Goal: Task Accomplishment & Management: Complete application form

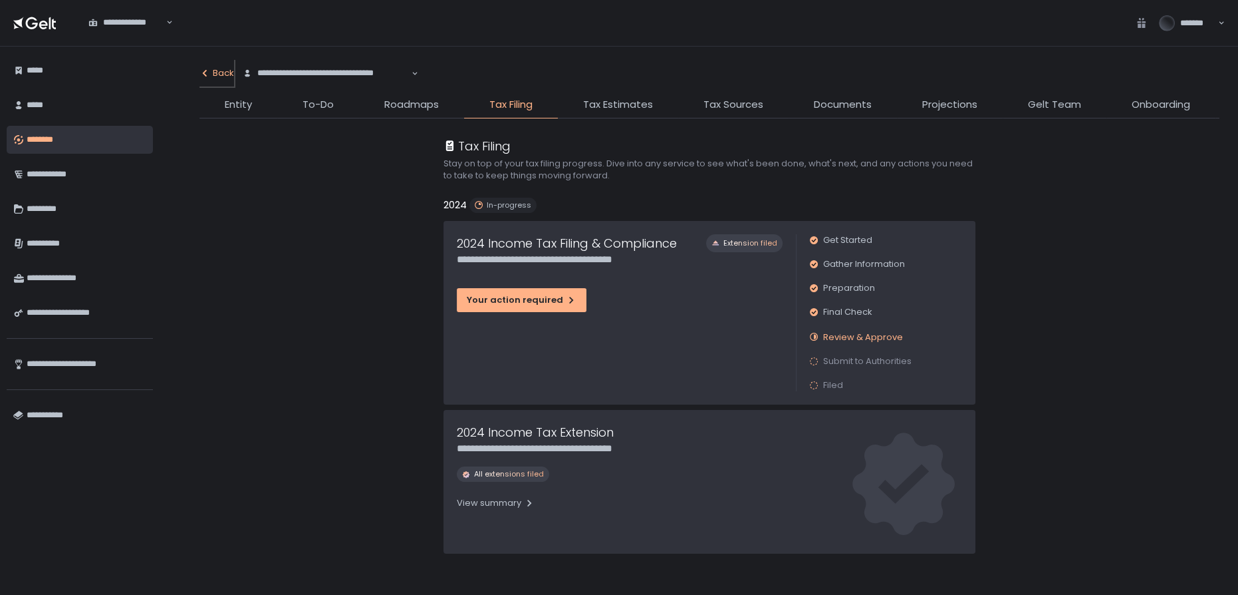
click at [219, 72] on div "Back" at bounding box center [217, 73] width 35 height 12
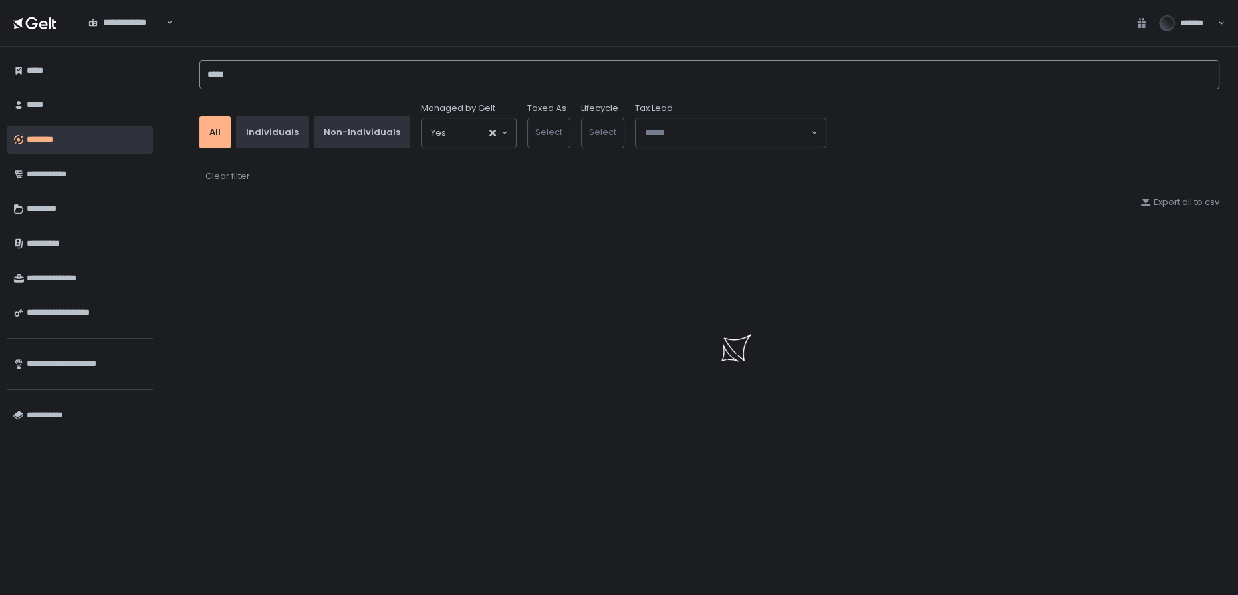
click at [174, 79] on div "***** All Individuals Non-Individuals Managed by Gelt Yes Loading... Taxed As S…" at bounding box center [699, 321] width 1079 height 548
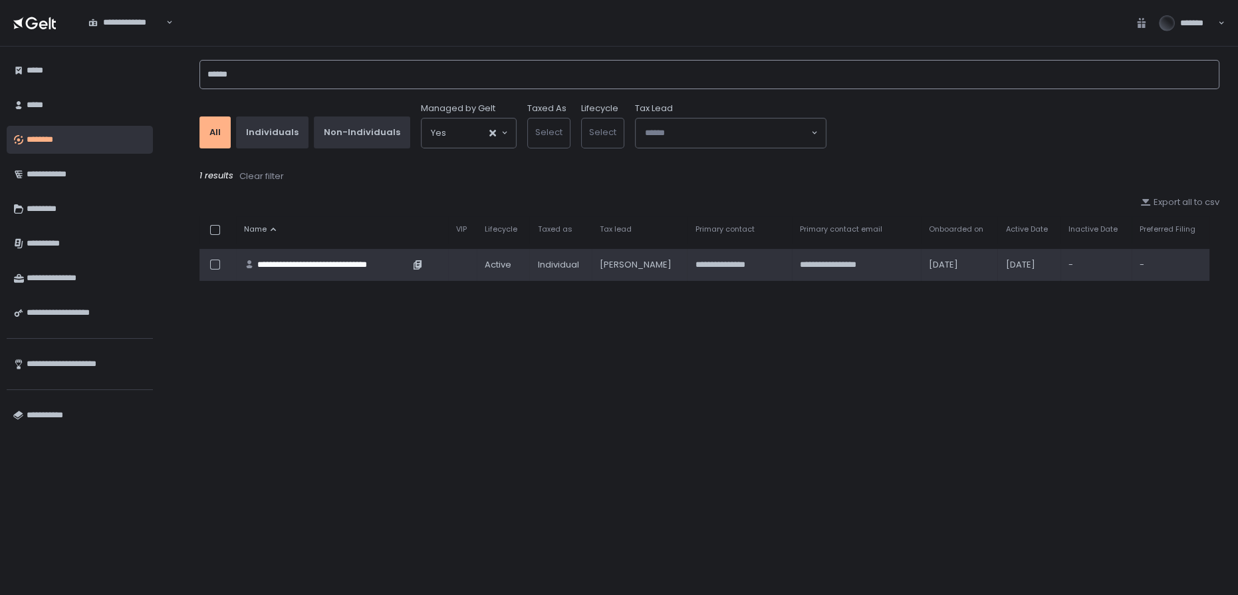
type input "******"
click at [285, 260] on div "**********" at bounding box center [333, 265] width 152 height 12
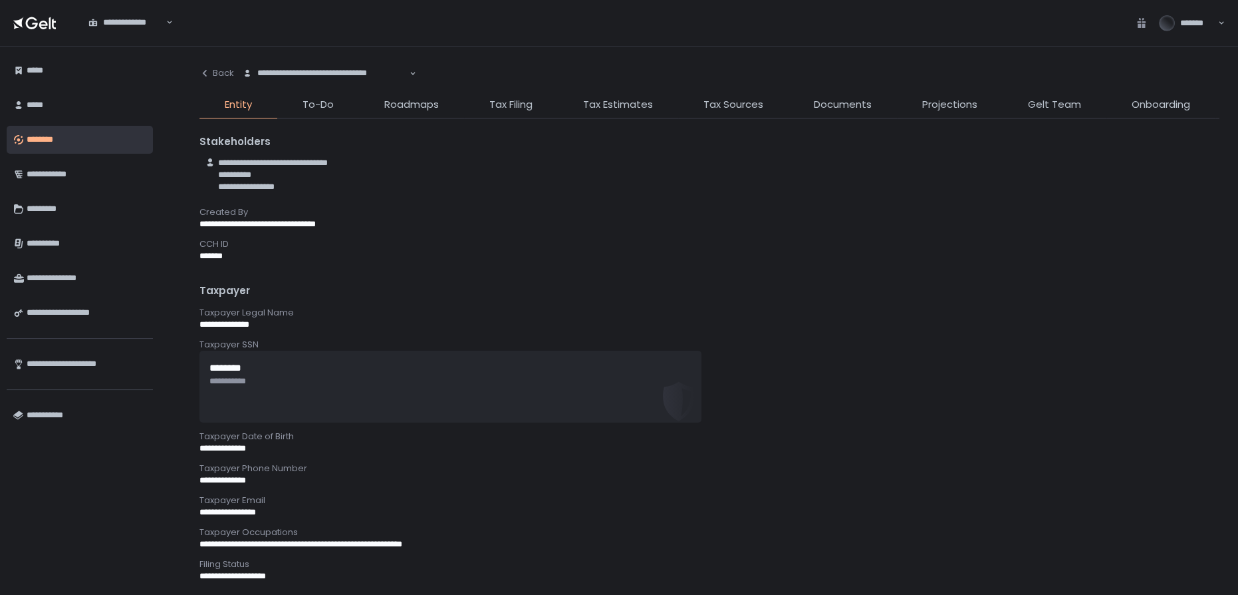
click at [807, 99] on li "Documents" at bounding box center [843, 107] width 108 height 21
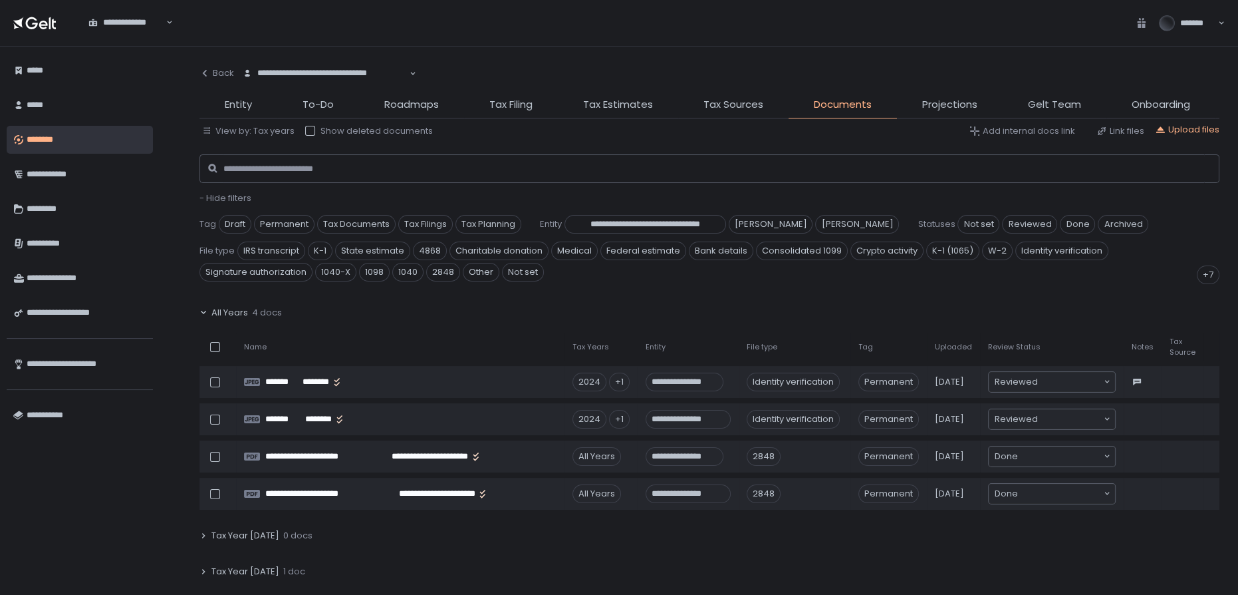
scroll to position [181, 0]
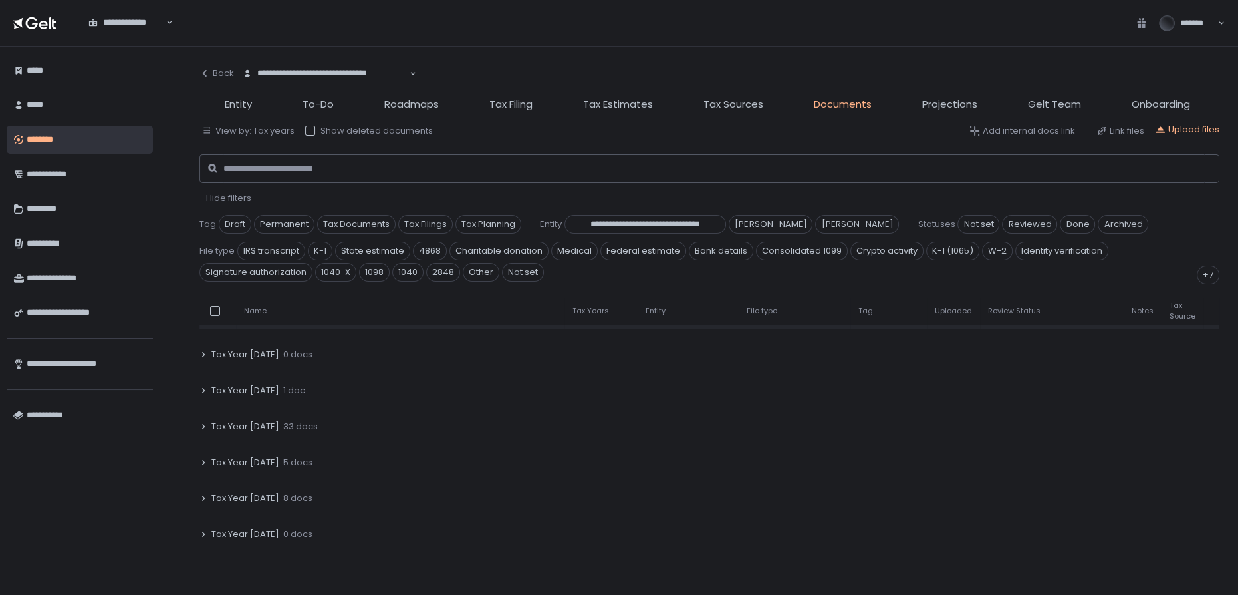
click at [250, 417] on div "Tax Year [DATE] 33 docs" at bounding box center [710, 426] width 1020 height 31
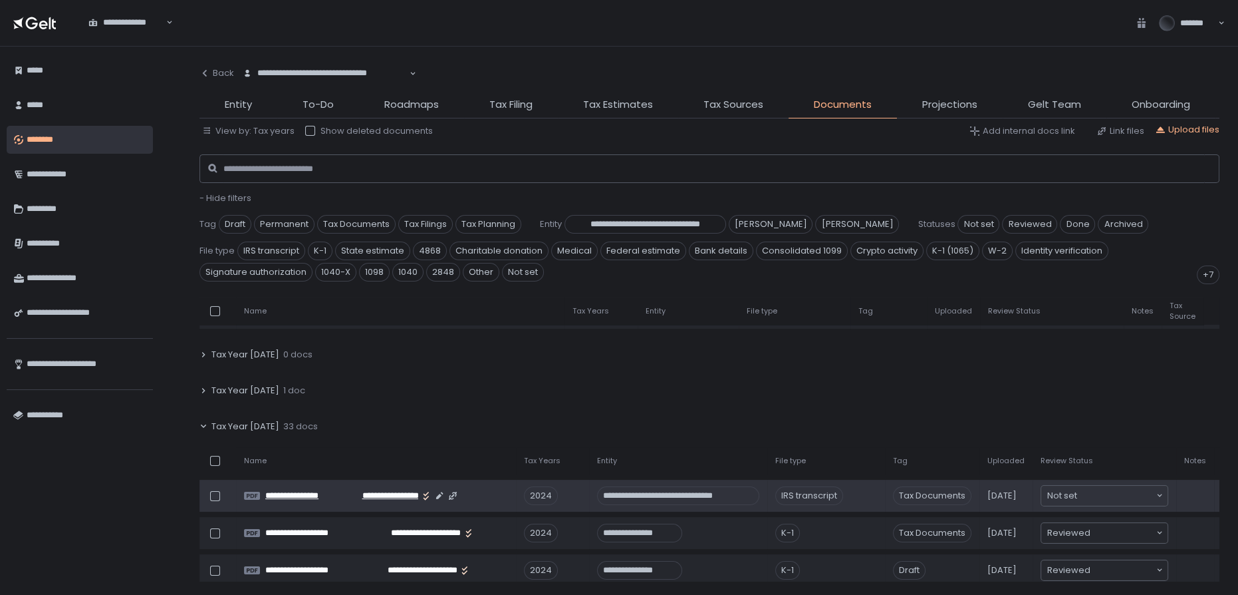
click at [327, 489] on span "**********" at bounding box center [306, 495] width 82 height 12
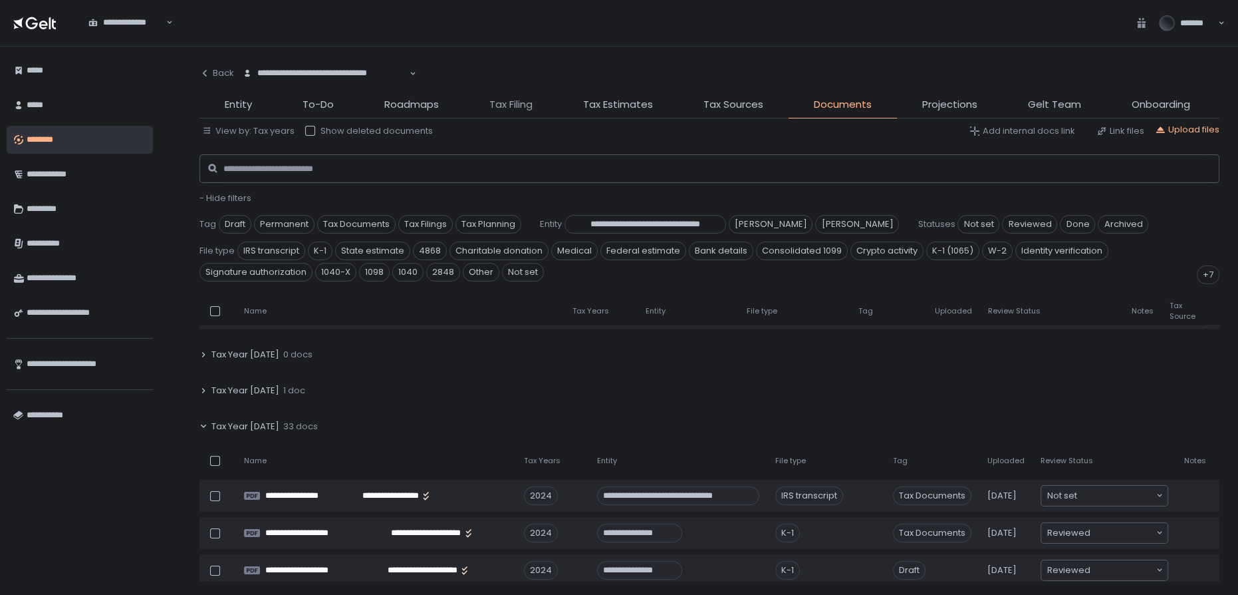
click at [520, 111] on span "Tax Filing" at bounding box center [510, 104] width 43 height 15
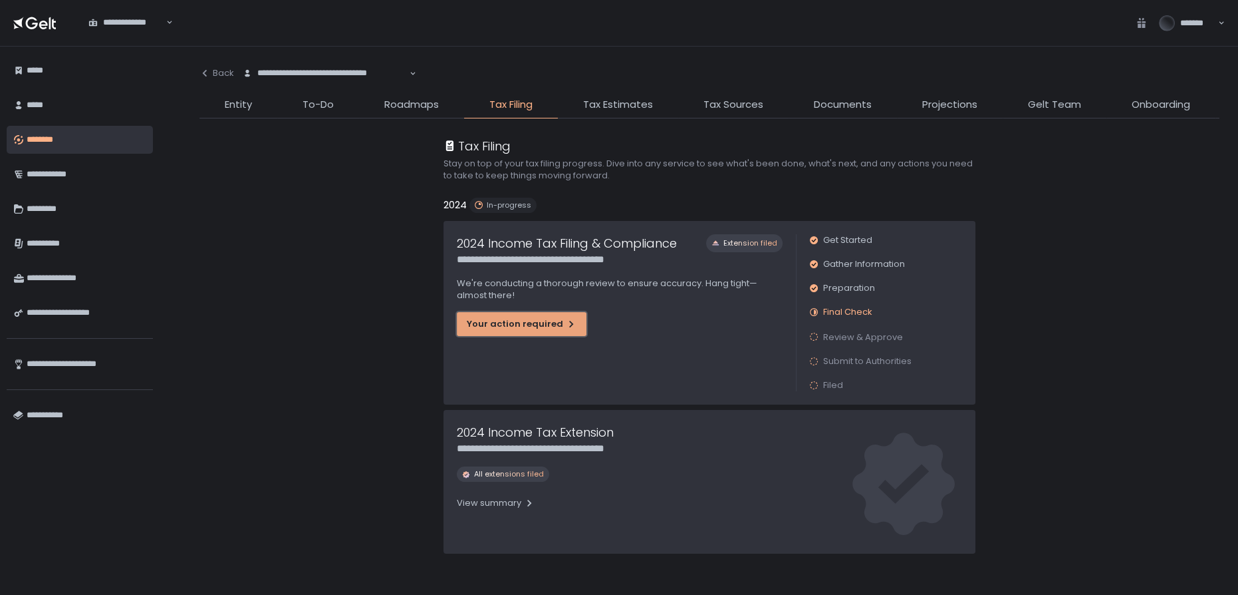
click at [515, 318] on div "Your action required" at bounding box center [522, 324] width 110 height 12
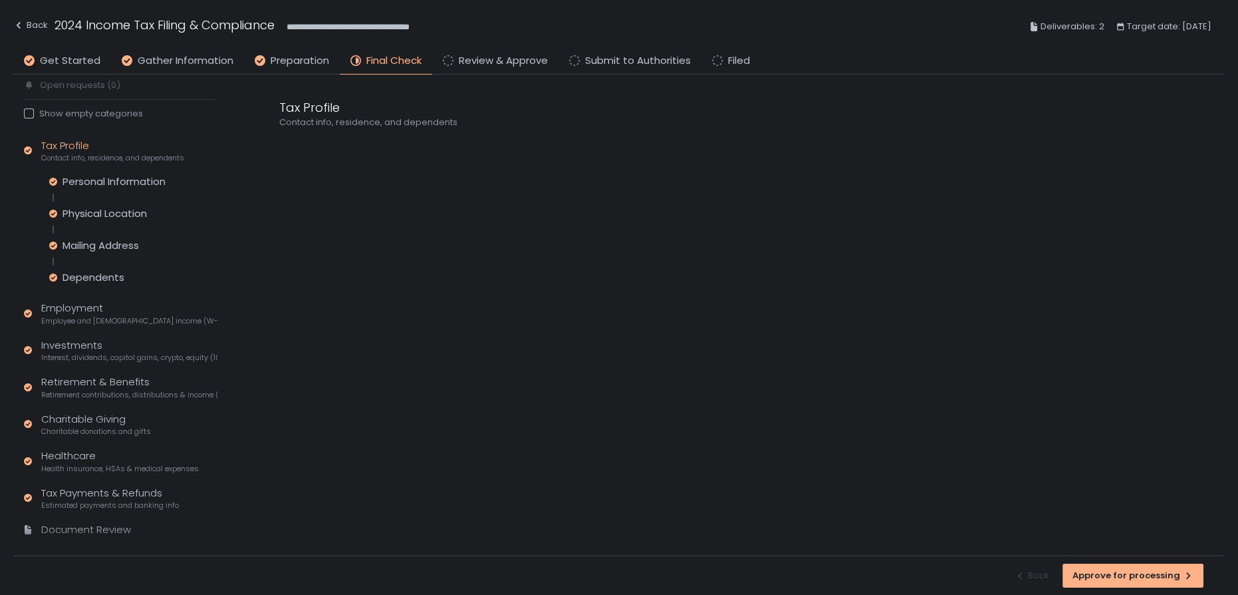
scroll to position [96, 0]
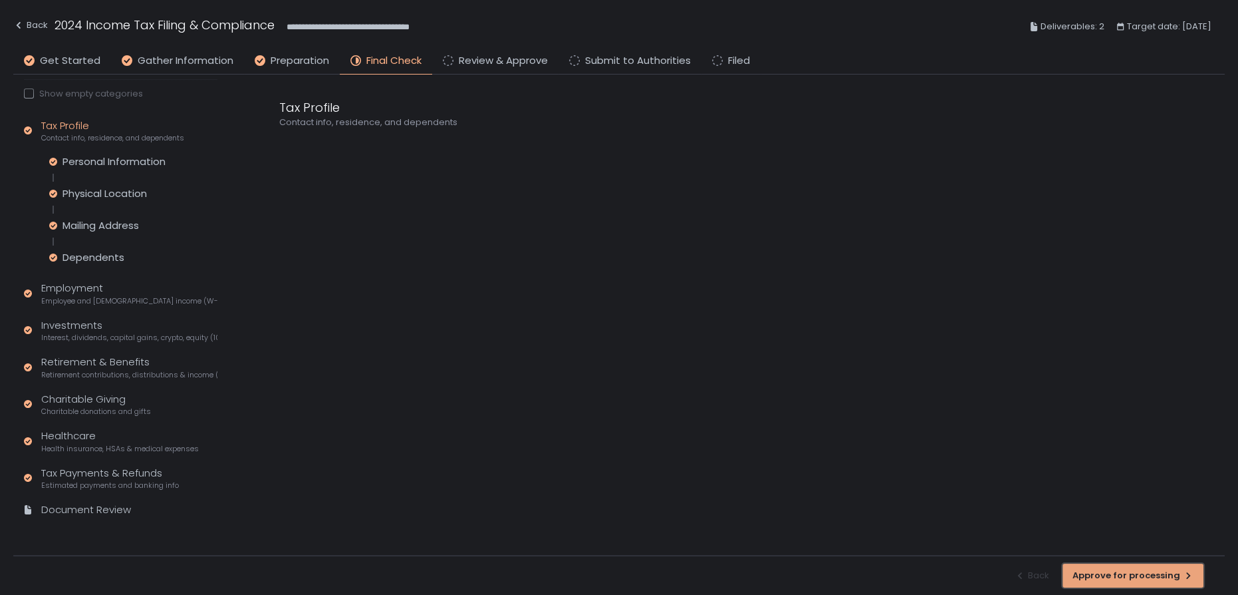
click at [1132, 572] on div "Approve for processing" at bounding box center [1133, 575] width 121 height 12
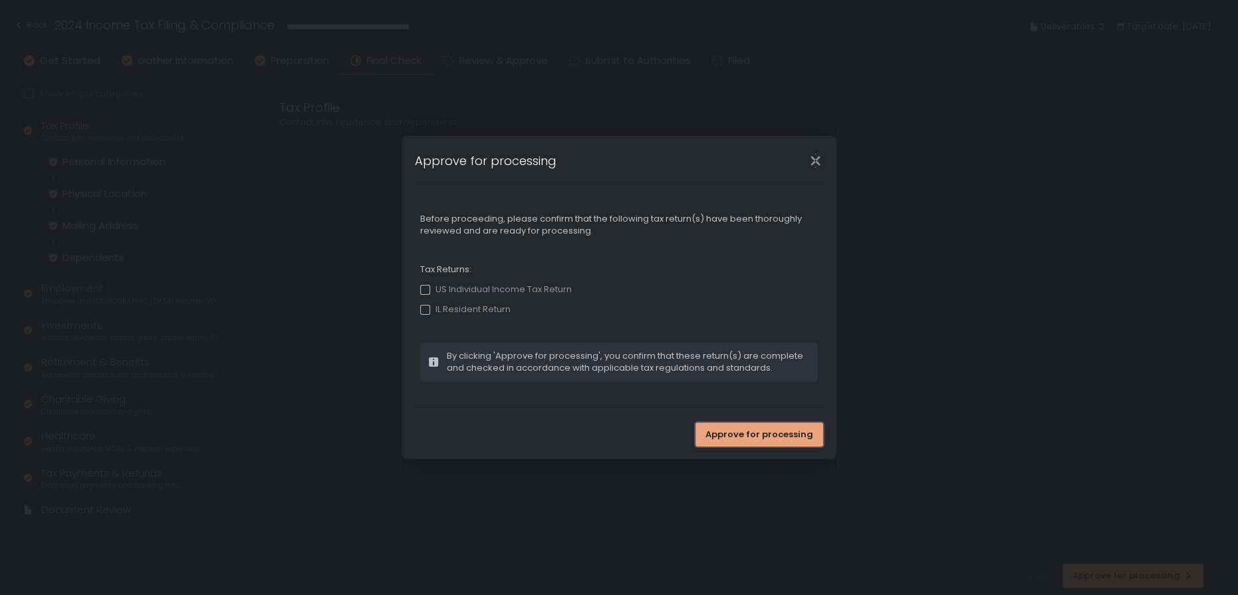
click at [753, 439] on span "Approve for processing" at bounding box center [760, 434] width 108 height 12
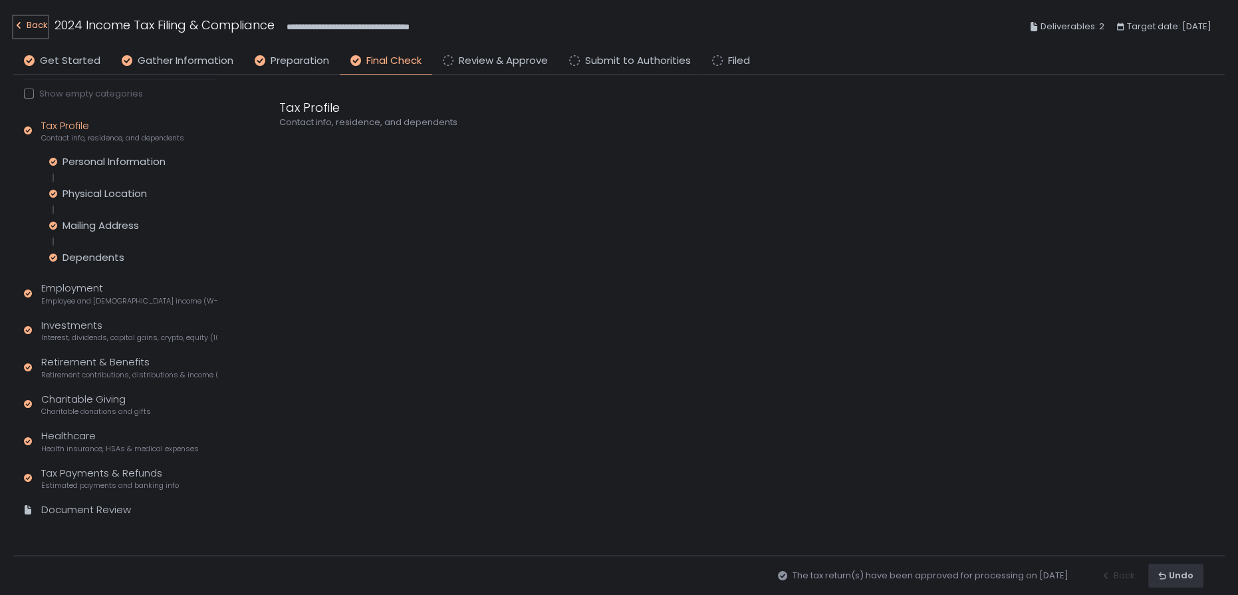
click at [41, 28] on div "Back" at bounding box center [30, 25] width 35 height 16
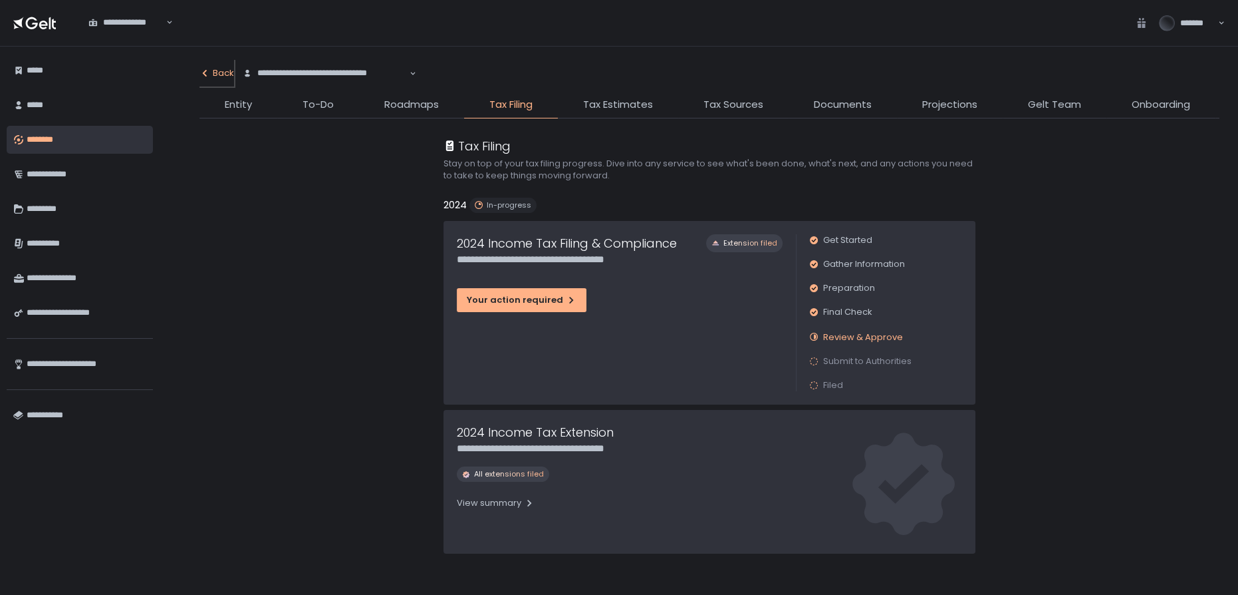
click at [213, 70] on div "Back" at bounding box center [217, 73] width 35 height 12
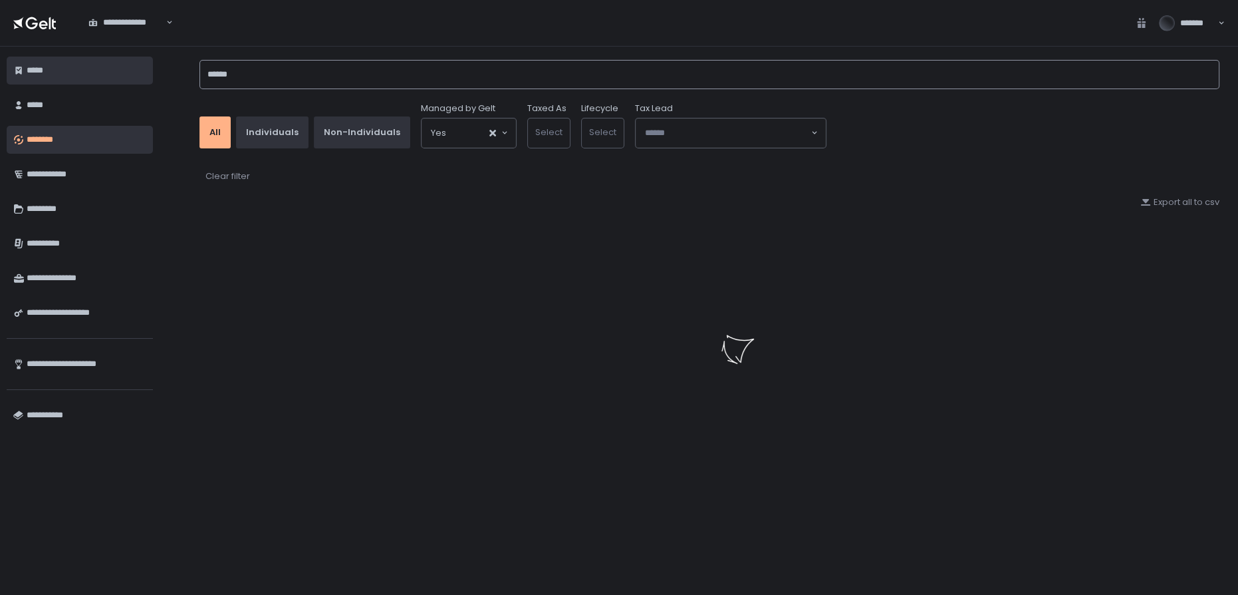
drag, startPoint x: 243, startPoint y: 80, endPoint x: 146, endPoint y: 74, distance: 97.3
click at [146, 74] on div "**********" at bounding box center [619, 321] width 1238 height 548
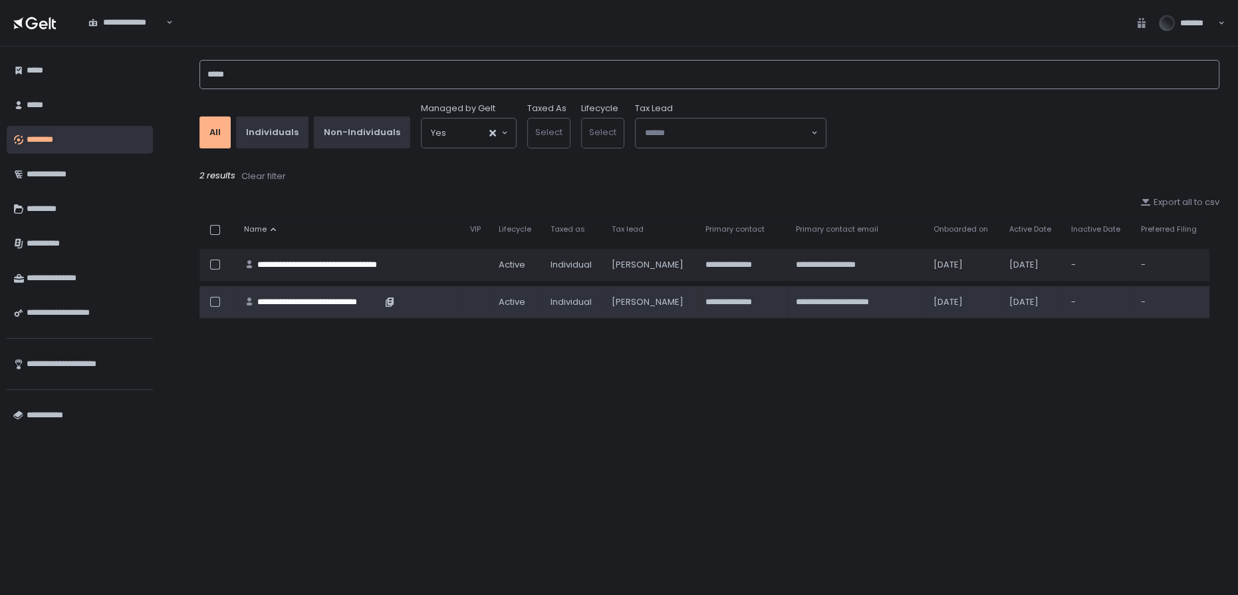
type input "*****"
click at [265, 296] on div "**********" at bounding box center [319, 302] width 124 height 12
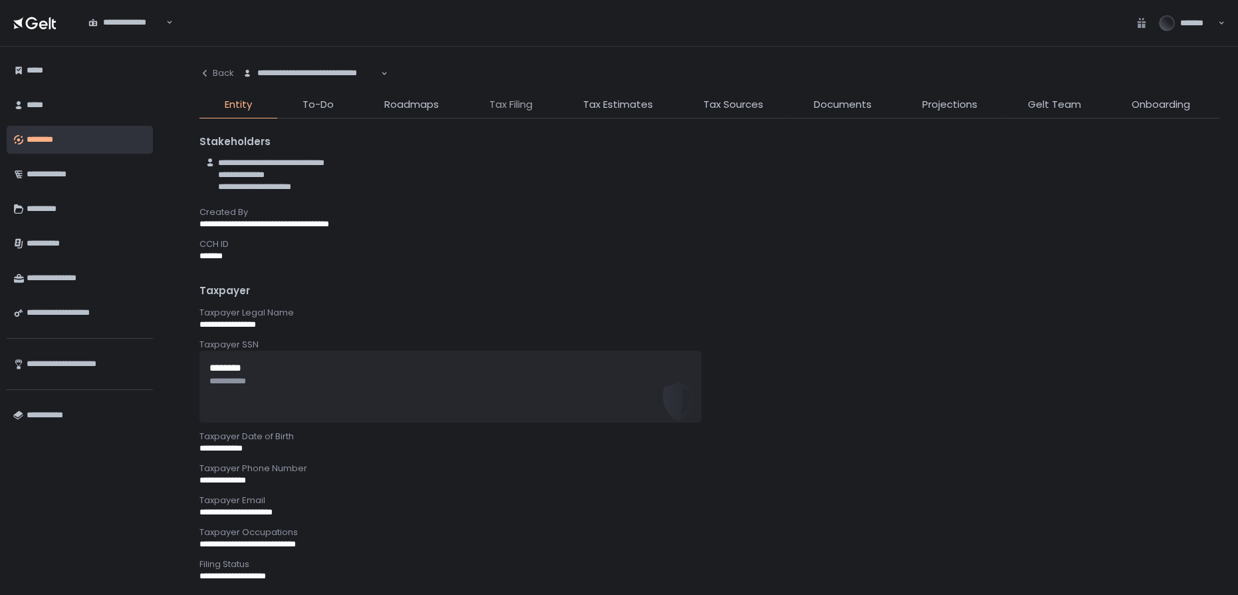
click at [501, 107] on span "Tax Filing" at bounding box center [510, 104] width 43 height 15
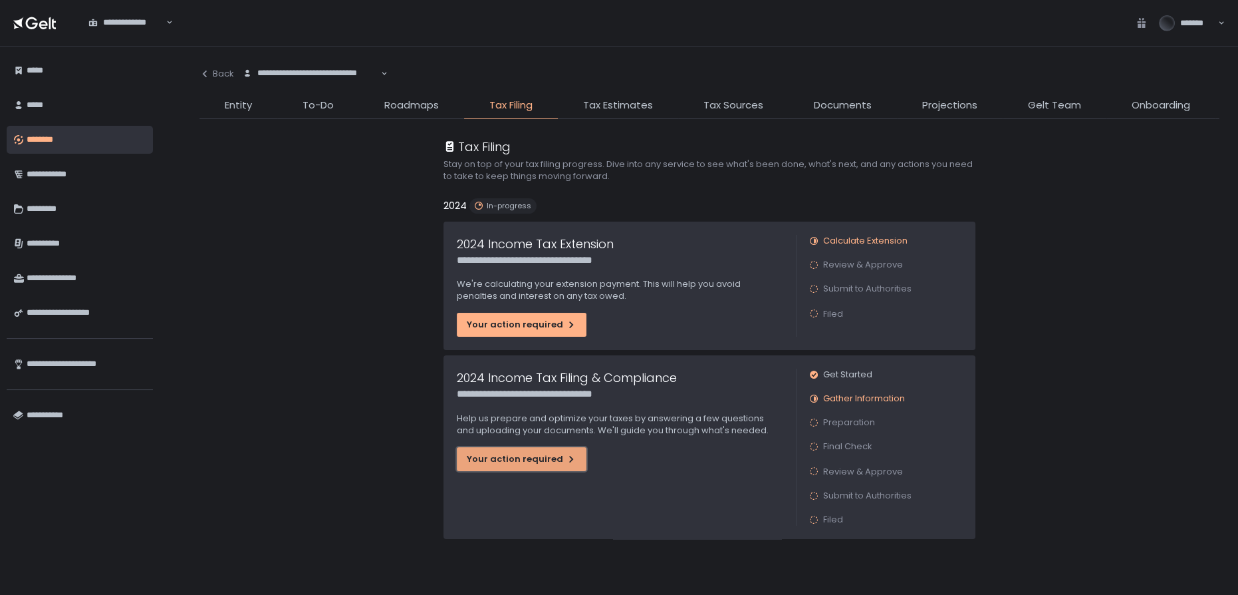
click at [524, 449] on button "Your action required" at bounding box center [522, 459] width 130 height 24
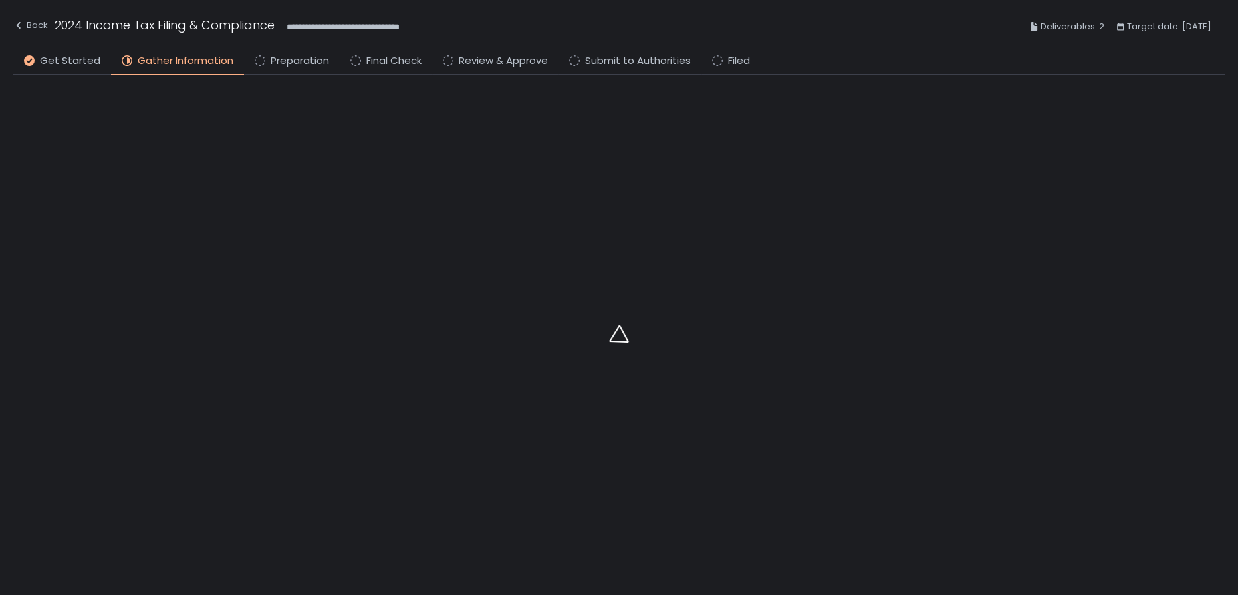
click at [380, 68] on li "Final Check" at bounding box center [386, 63] width 92 height 21
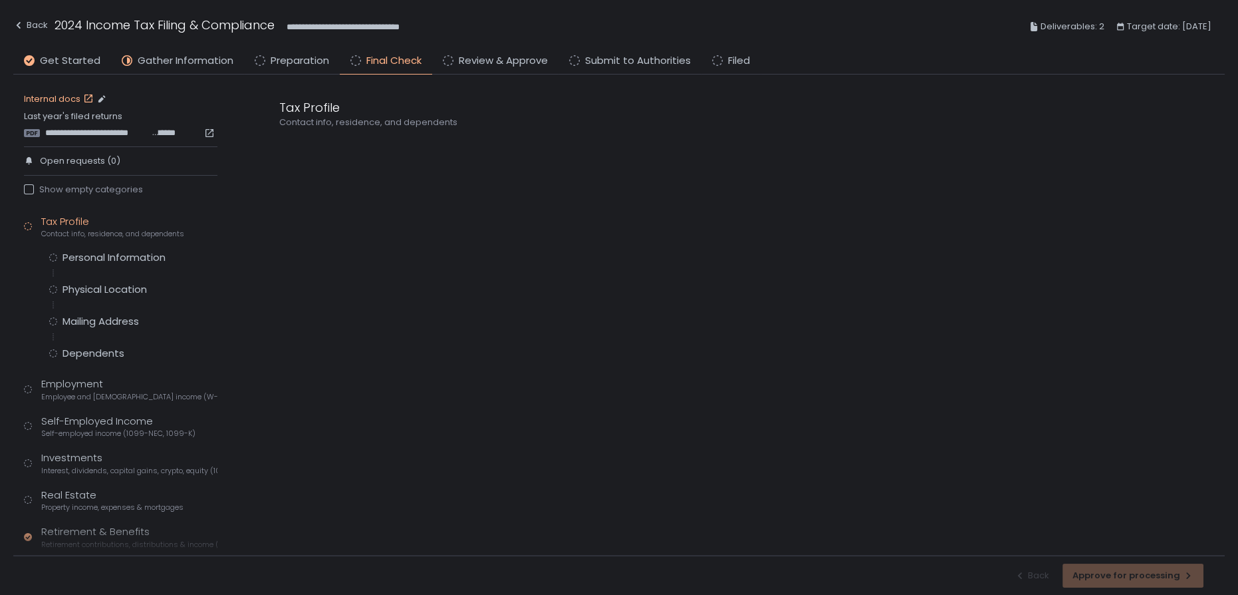
click at [79, 98] on link "Internal docs" at bounding box center [60, 99] width 72 height 12
click at [119, 127] on span "**********" at bounding box center [97, 133] width 105 height 12
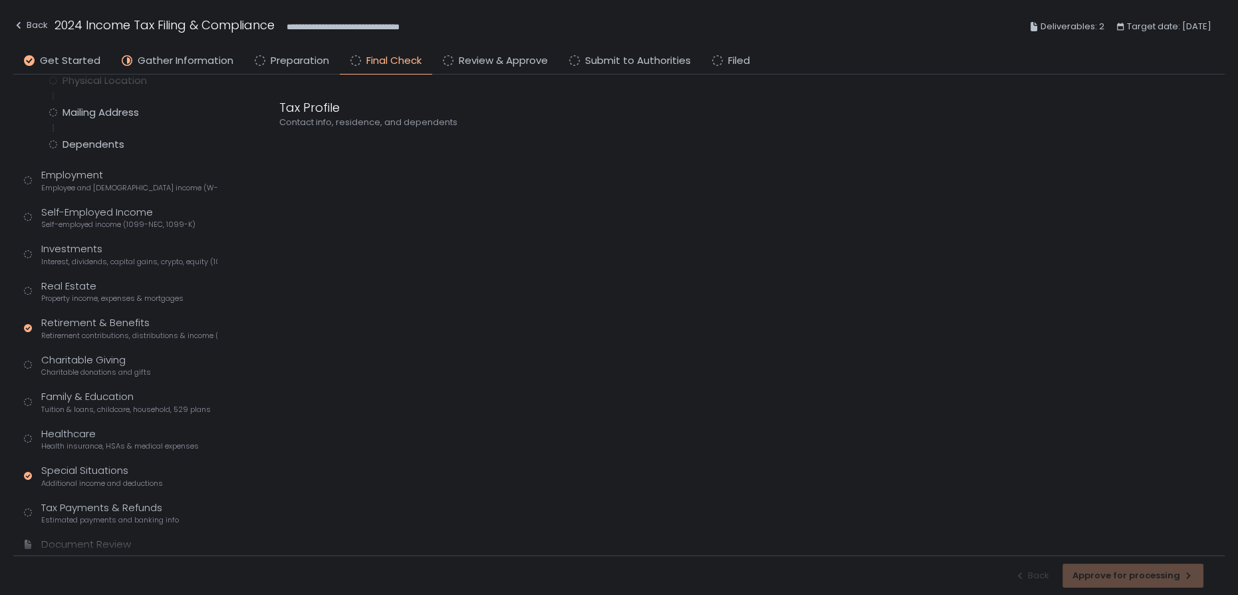
scroll to position [243, 0]
click at [68, 253] on div "Real Estate Property income, expenses & mortgages" at bounding box center [112, 256] width 142 height 25
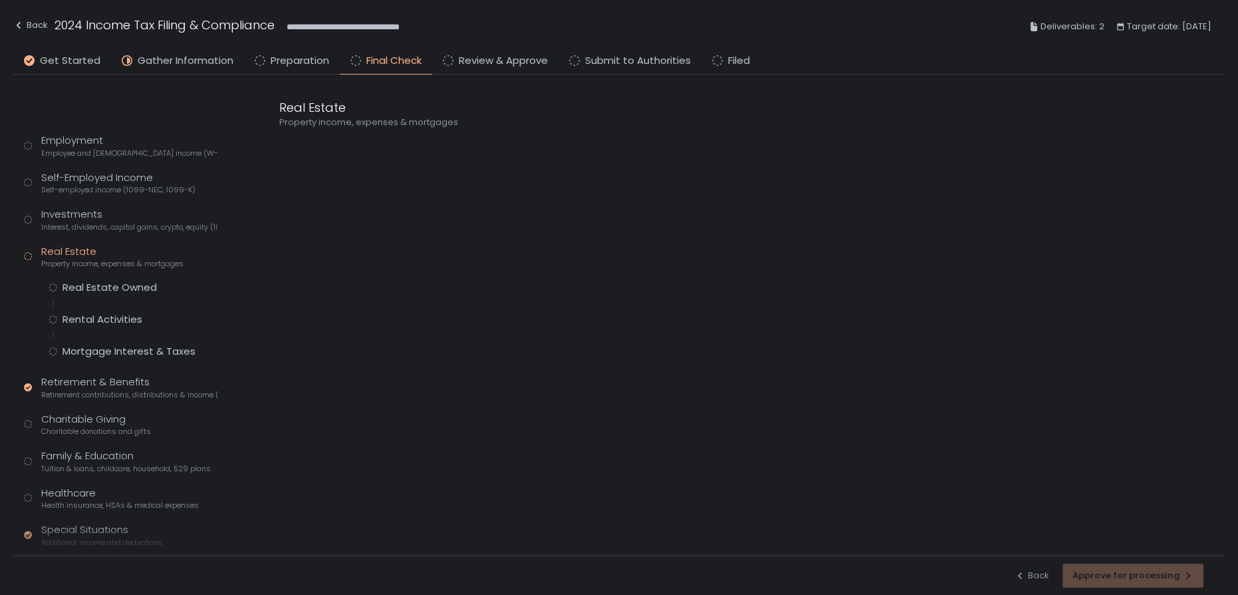
scroll to position [118, 0]
click at [121, 281] on div "Real Estate Owned" at bounding box center [110, 287] width 94 height 13
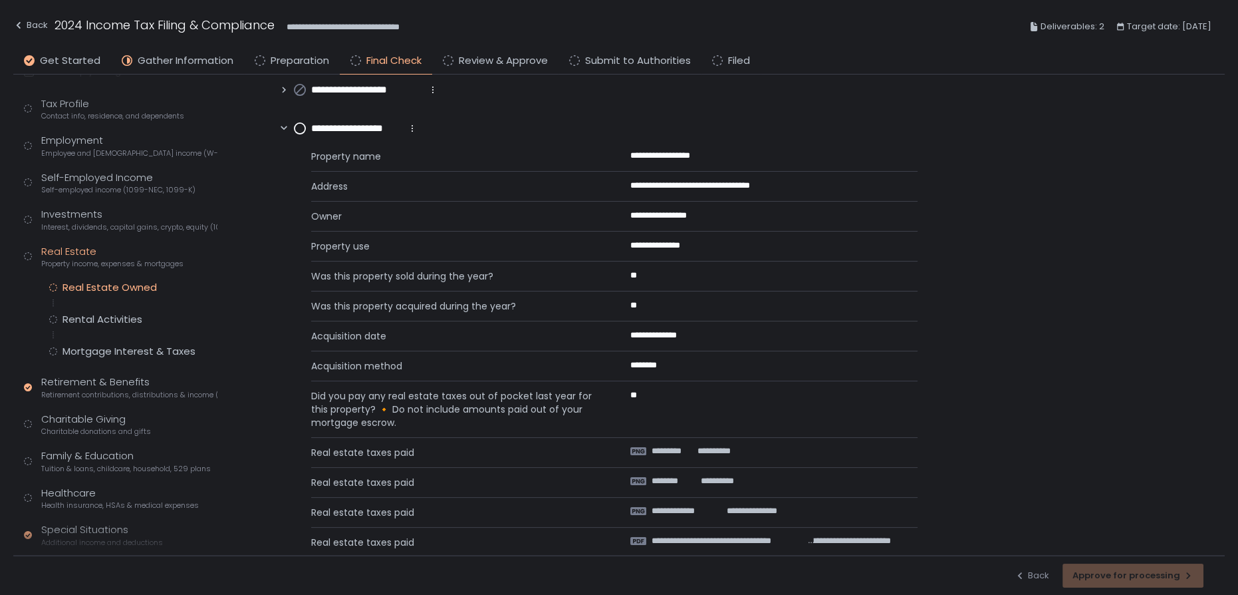
scroll to position [80, 0]
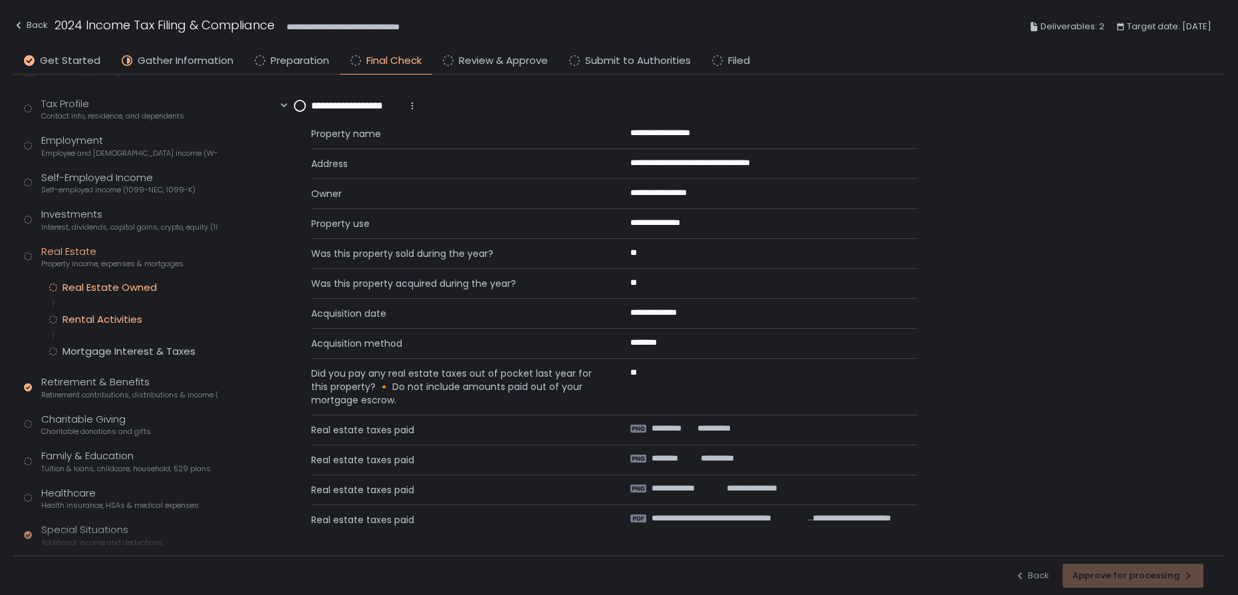
click at [78, 314] on div "Rental Activities" at bounding box center [103, 319] width 80 height 13
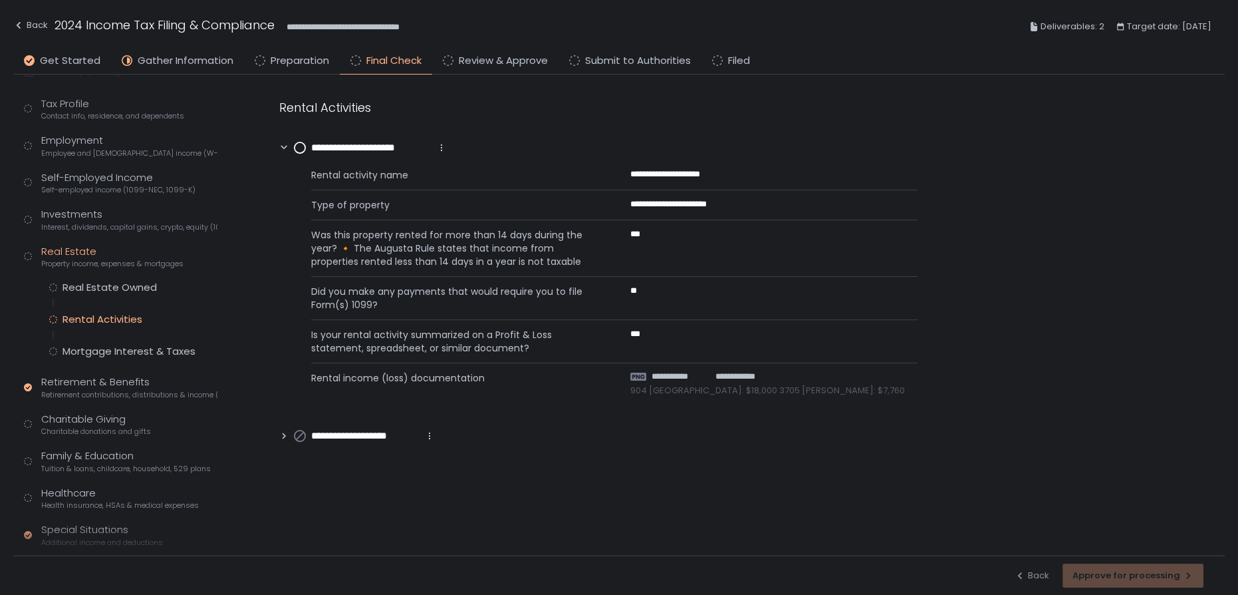
click at [280, 437] on icon at bounding box center [283, 435] width 9 height 9
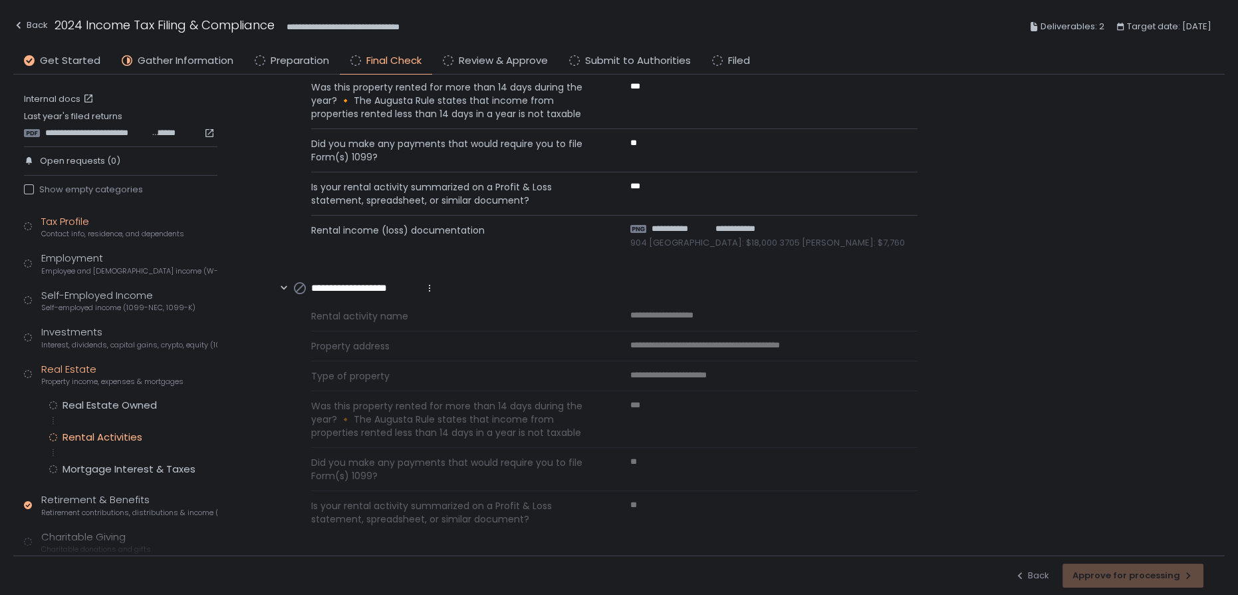
click at [64, 222] on div "Tax Profile Contact info, residence, and dependents" at bounding box center [112, 226] width 143 height 25
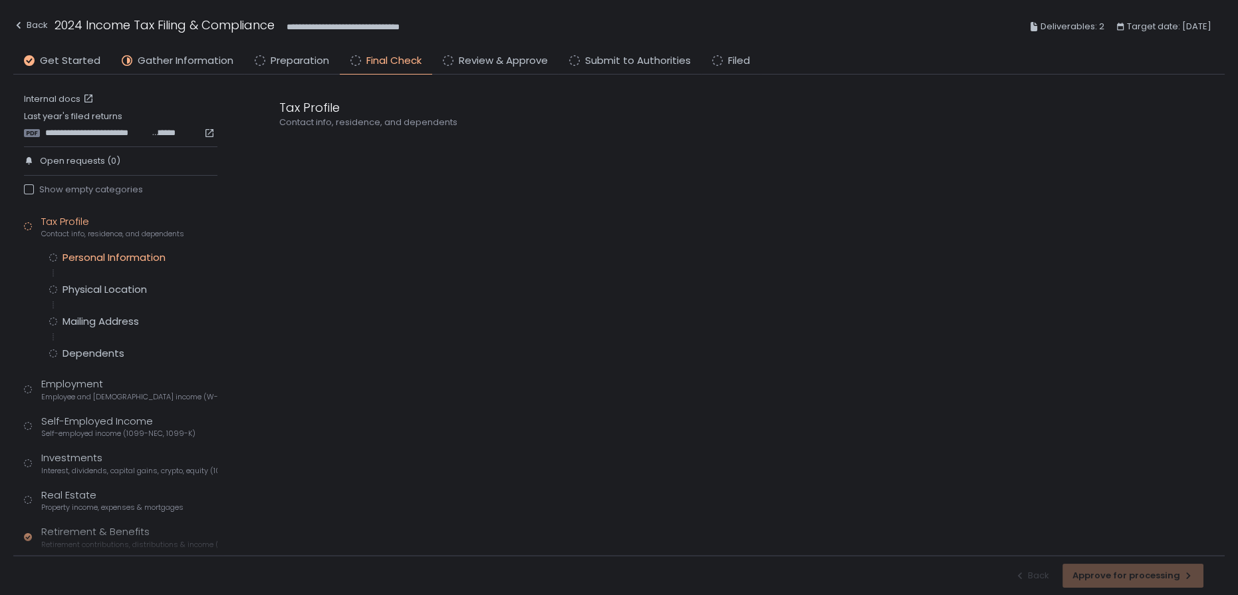
click at [80, 251] on div "Personal Information" at bounding box center [114, 257] width 103 height 13
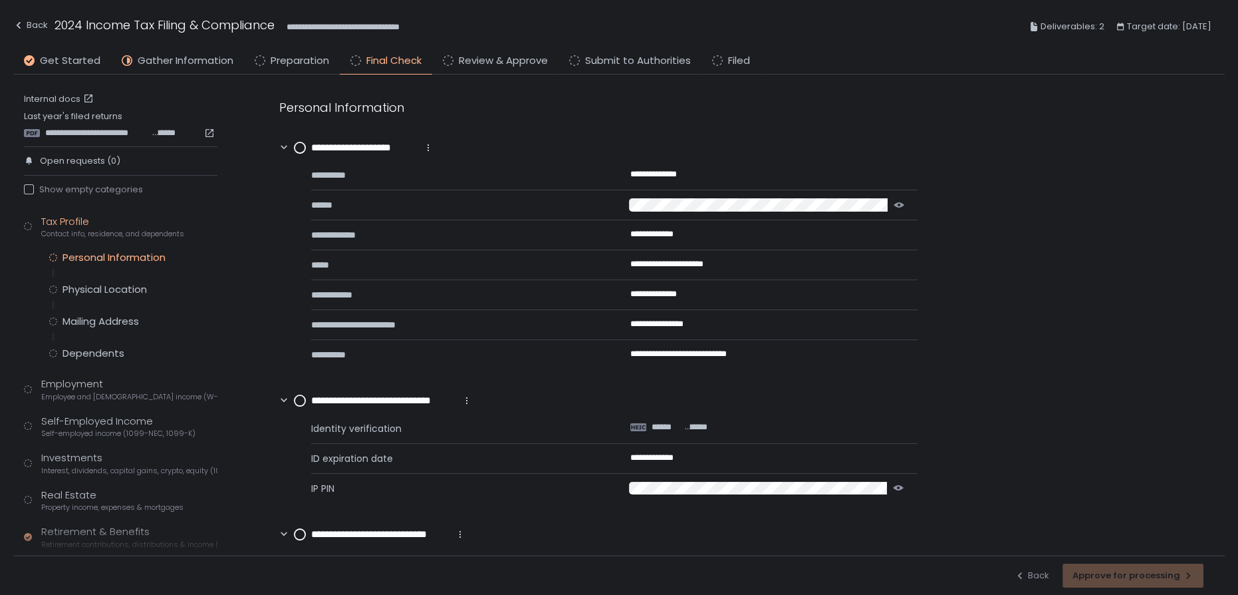
scroll to position [325, 0]
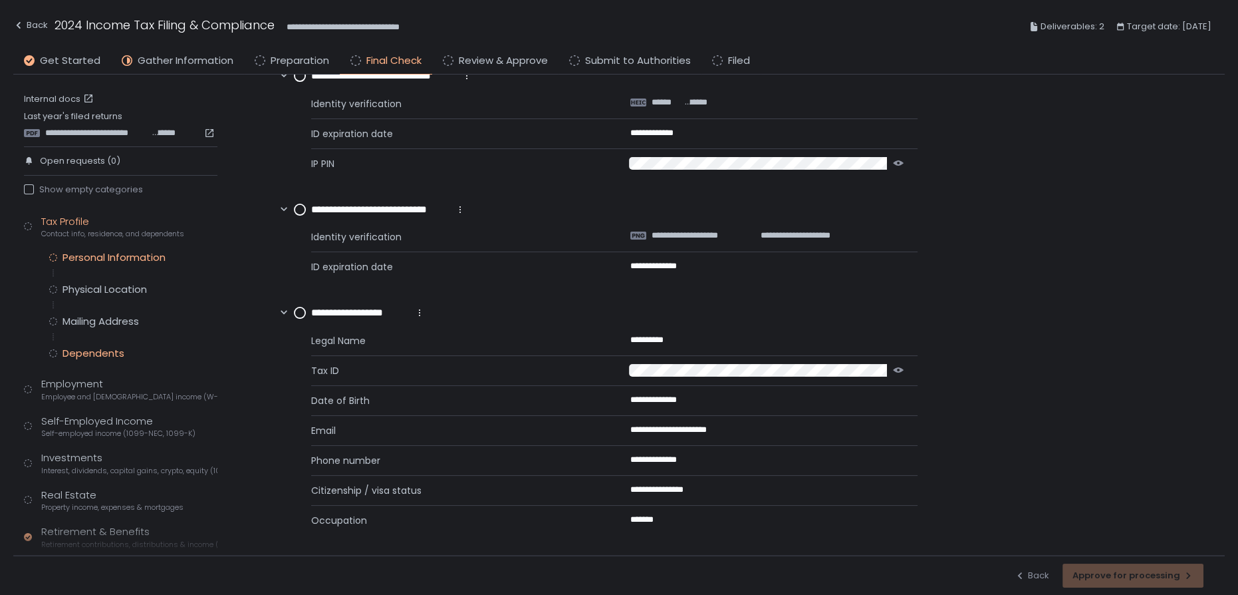
click at [83, 353] on div "Dependents" at bounding box center [94, 352] width 62 height 13
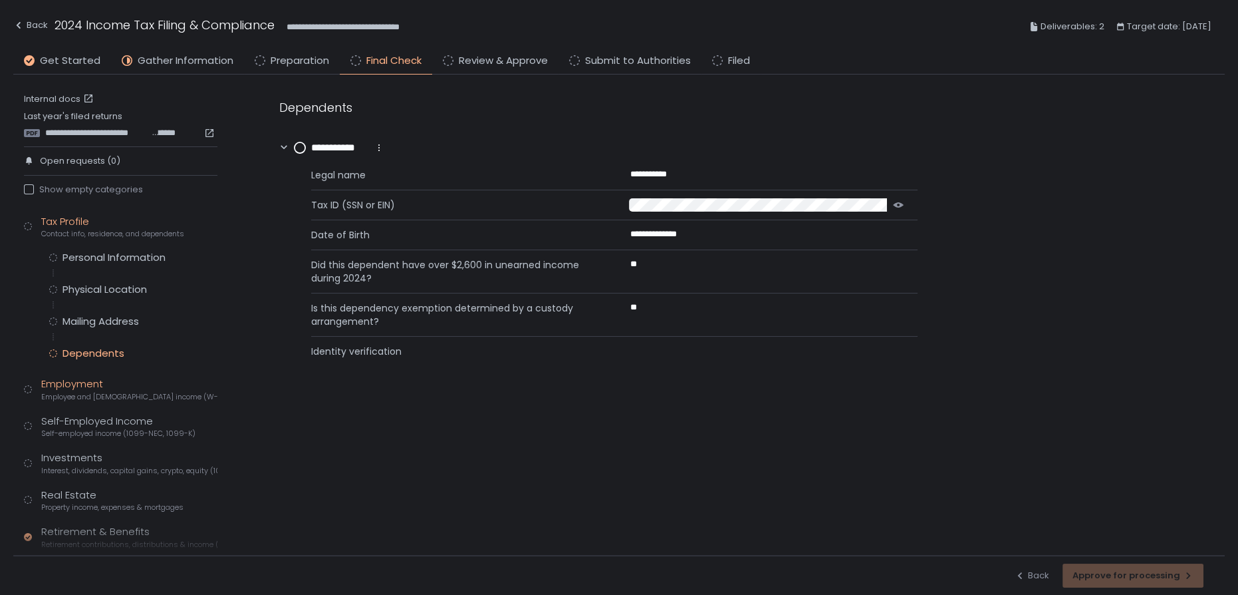
click at [63, 392] on span "Employee and [DEMOGRAPHIC_DATA] income (W-2s)" at bounding box center [129, 397] width 176 height 10
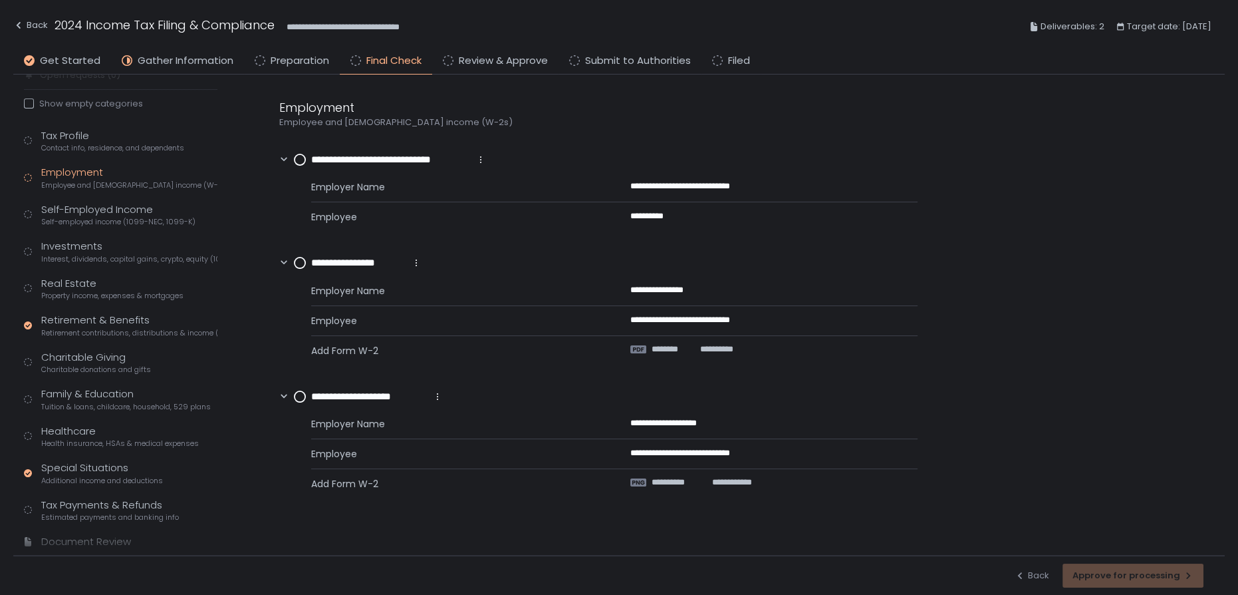
scroll to position [118, 0]
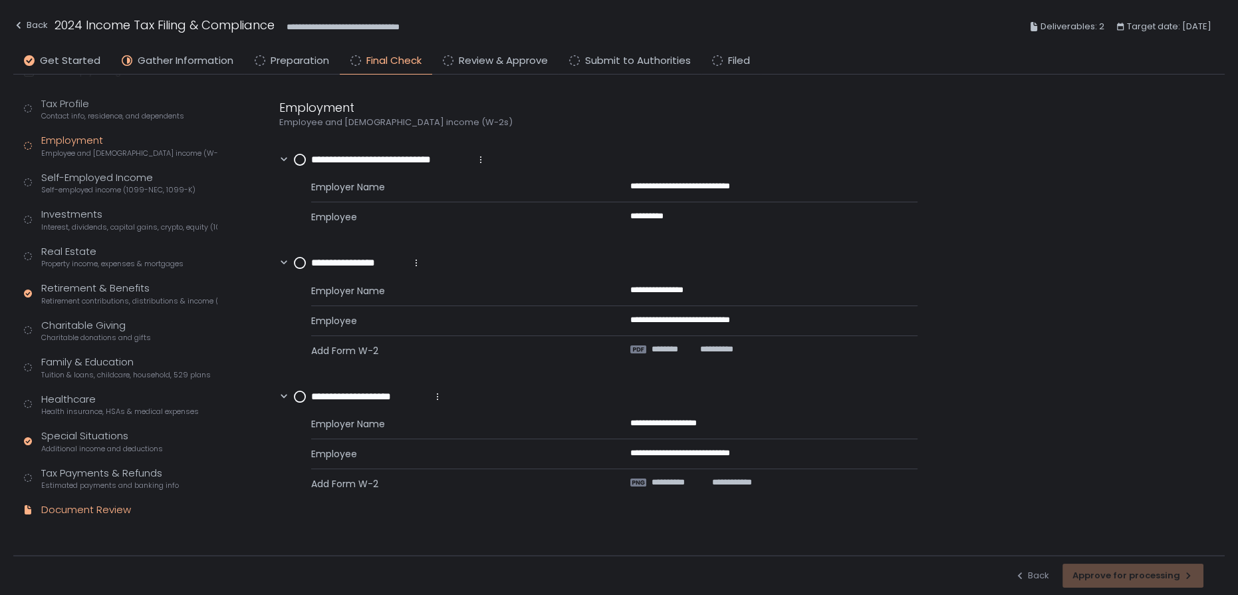
click at [83, 508] on div "Document Review" at bounding box center [86, 509] width 90 height 15
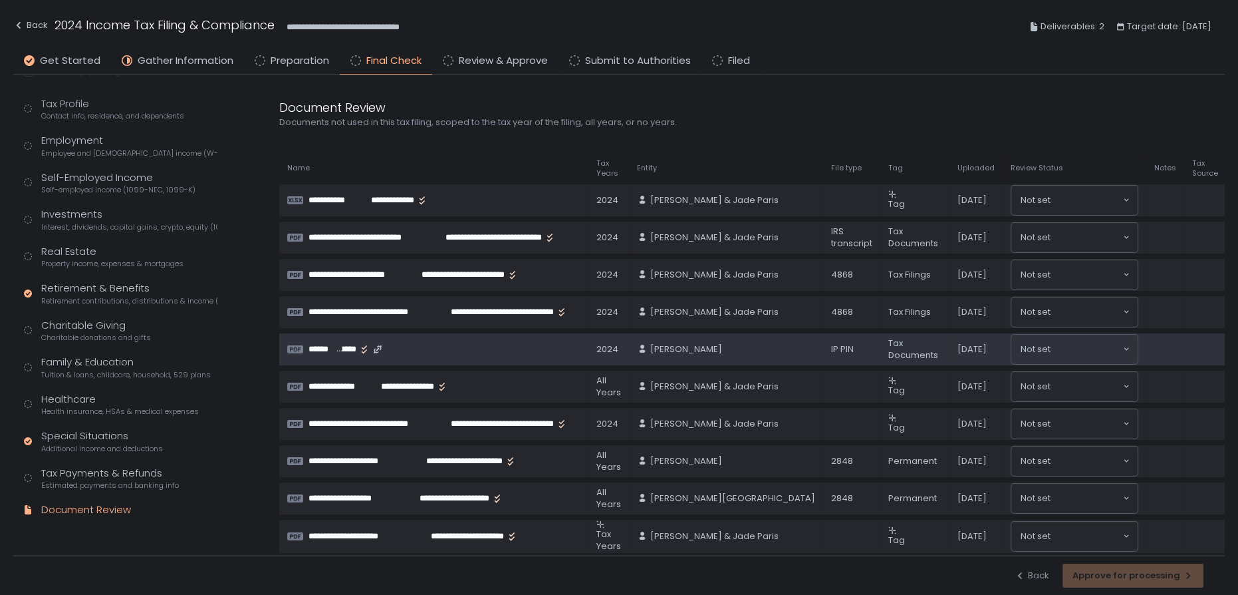
click at [326, 352] on span "******" at bounding box center [321, 349] width 25 height 12
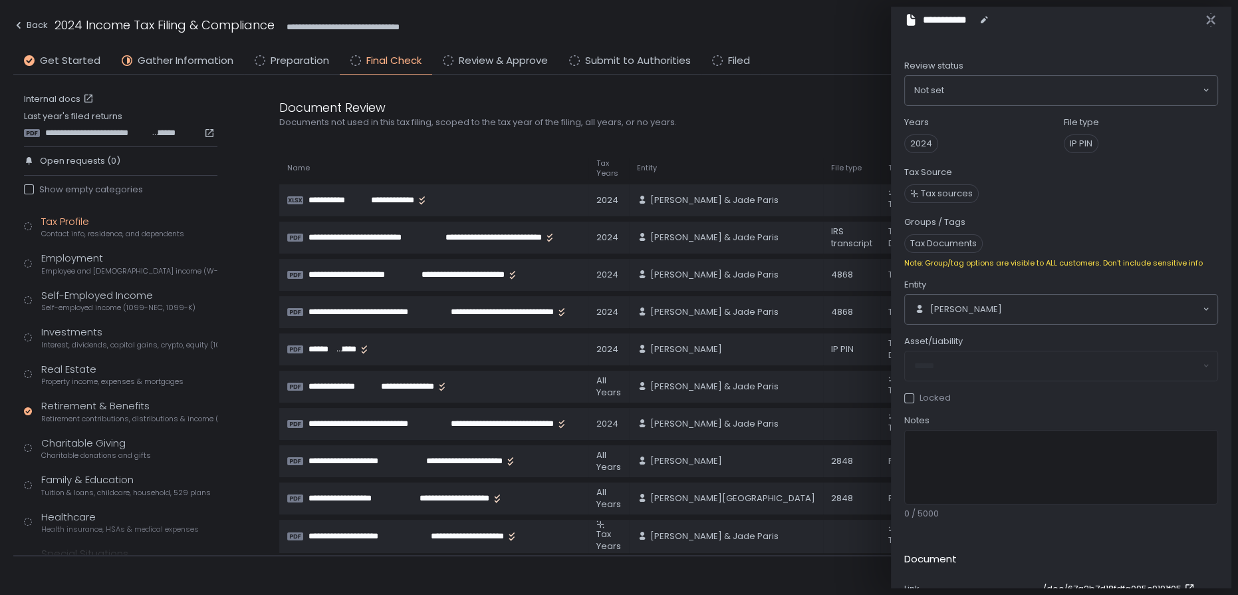
click at [78, 220] on div "Tax Profile Contact info, residence, and dependents" at bounding box center [112, 226] width 143 height 25
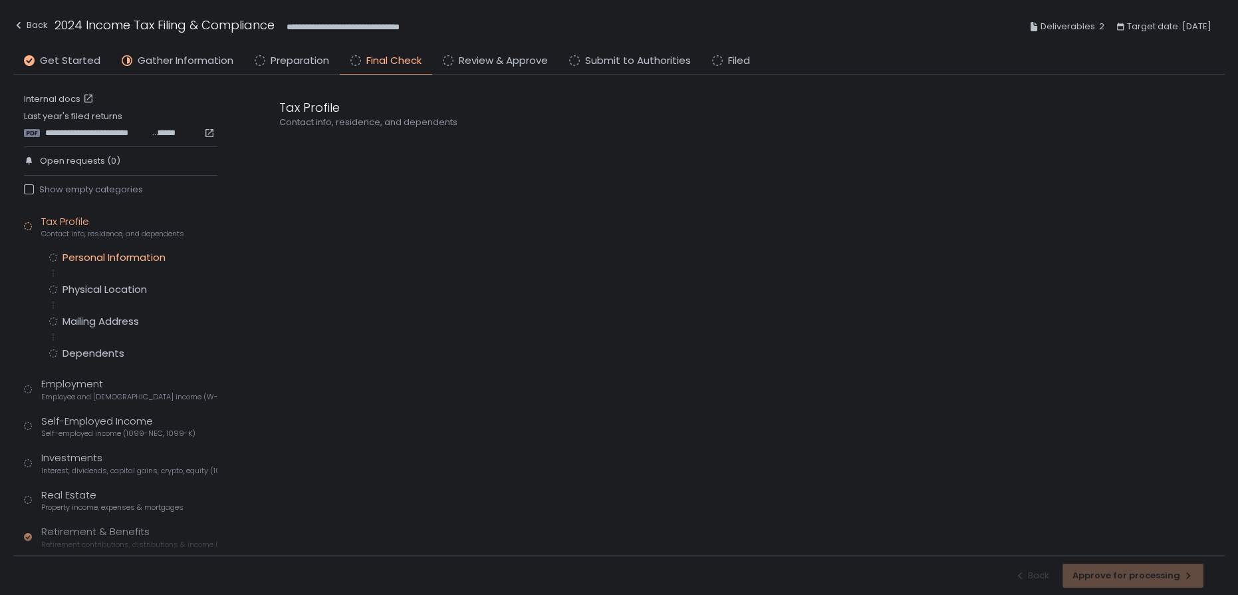
click at [74, 257] on div "Personal Information" at bounding box center [114, 257] width 103 height 13
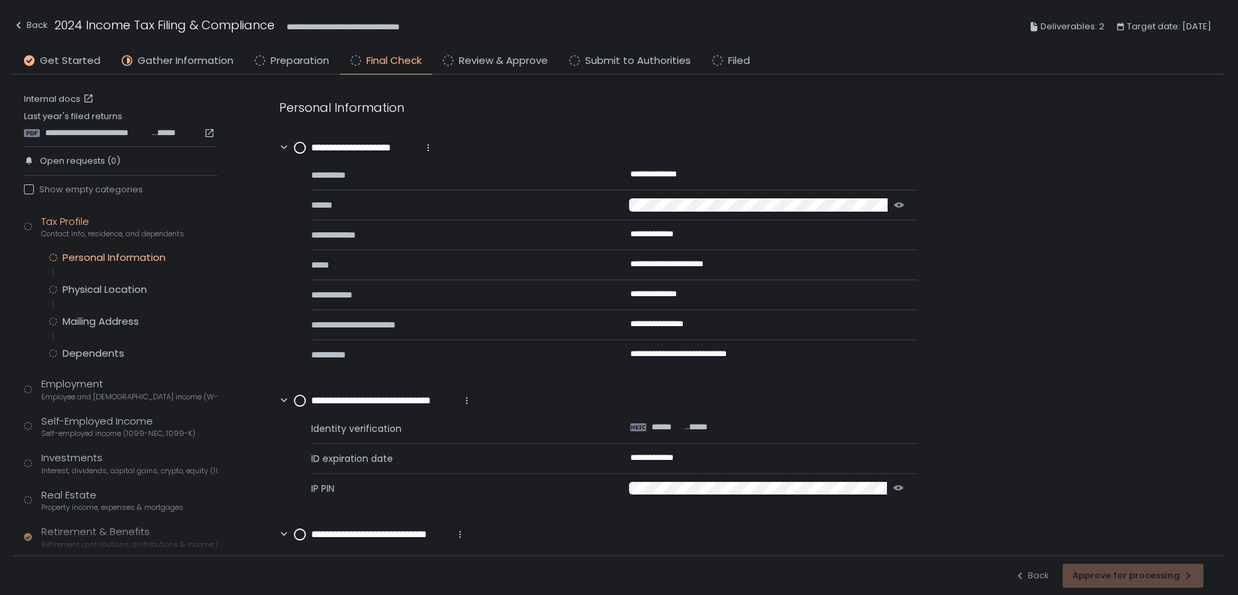
click at [301, 142] on circle at bounding box center [300, 147] width 11 height 11
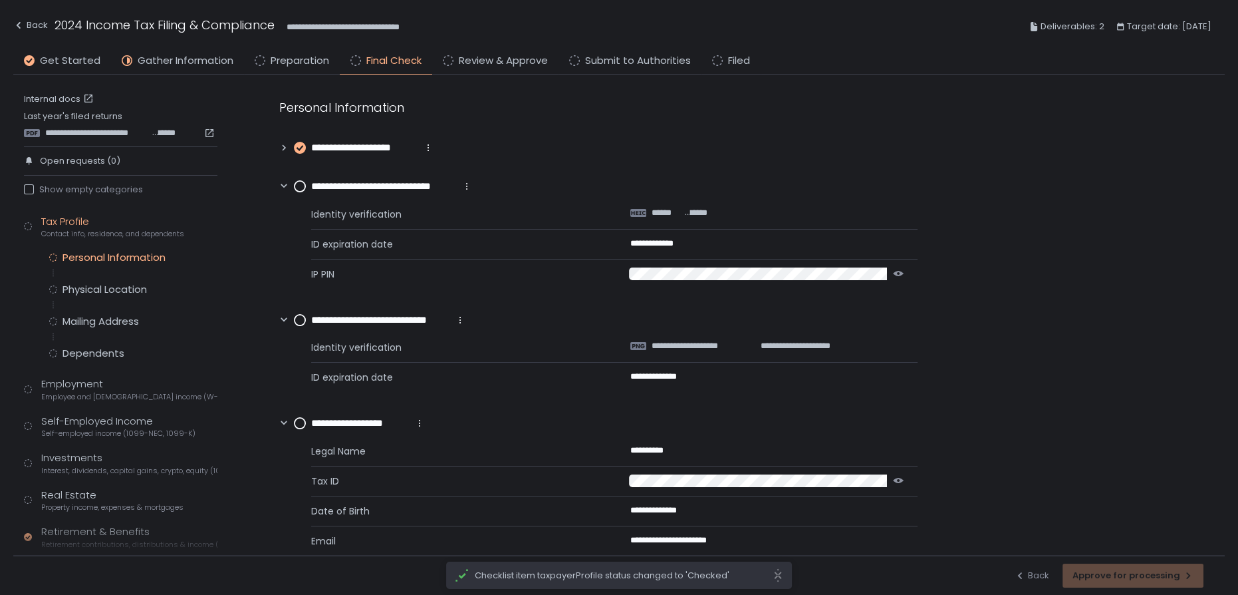
click at [299, 182] on circle at bounding box center [300, 186] width 11 height 11
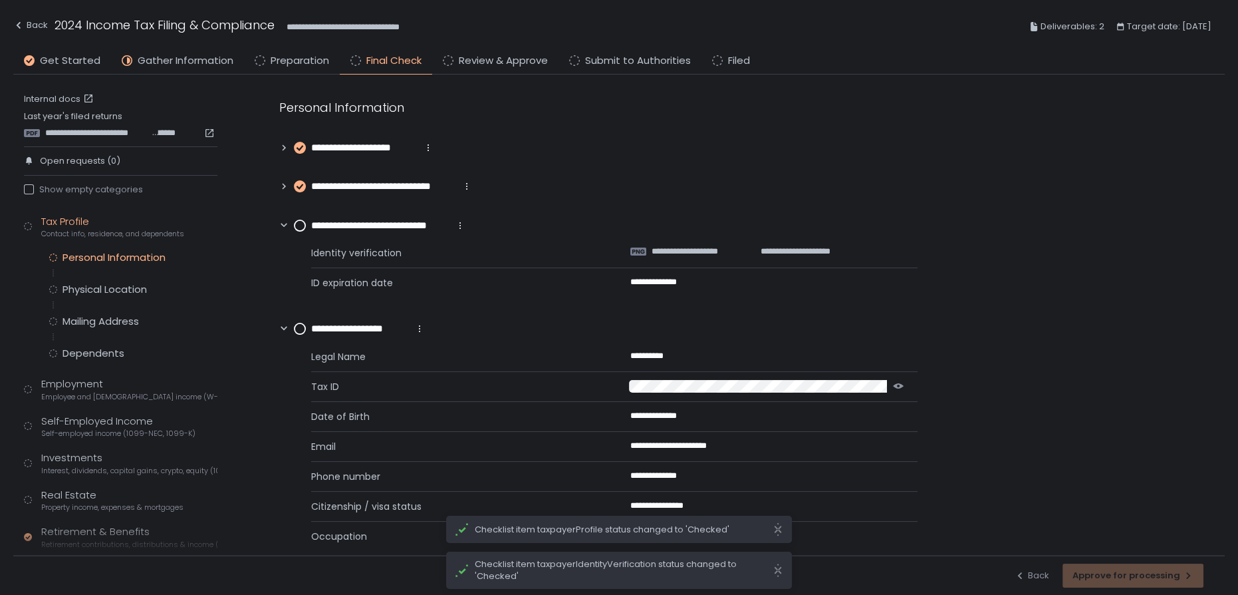
click at [301, 225] on circle at bounding box center [300, 225] width 11 height 11
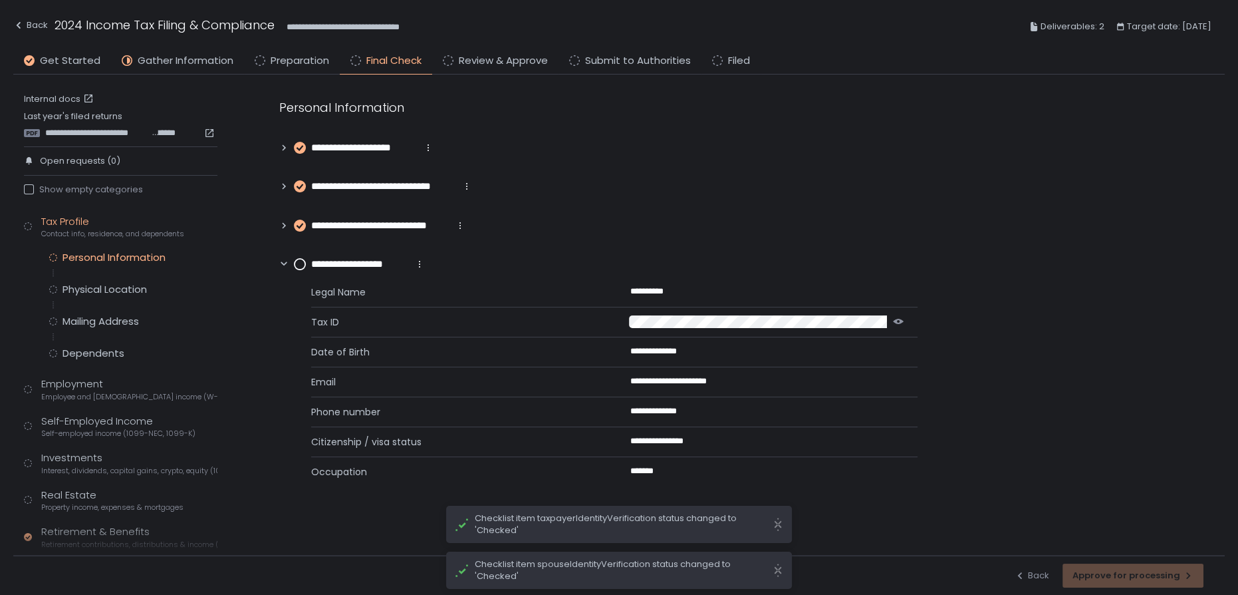
click at [301, 259] on circle at bounding box center [300, 264] width 11 height 11
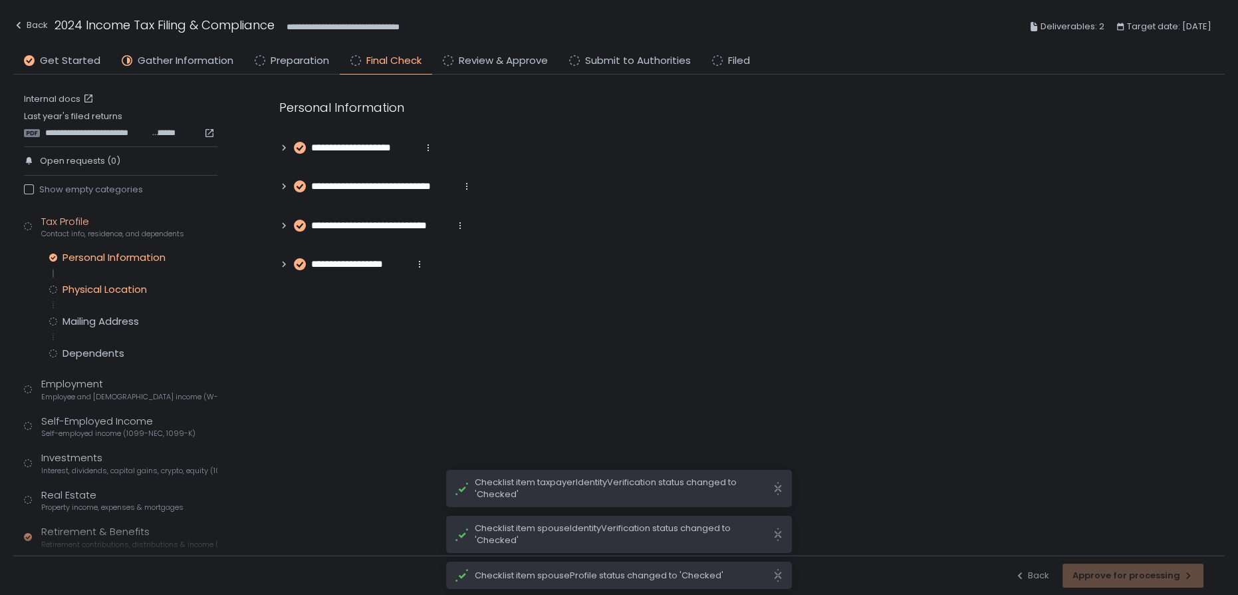
click at [84, 284] on div "Physical Location" at bounding box center [105, 289] width 84 height 13
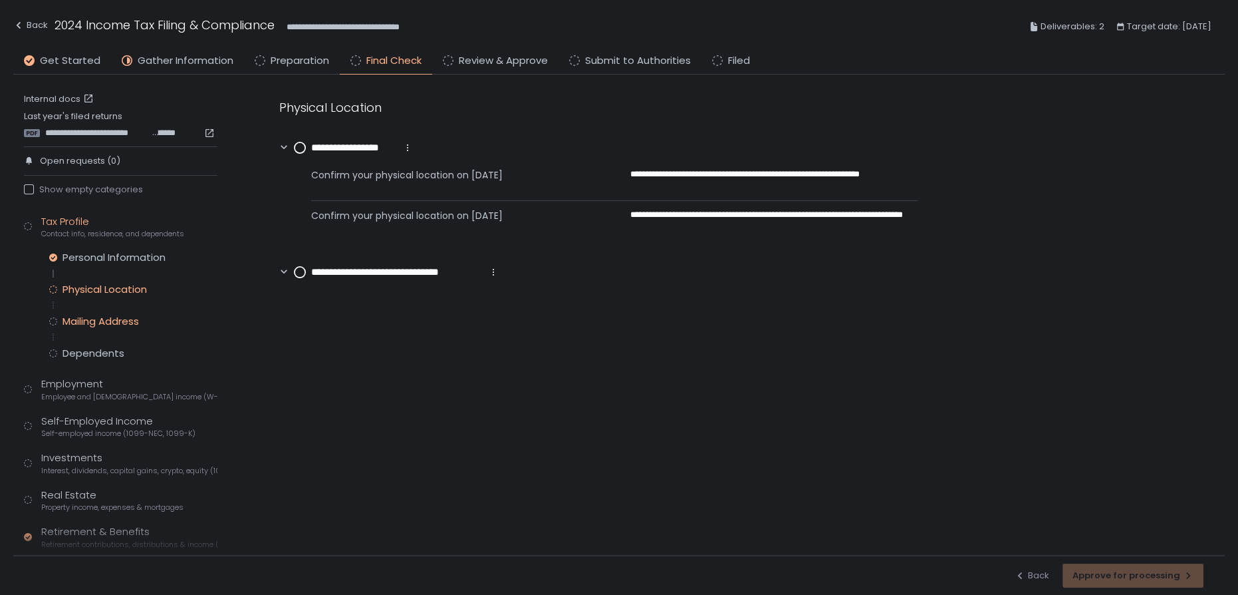
click at [86, 324] on div "Mailing Address" at bounding box center [101, 321] width 76 height 13
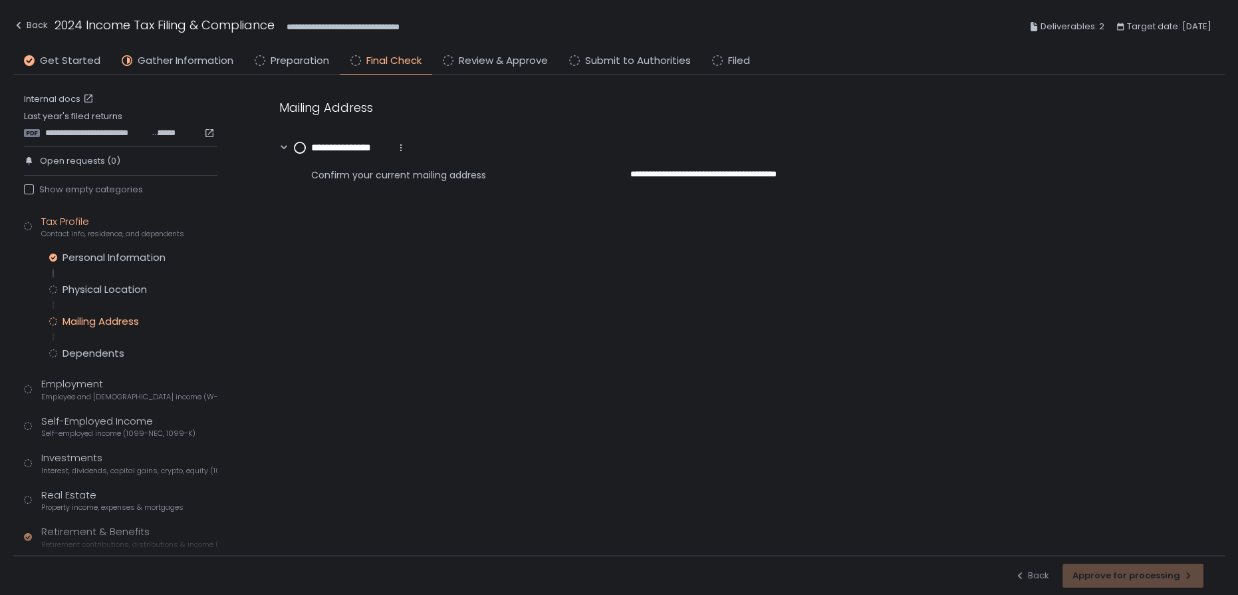
click at [298, 145] on circle at bounding box center [300, 147] width 11 height 11
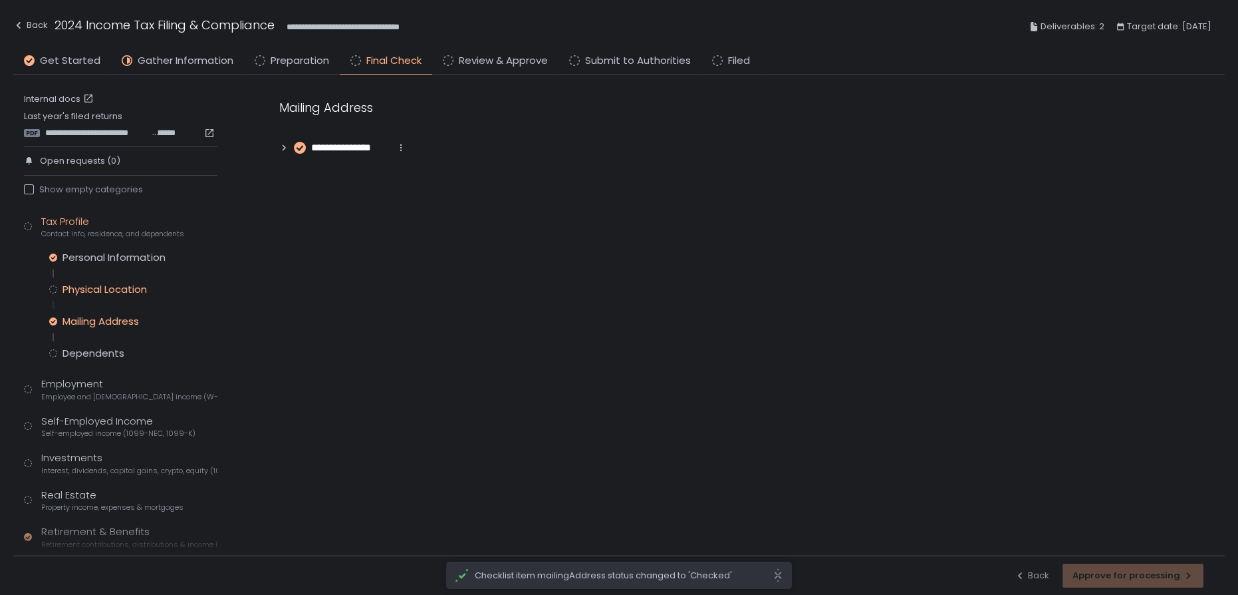
click at [81, 287] on div "Physical Location" at bounding box center [105, 289] width 84 height 13
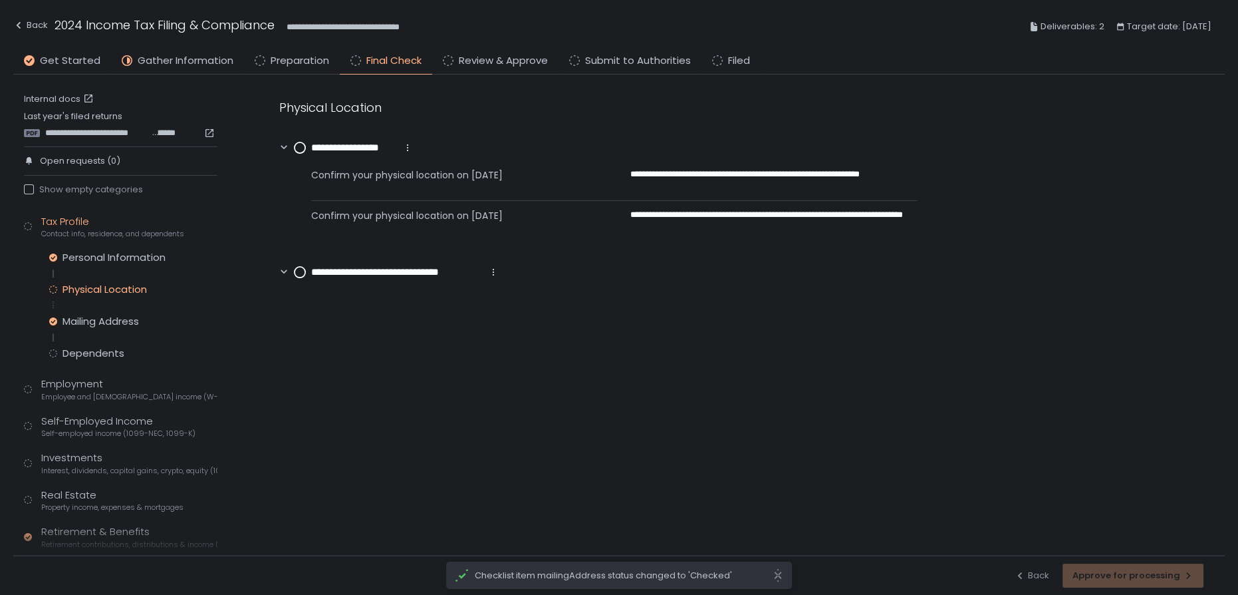
click at [300, 148] on circle at bounding box center [300, 147] width 11 height 11
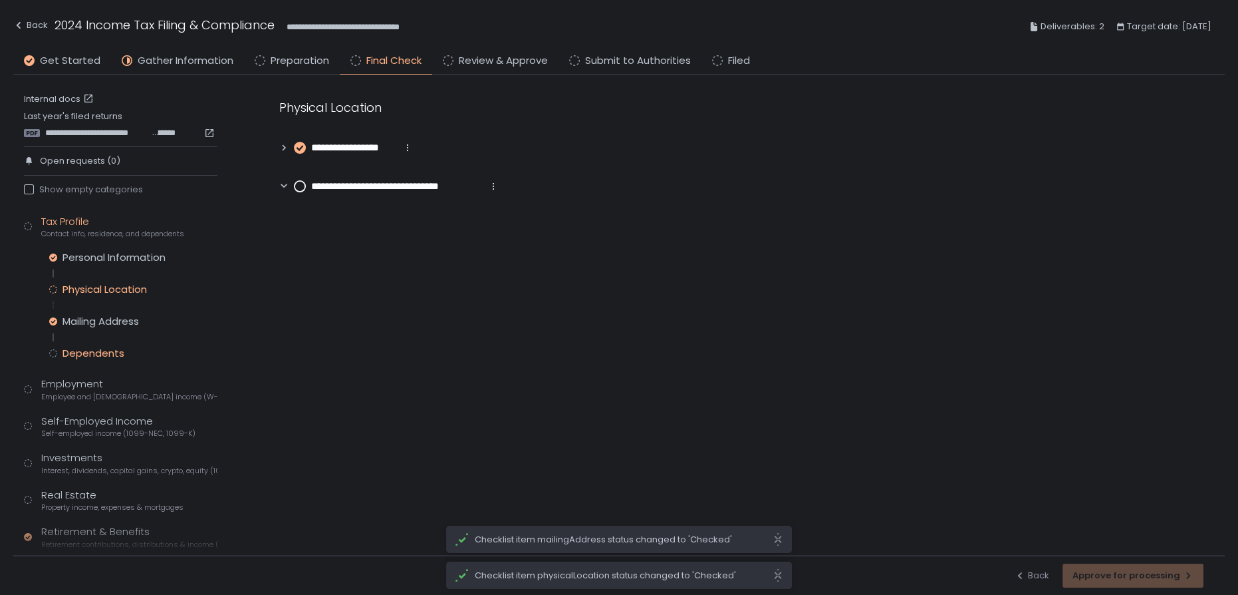
click at [78, 353] on div "Dependents" at bounding box center [94, 352] width 62 height 13
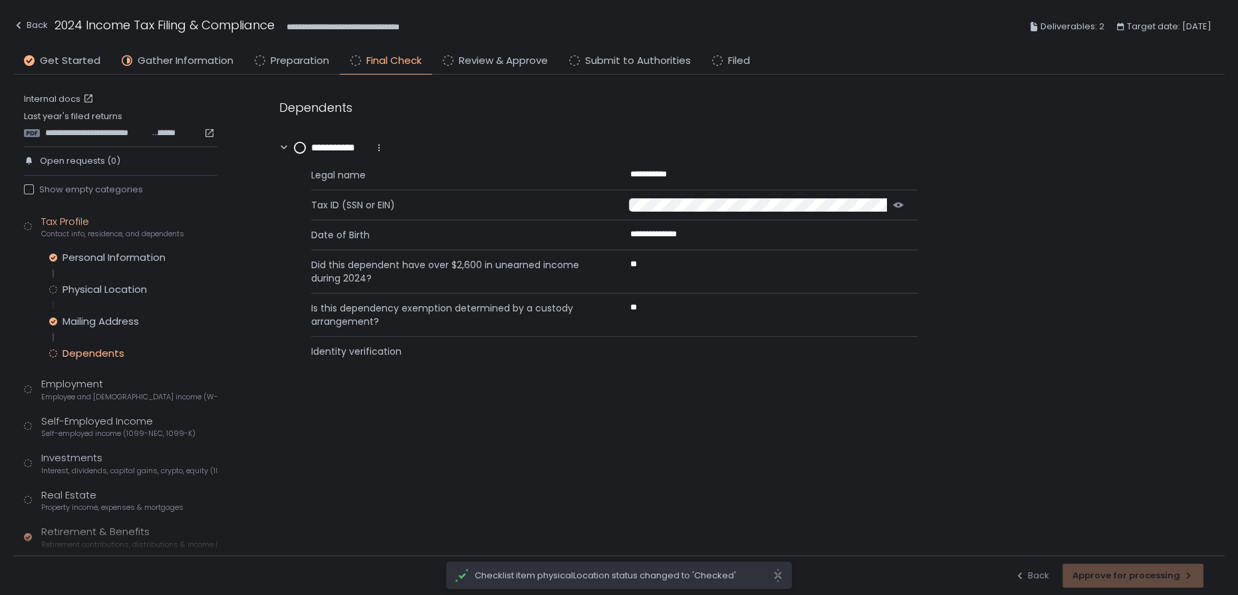
click at [295, 146] on circle at bounding box center [300, 147] width 11 height 11
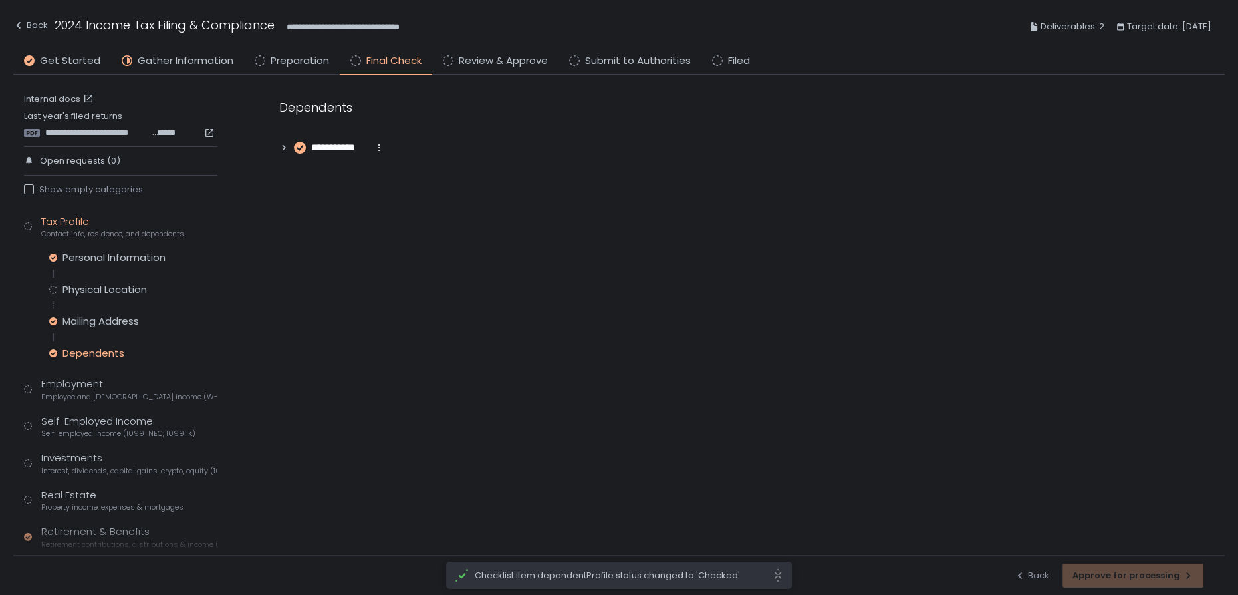
drag, startPoint x: 72, startPoint y: 284, endPoint x: 101, endPoint y: 275, distance: 29.9
click at [74, 284] on div "Physical Location" at bounding box center [105, 289] width 84 height 13
click at [300, 182] on circle at bounding box center [300, 186] width 11 height 11
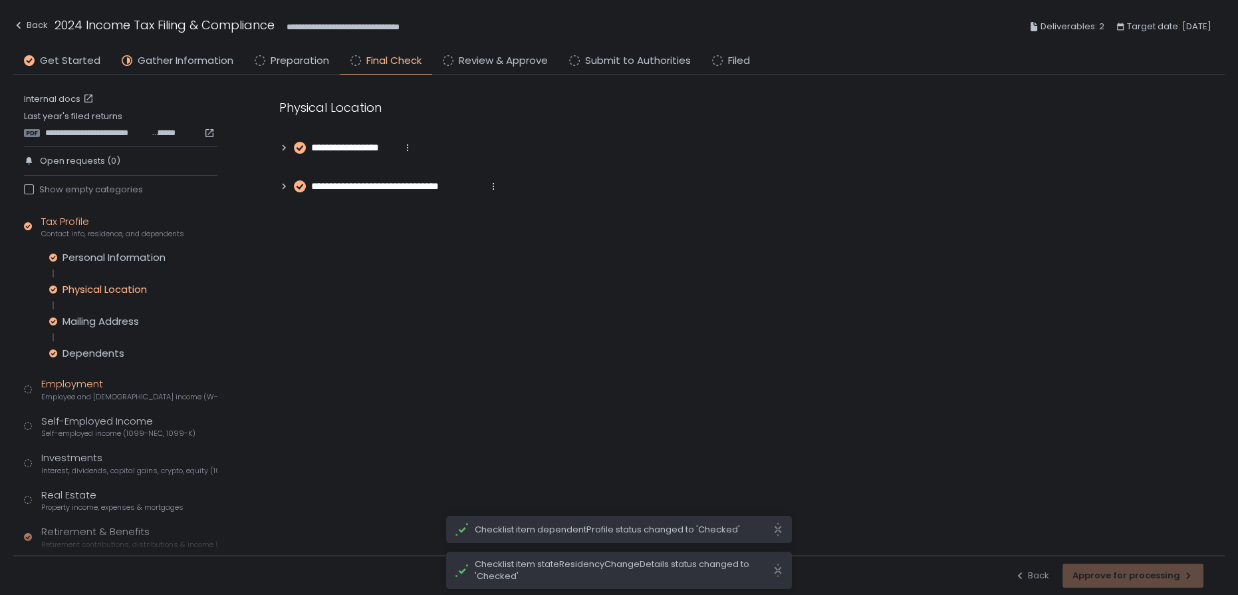
click at [46, 392] on span "Employee and [DEMOGRAPHIC_DATA] income (W-2s)" at bounding box center [129, 397] width 176 height 10
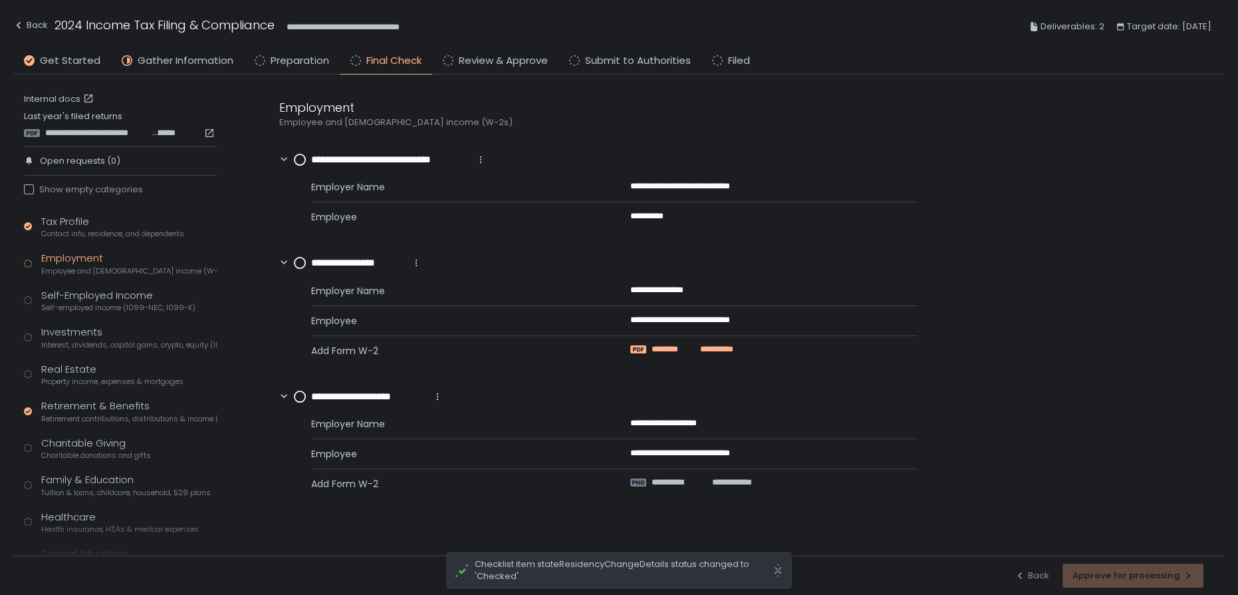
click at [678, 348] on span "********" at bounding box center [674, 349] width 45 height 12
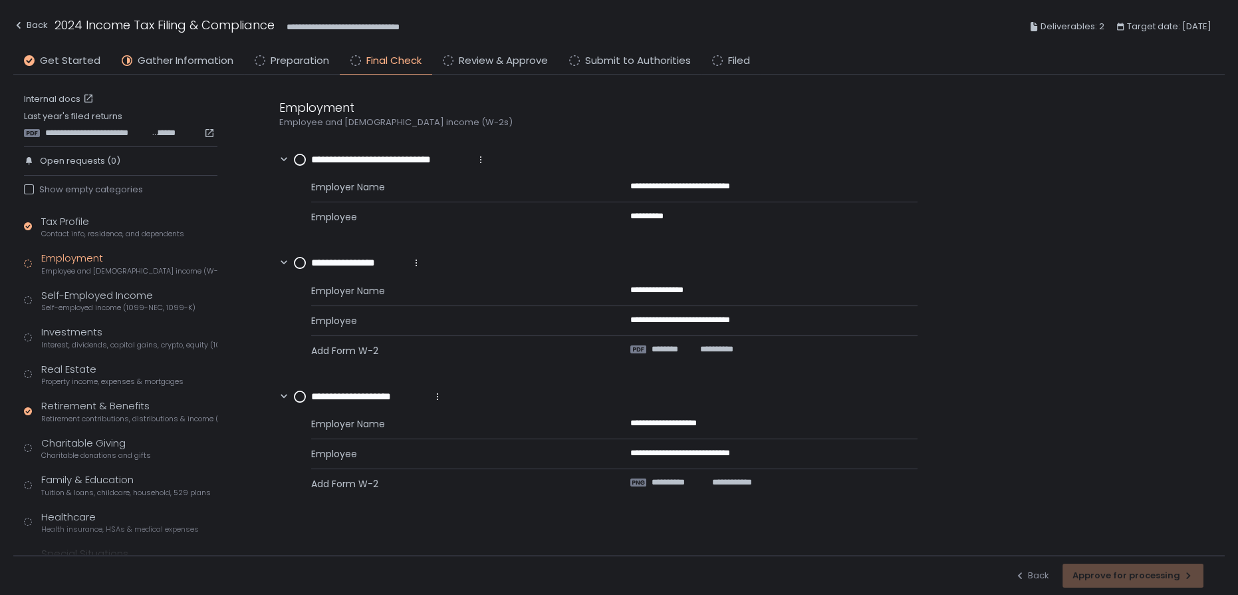
click at [305, 158] on circle at bounding box center [300, 159] width 11 height 11
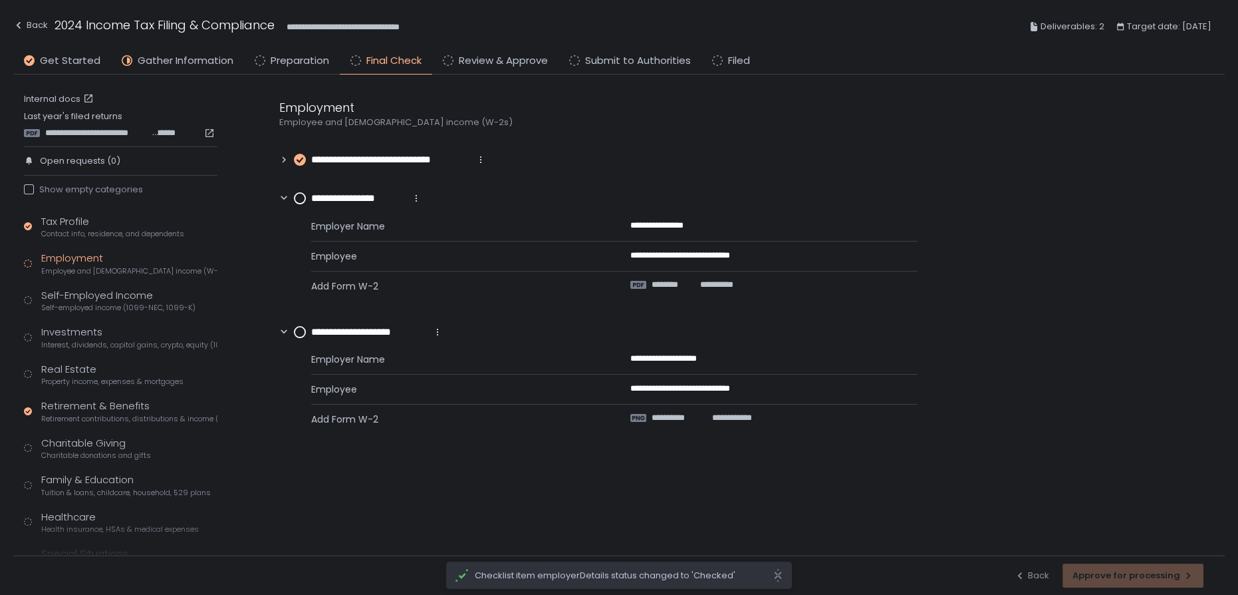
click at [301, 194] on circle at bounding box center [300, 198] width 11 height 11
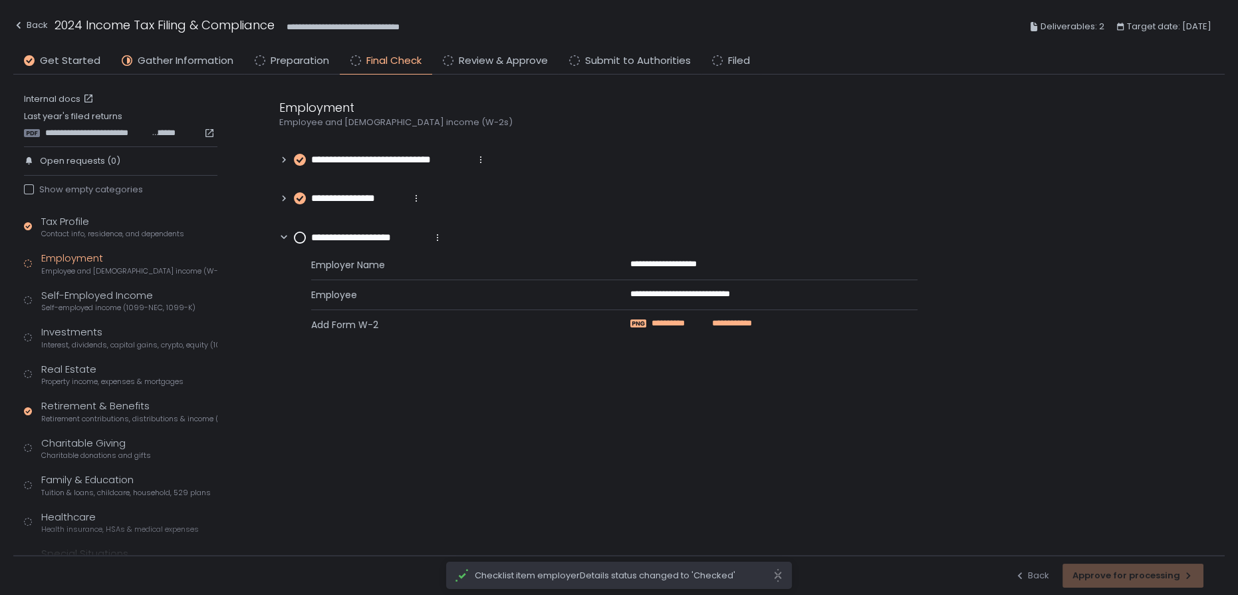
click at [676, 322] on span "**********" at bounding box center [674, 323] width 45 height 12
drag, startPoint x: 303, startPoint y: 237, endPoint x: 253, endPoint y: 251, distance: 51.2
click at [303, 238] on circle at bounding box center [300, 237] width 11 height 11
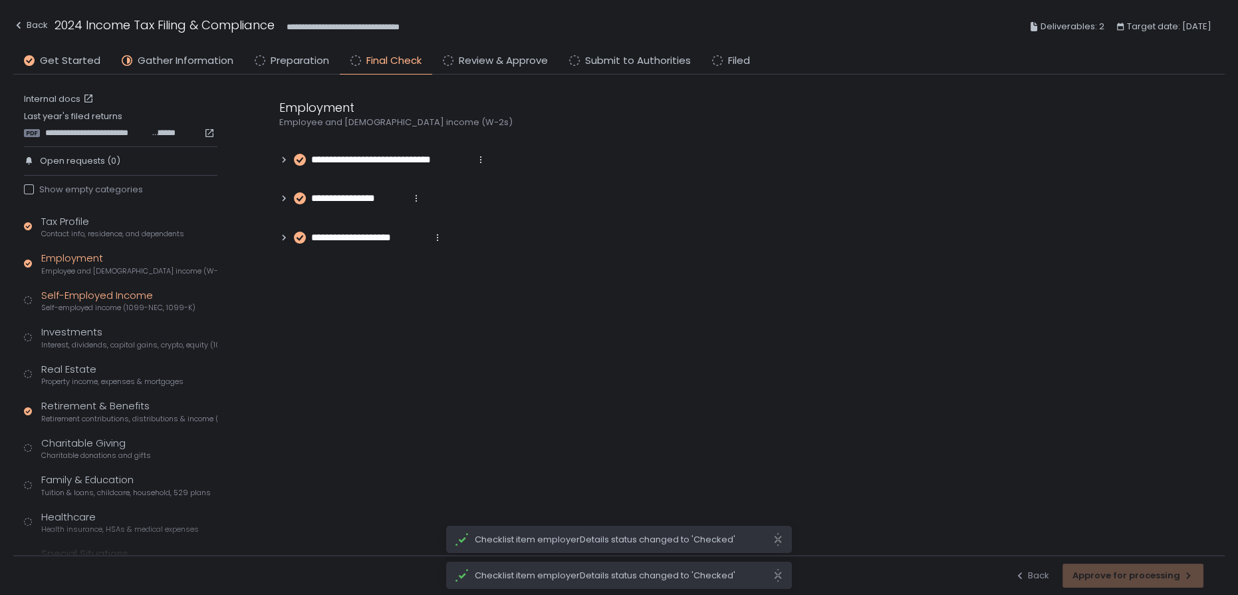
click at [112, 299] on div "Self-Employed Income Self-employed income (1099-NEC, 1099-K)" at bounding box center [118, 300] width 154 height 25
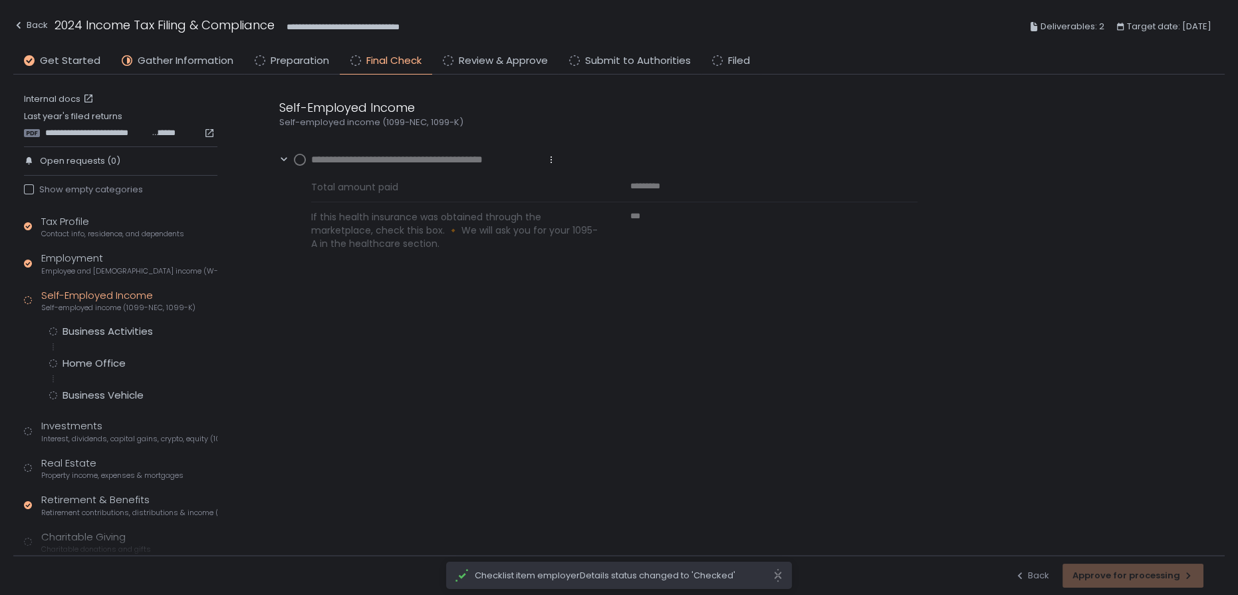
click at [555, 162] on icon at bounding box center [551, 159] width 11 height 11
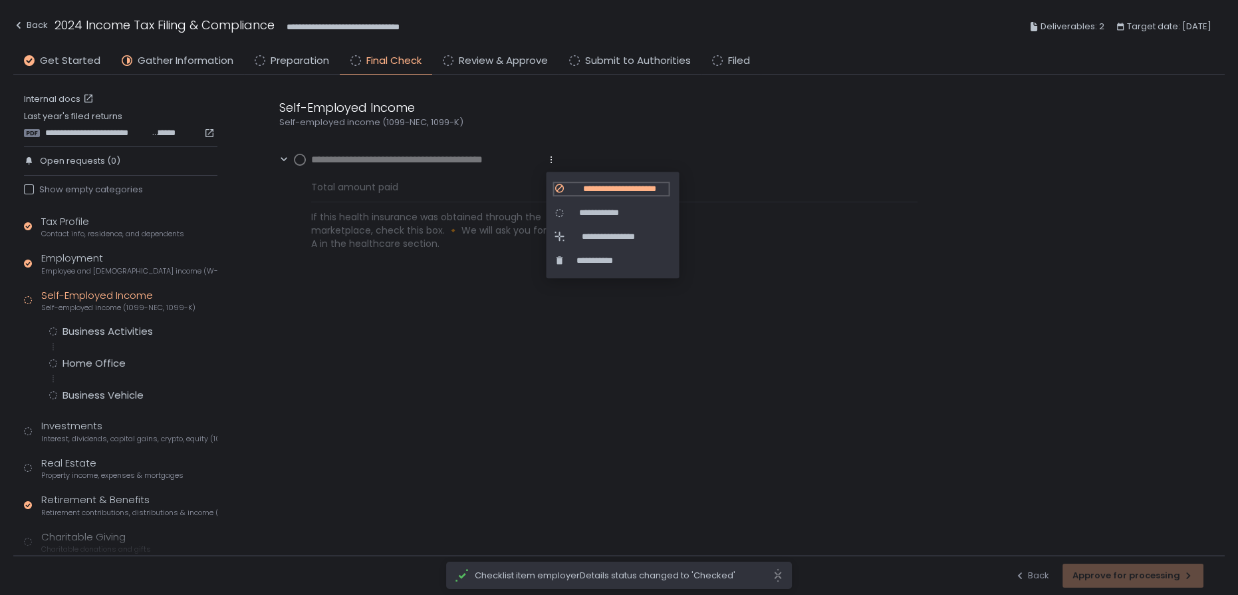
click at [572, 183] on span "**********" at bounding box center [619, 189] width 98 height 12
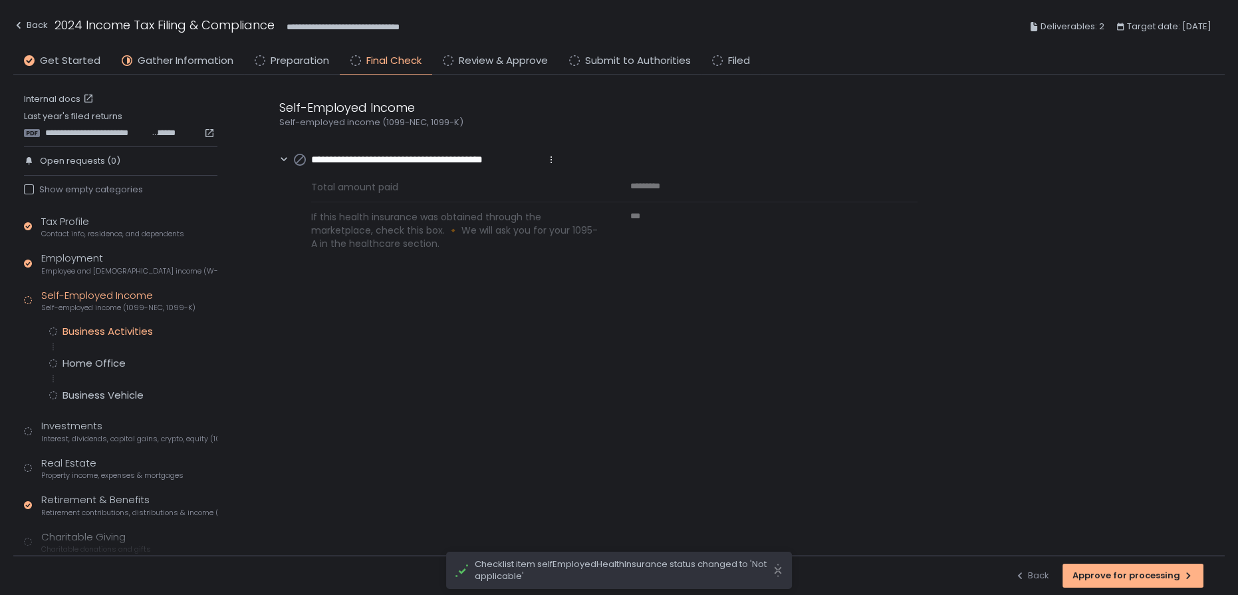
click at [92, 329] on div "Business Activities" at bounding box center [108, 331] width 90 height 13
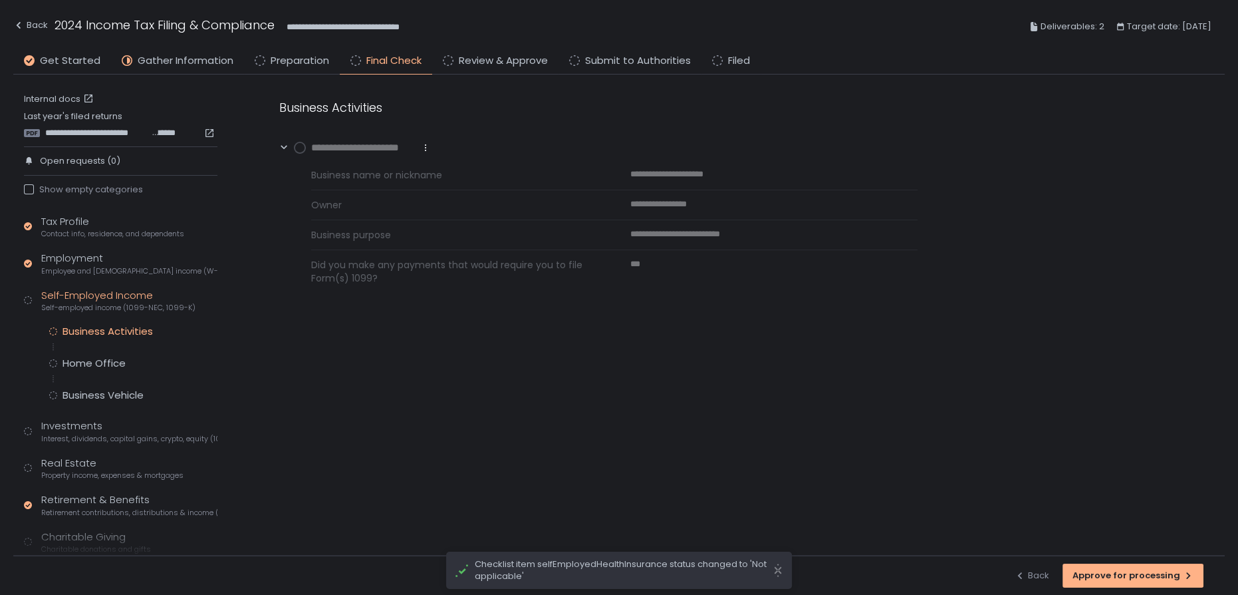
click at [428, 146] on icon at bounding box center [425, 147] width 11 height 11
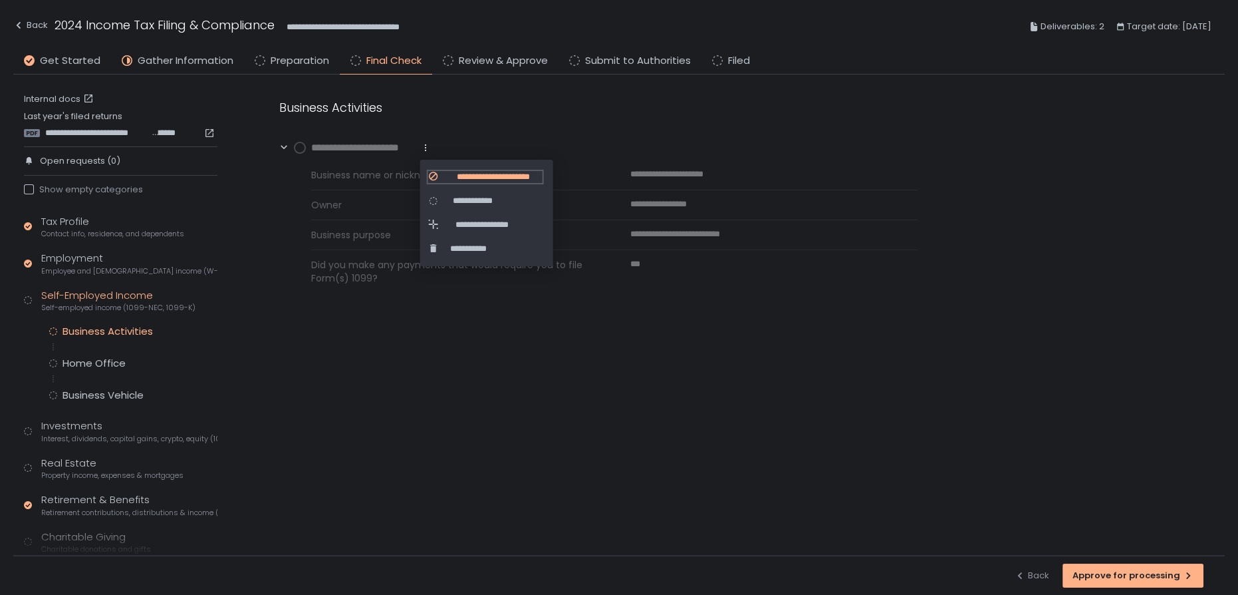
click at [462, 171] on span "**********" at bounding box center [493, 177] width 98 height 12
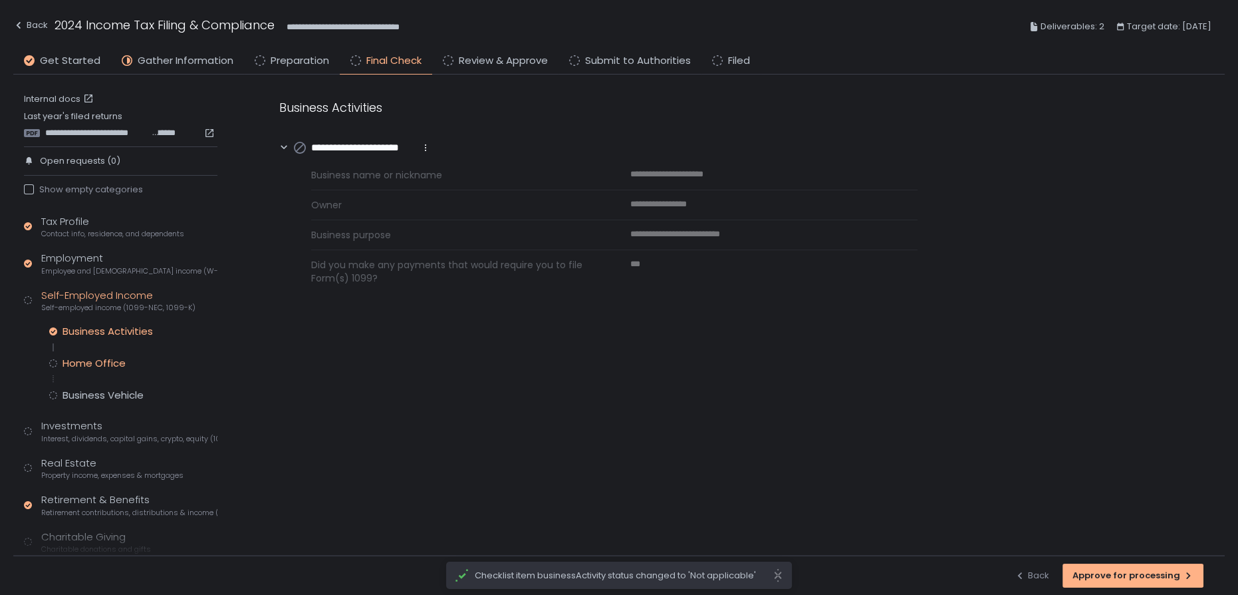
drag, startPoint x: 73, startPoint y: 360, endPoint x: 83, endPoint y: 356, distance: 10.7
click at [74, 361] on div "Home Office" at bounding box center [94, 362] width 63 height 13
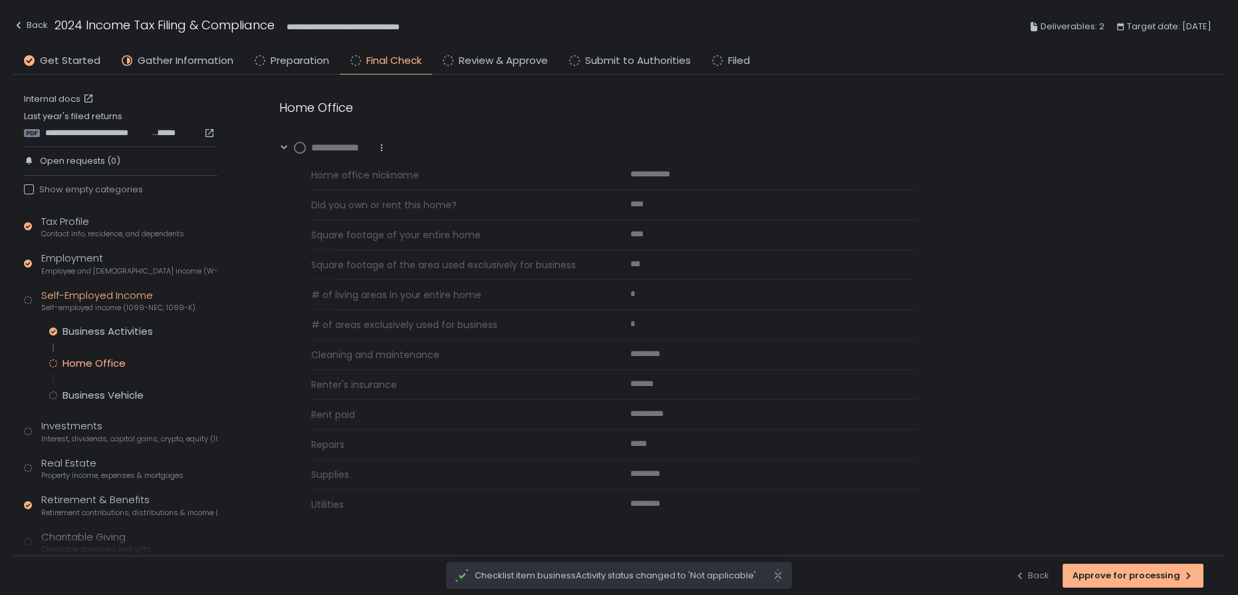
click at [380, 148] on icon at bounding box center [381, 147] width 11 height 11
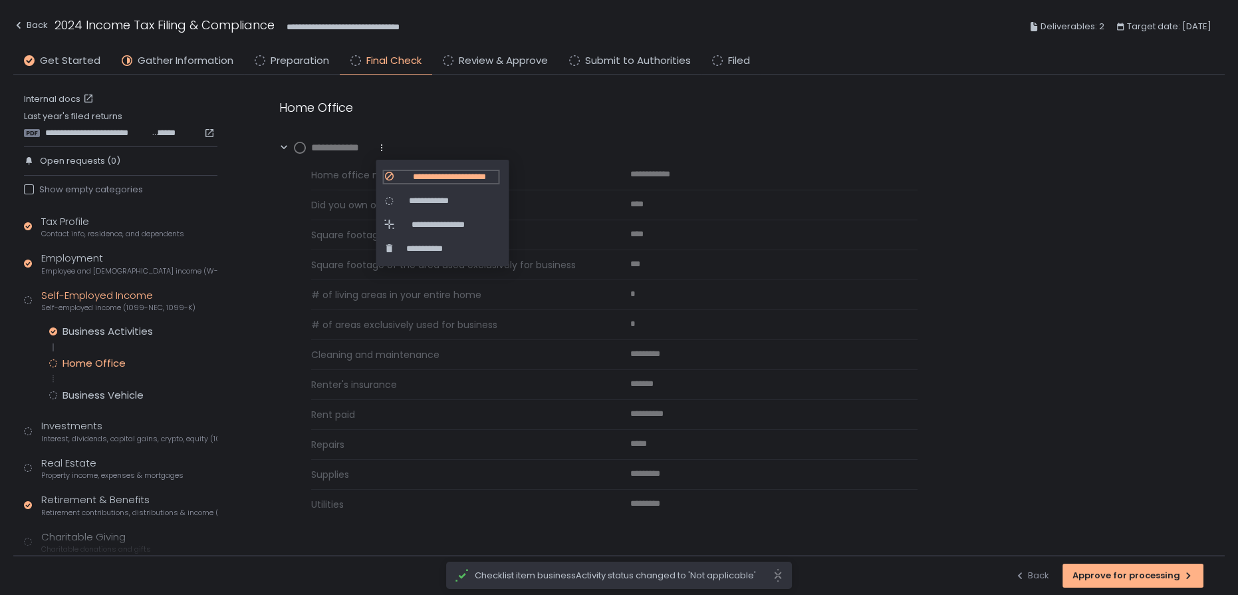
click at [399, 180] on div "**********" at bounding box center [441, 177] width 114 height 12
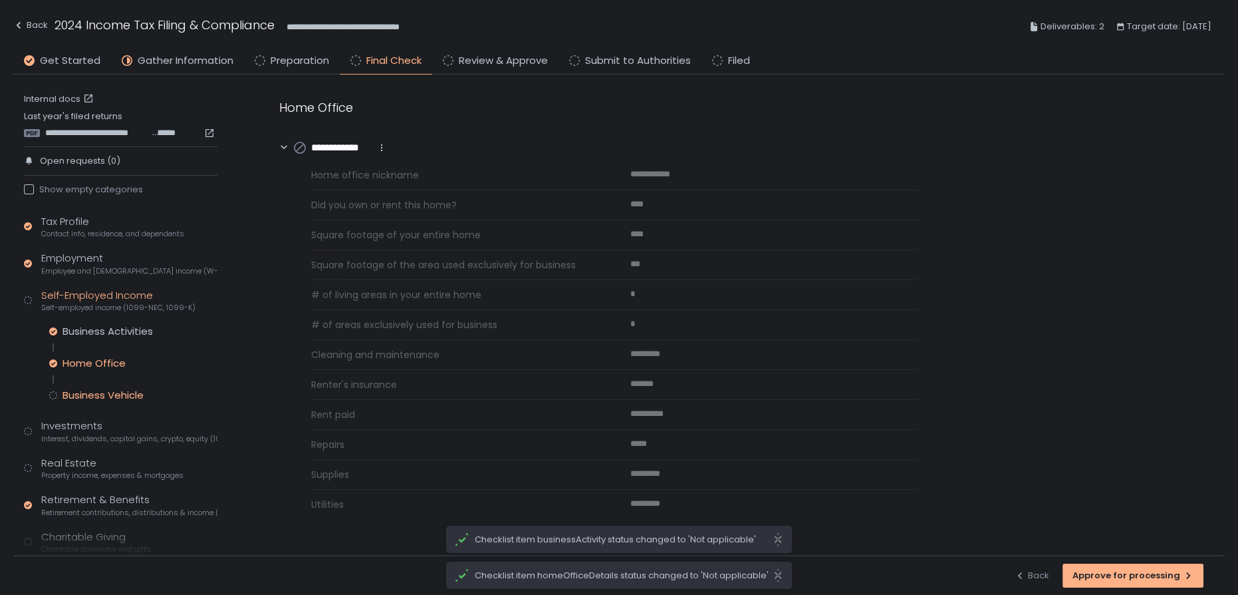
click at [113, 388] on div "Business Activities Home Office Business Vehicle" at bounding box center [133, 363] width 168 height 77
drag, startPoint x: 110, startPoint y: 392, endPoint x: 119, endPoint y: 387, distance: 10.4
click at [110, 392] on div "Business Vehicle" at bounding box center [103, 394] width 81 height 13
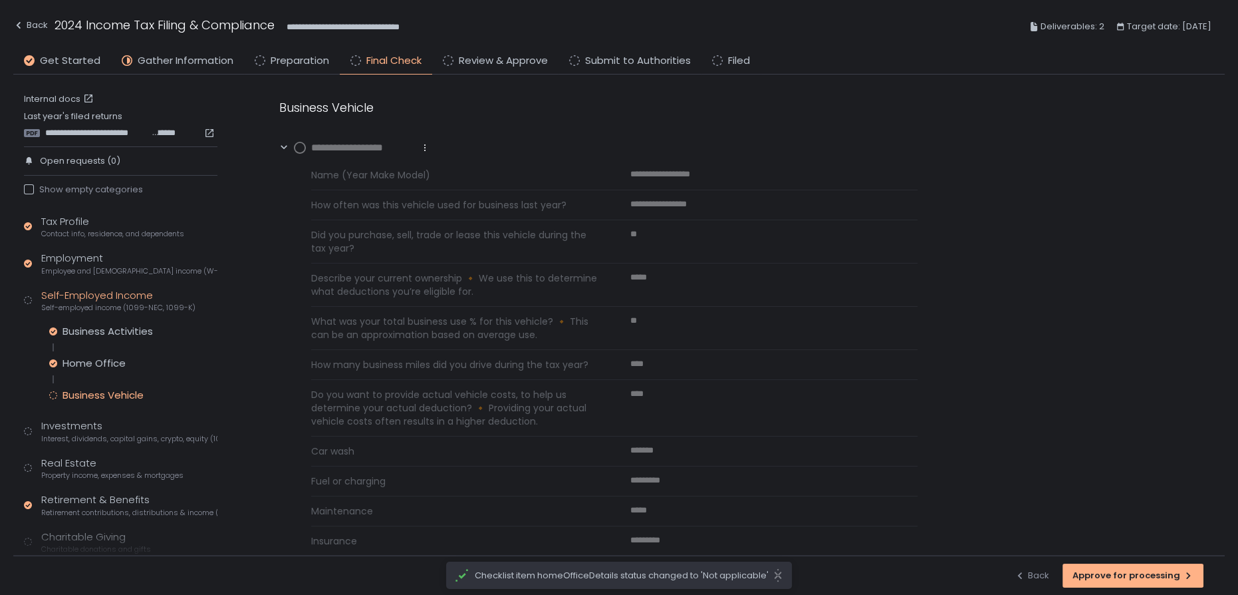
click at [428, 143] on icon at bounding box center [425, 147] width 11 height 11
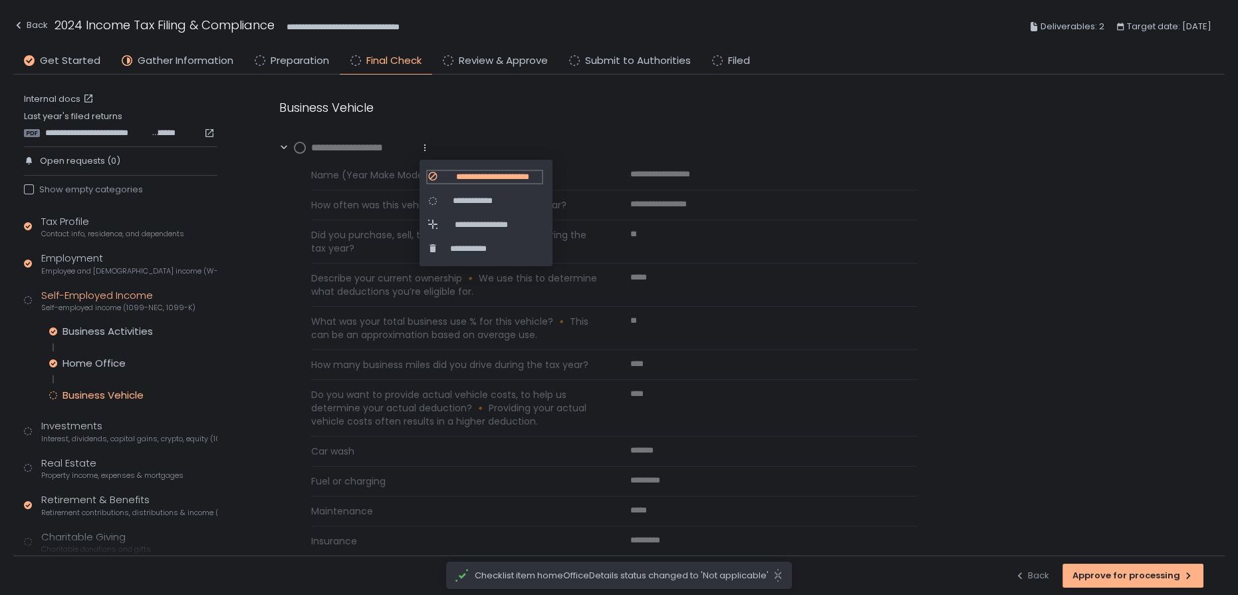
click at [457, 174] on span "**********" at bounding box center [493, 177] width 98 height 12
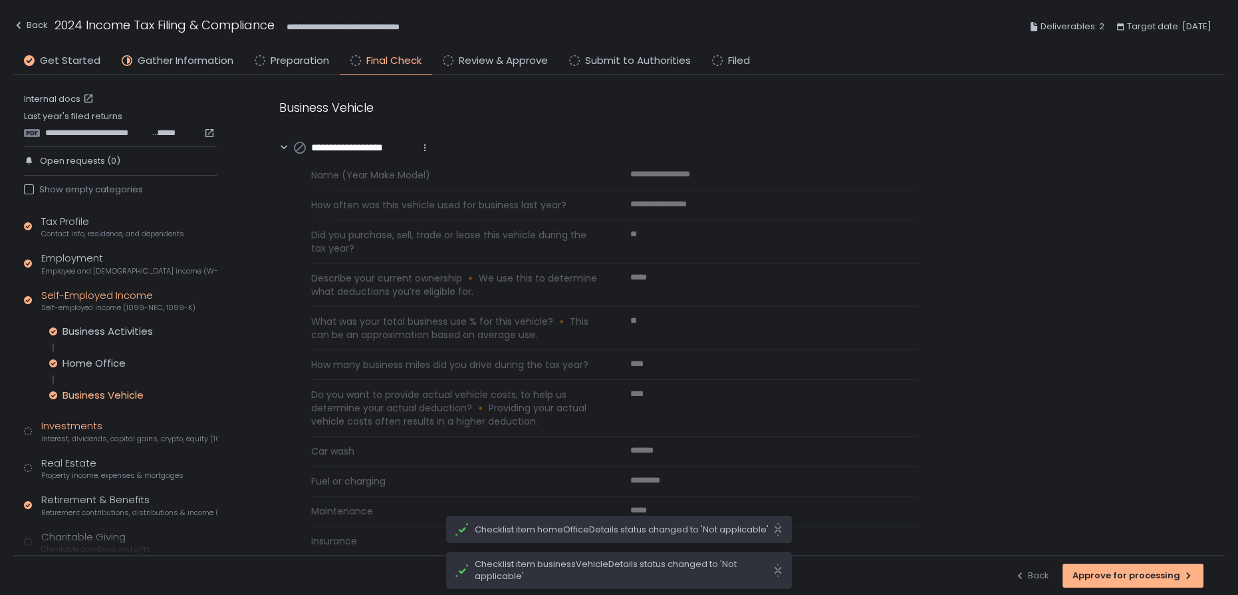
click at [54, 423] on div "Investments Interest, dividends, capital gains, crypto, equity (1099s, K-1s)" at bounding box center [129, 430] width 176 height 25
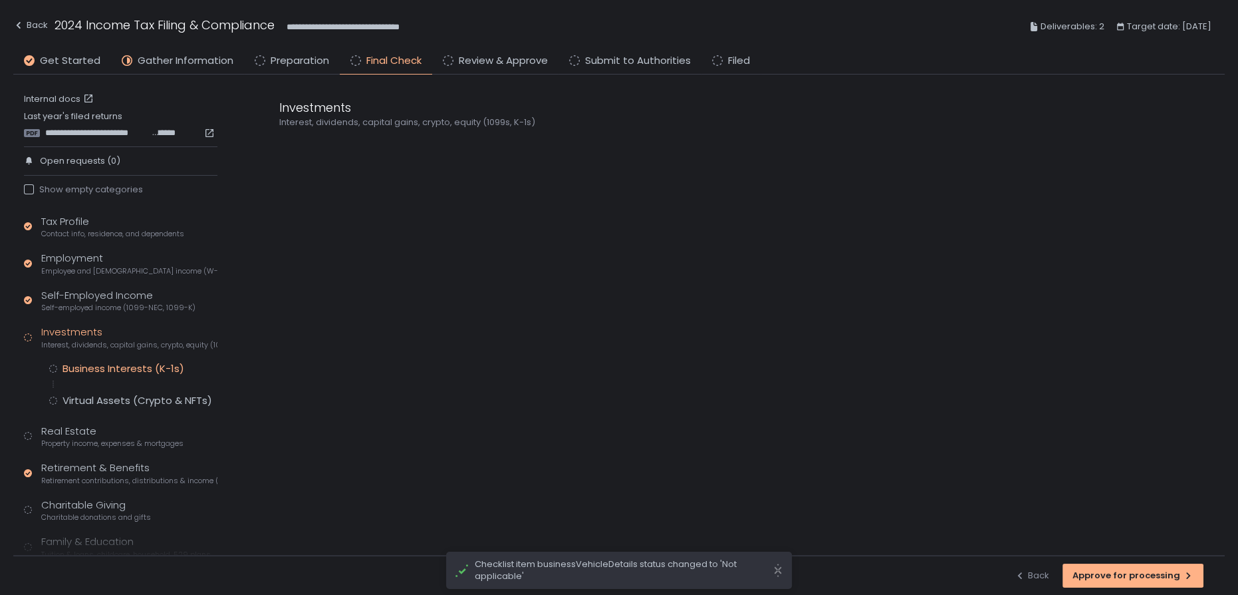
click at [120, 362] on div "Business Interests (K-1s)" at bounding box center [124, 368] width 122 height 13
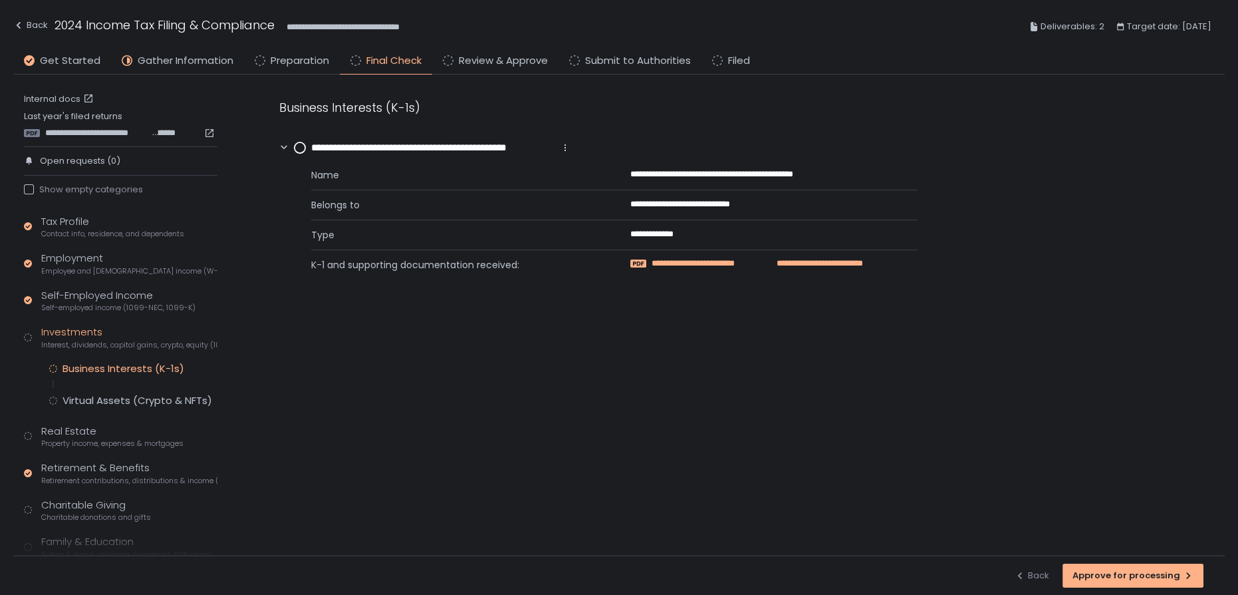
click at [713, 263] on span "**********" at bounding box center [707, 263] width 110 height 12
click at [302, 148] on circle at bounding box center [300, 147] width 11 height 11
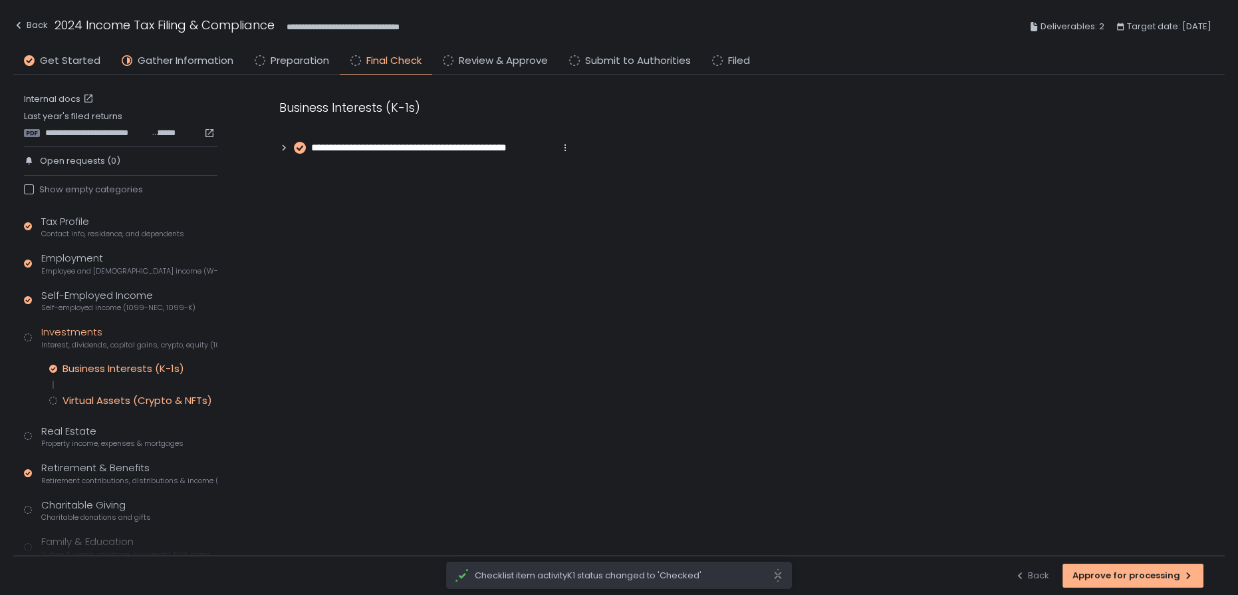
click at [94, 400] on div "Virtual Assets (Crypto & NFTs)" at bounding box center [138, 400] width 150 height 13
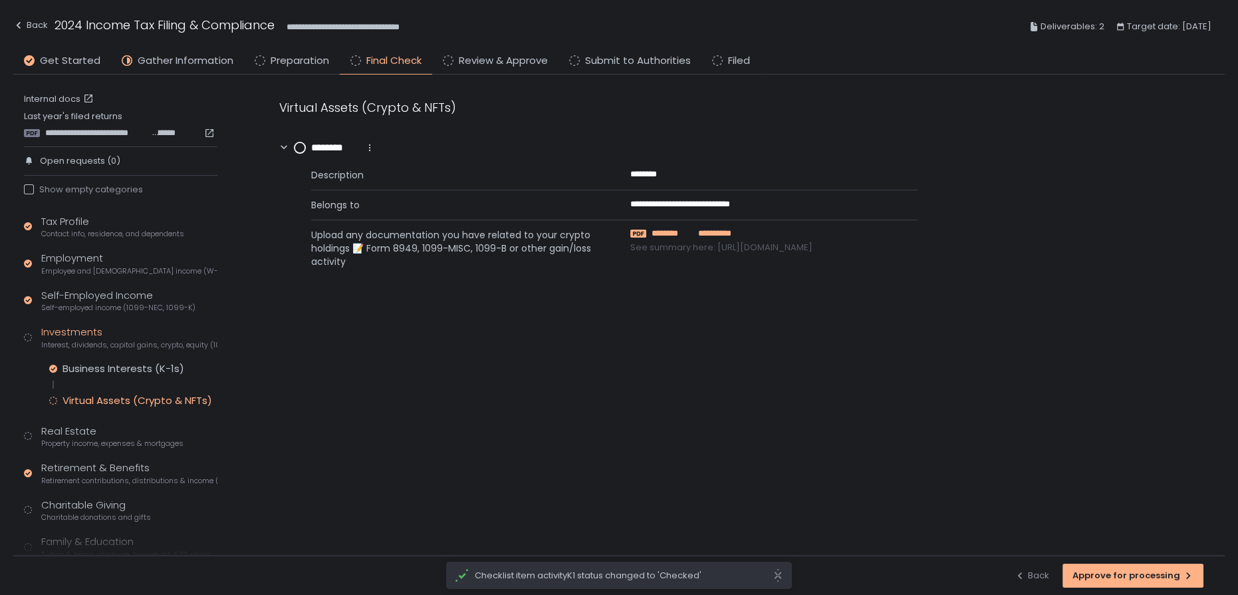
click at [693, 236] on span "**********" at bounding box center [712, 233] width 38 height 12
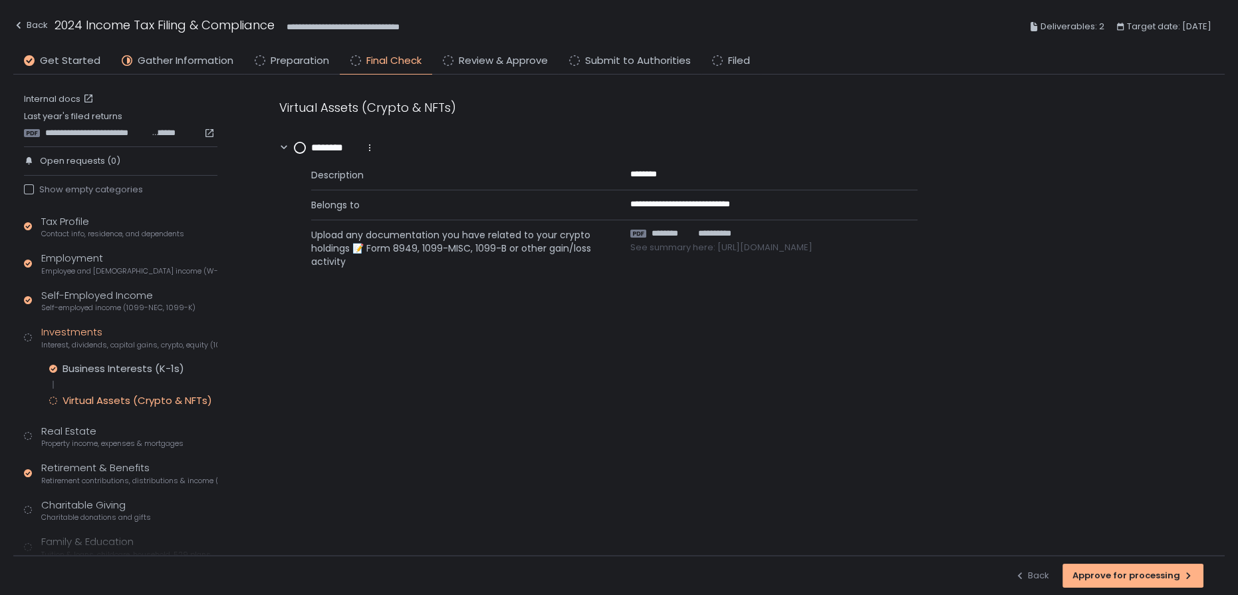
click at [300, 146] on circle at bounding box center [300, 147] width 11 height 11
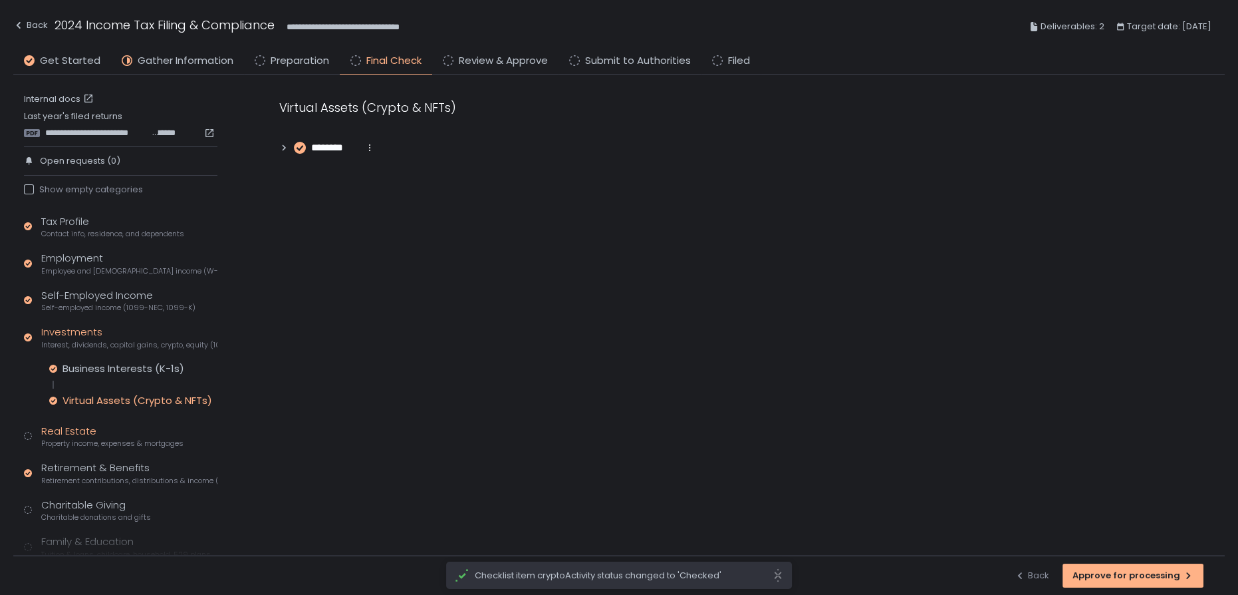
click at [128, 440] on span "Property income, expenses & mortgages" at bounding box center [112, 443] width 142 height 10
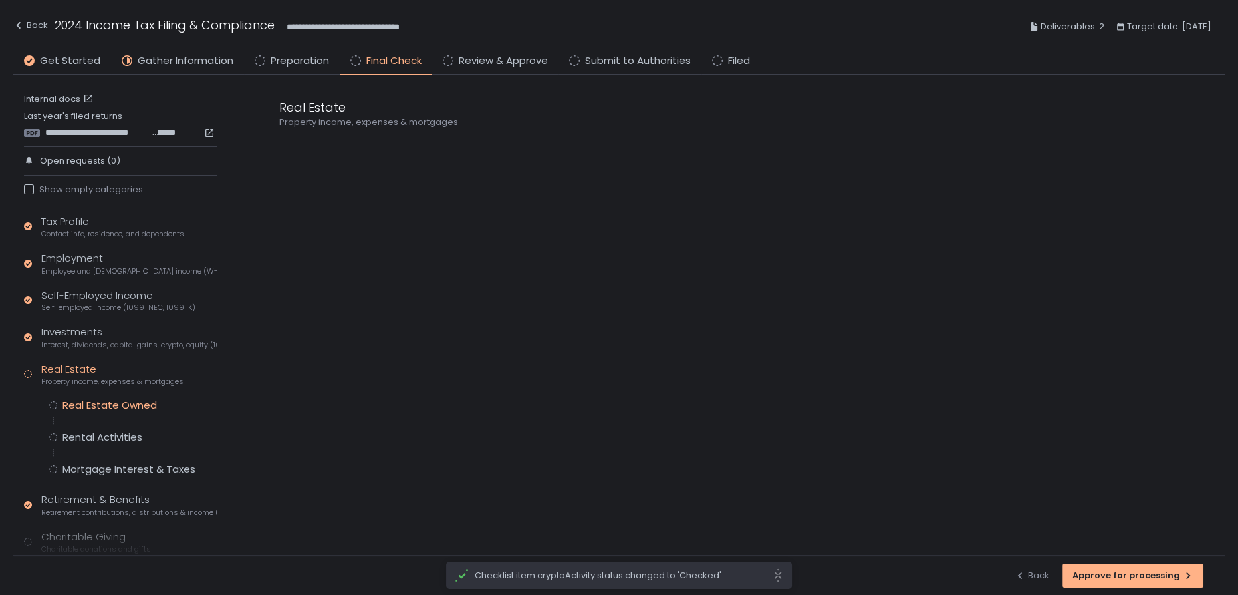
drag, startPoint x: 67, startPoint y: 410, endPoint x: 74, endPoint y: 409, distance: 6.7
click at [69, 410] on div "Real Estate Owned" at bounding box center [110, 404] width 94 height 13
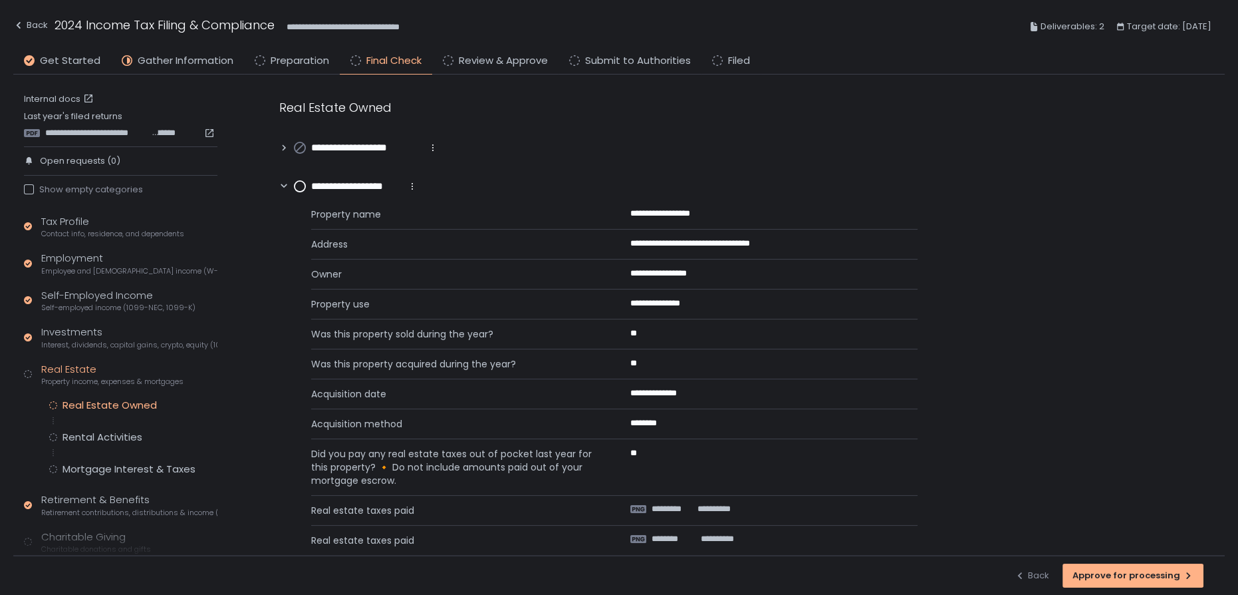
scroll to position [80, 0]
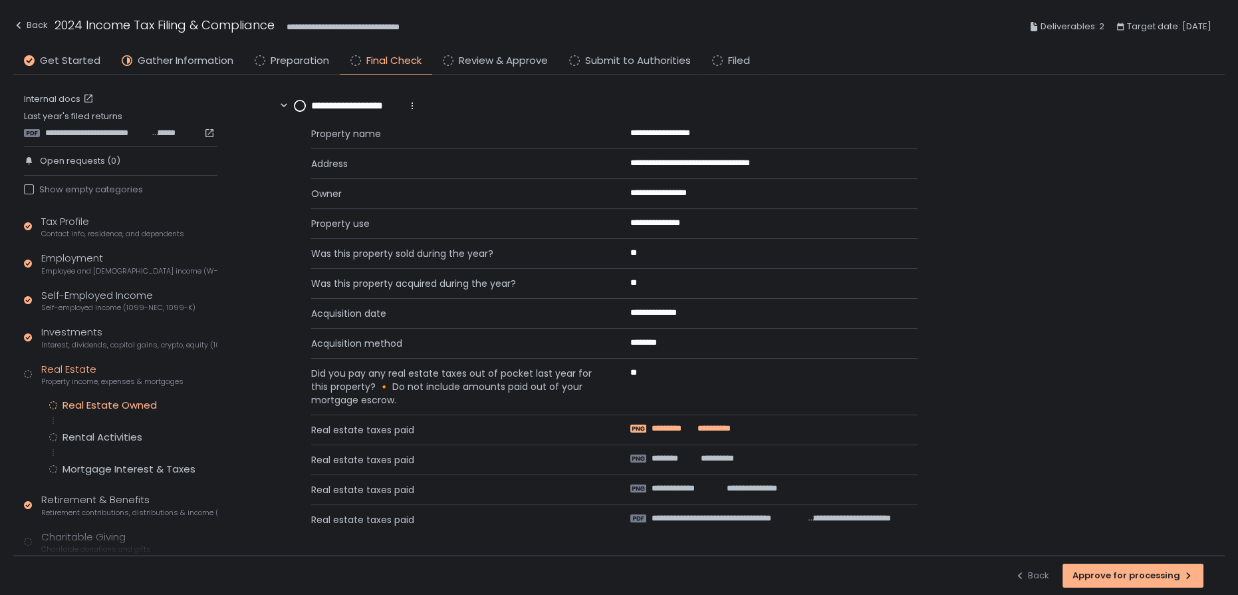
click at [678, 426] on span "*********" at bounding box center [670, 428] width 37 height 12
click at [686, 454] on span "********" at bounding box center [672, 458] width 41 height 12
click at [782, 512] on span "**********" at bounding box center [729, 518] width 155 height 12
click at [299, 106] on circle at bounding box center [300, 105] width 11 height 11
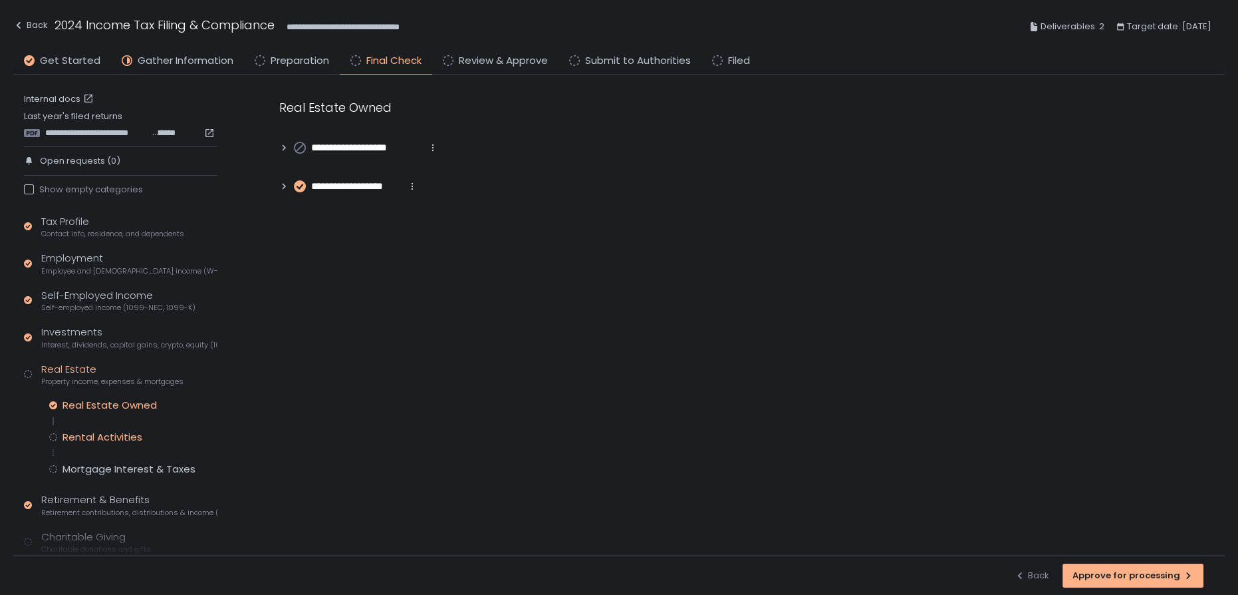
scroll to position [0, 0]
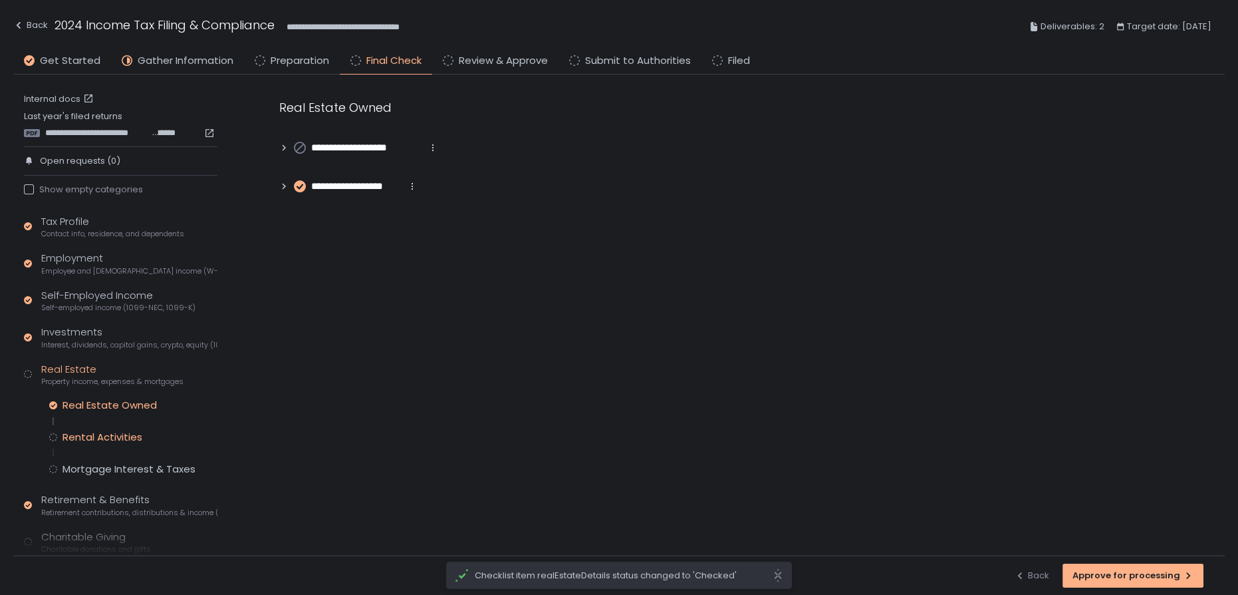
click at [106, 436] on div "Rental Activities" at bounding box center [103, 436] width 80 height 13
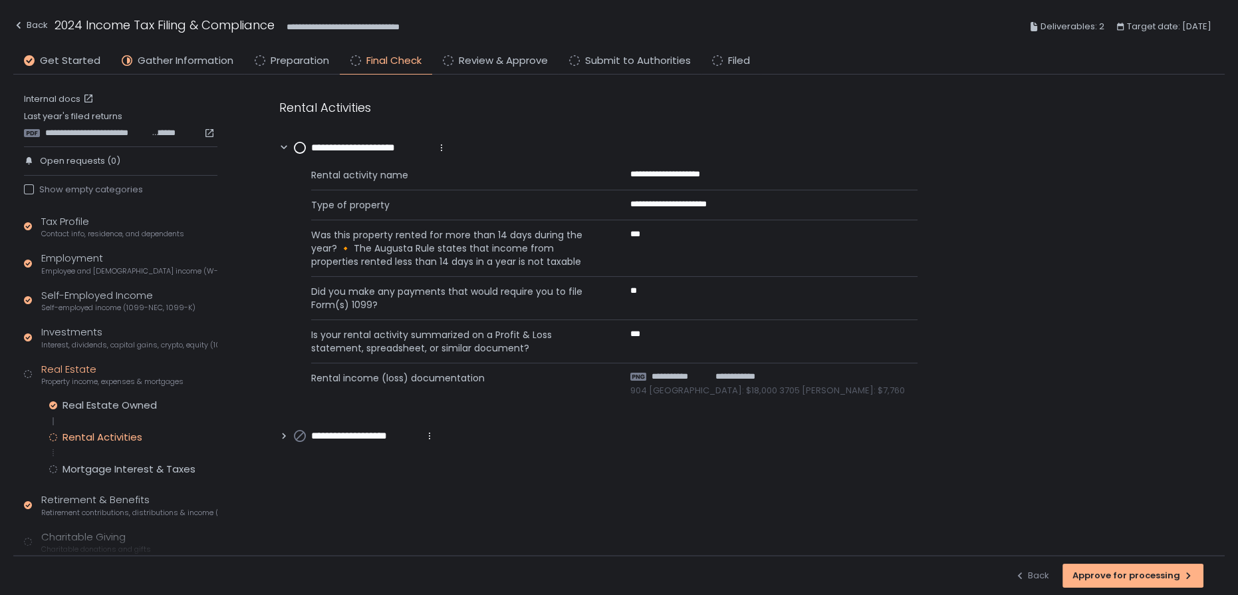
click at [299, 147] on circle at bounding box center [300, 147] width 11 height 11
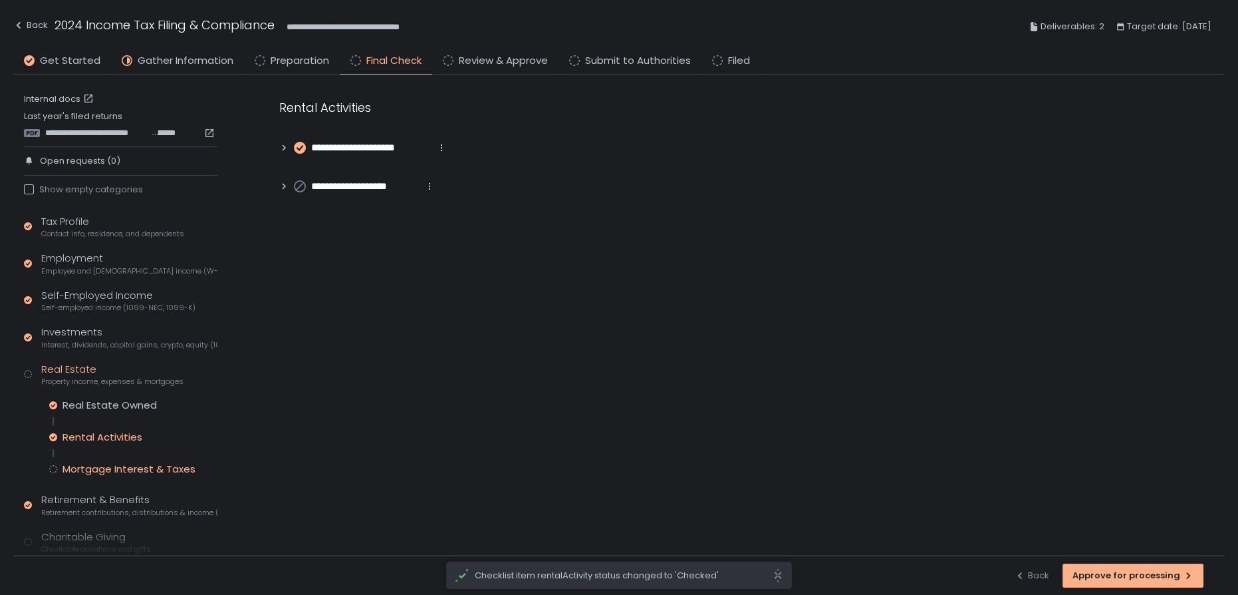
click at [104, 469] on div "Mortgage Interest & Taxes" at bounding box center [129, 468] width 133 height 13
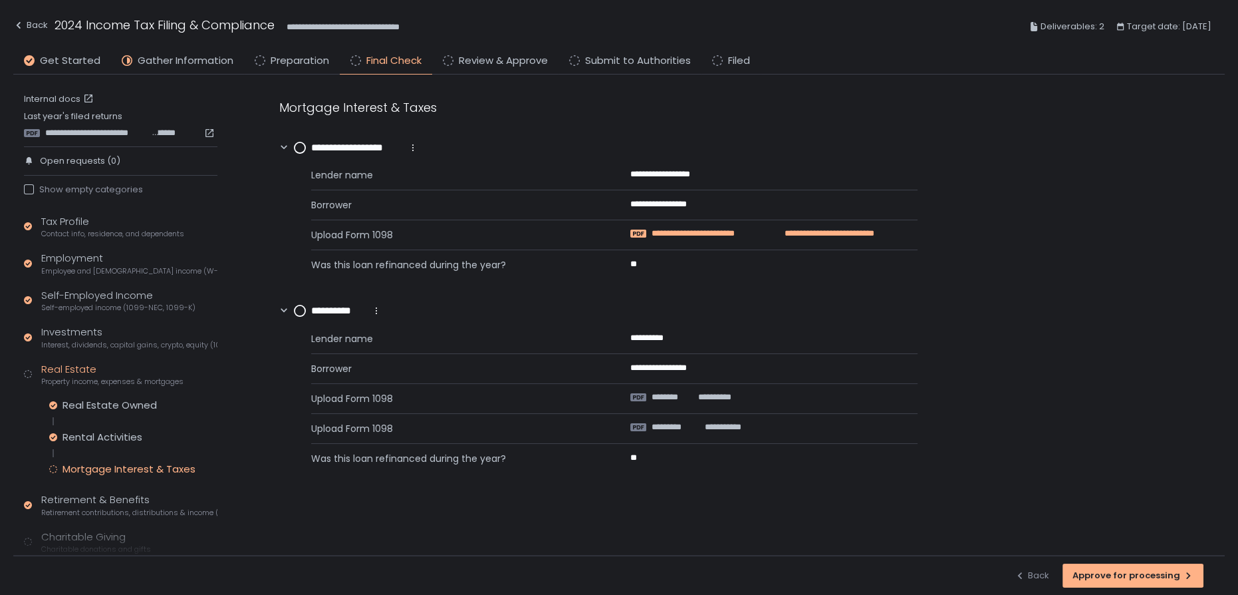
click at [728, 229] on span "**********" at bounding box center [708, 233] width 112 height 12
click at [299, 146] on circle at bounding box center [300, 147] width 11 height 11
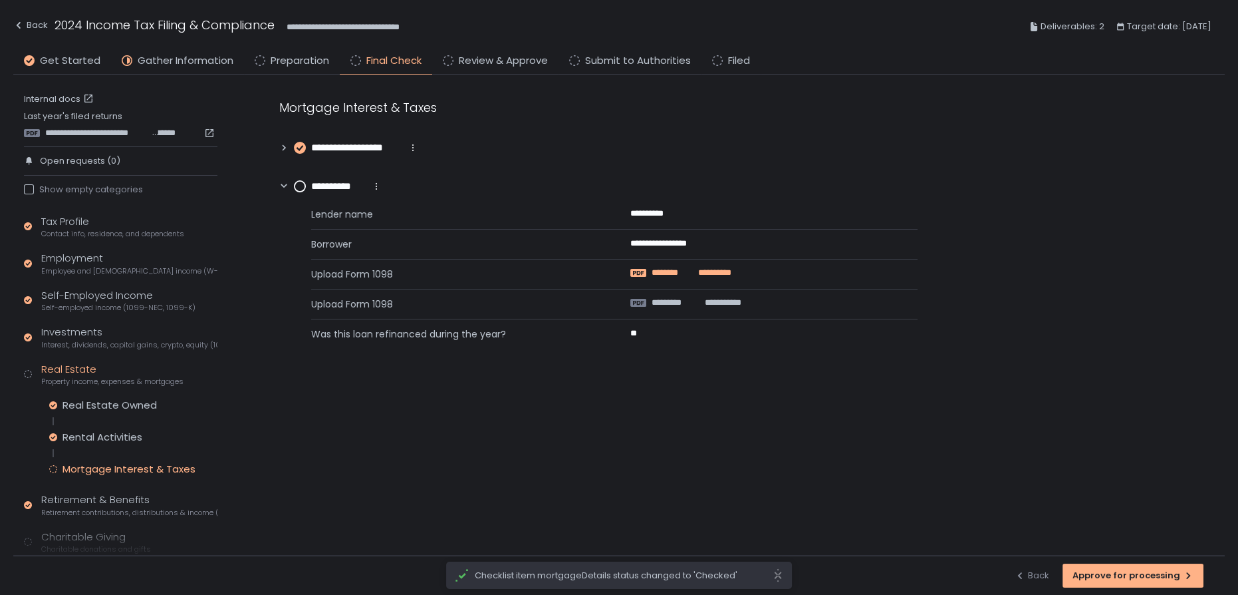
click at [696, 271] on span "**********" at bounding box center [712, 273] width 37 height 12
click at [668, 299] on span "*********" at bounding box center [676, 303] width 48 height 12
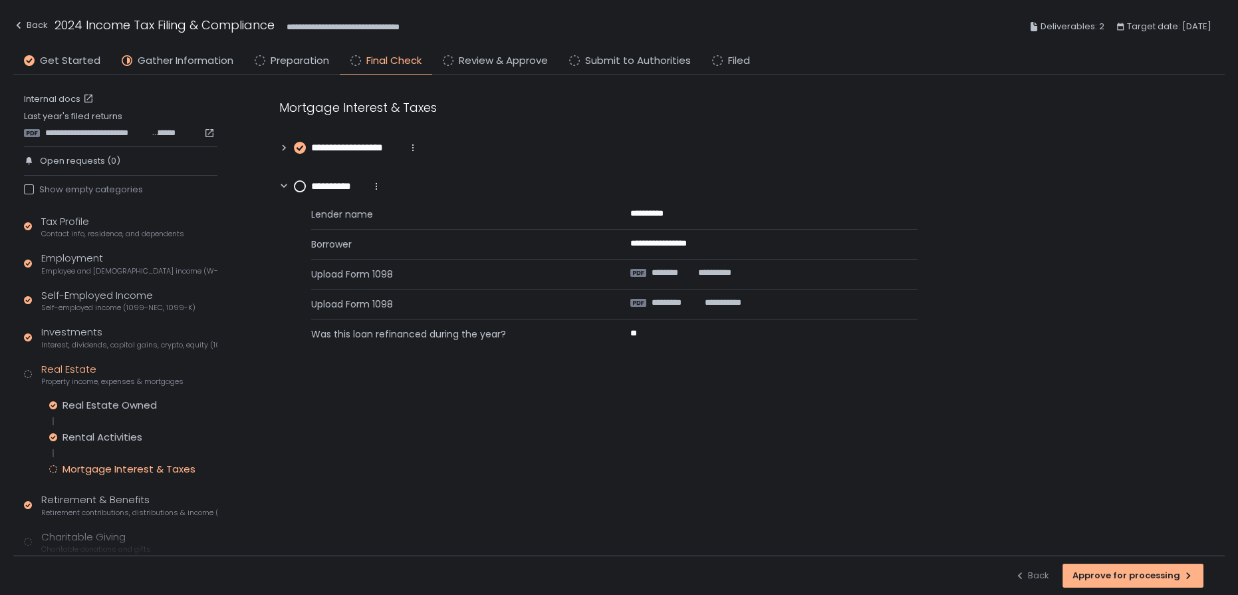
click at [301, 186] on circle at bounding box center [300, 186] width 11 height 11
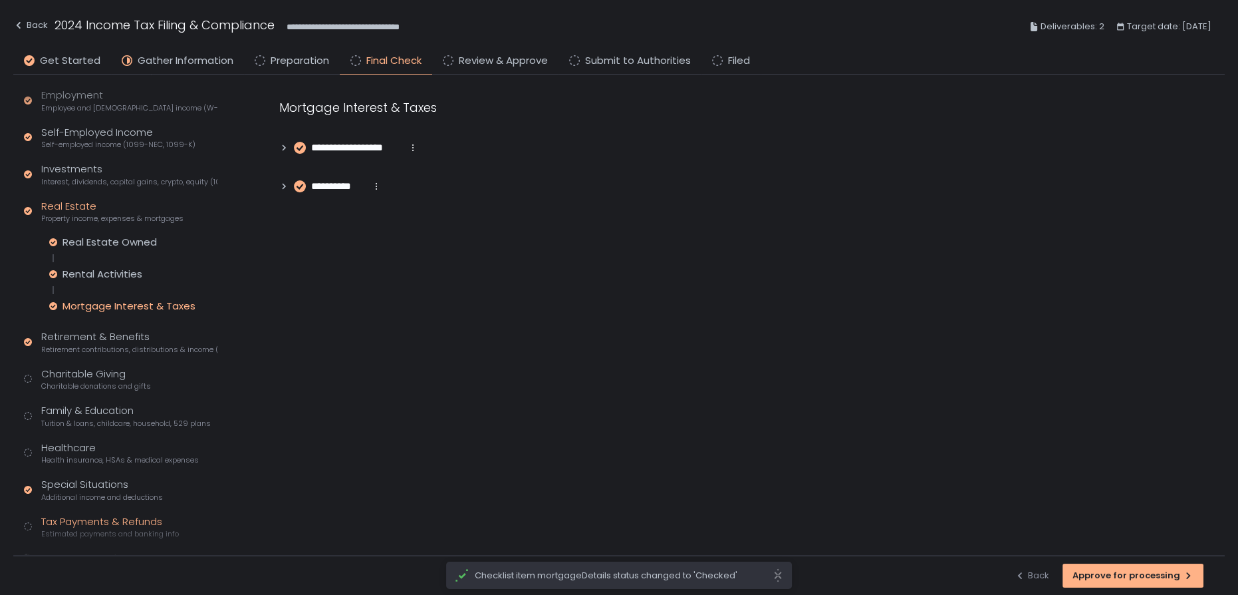
scroll to position [211, 0]
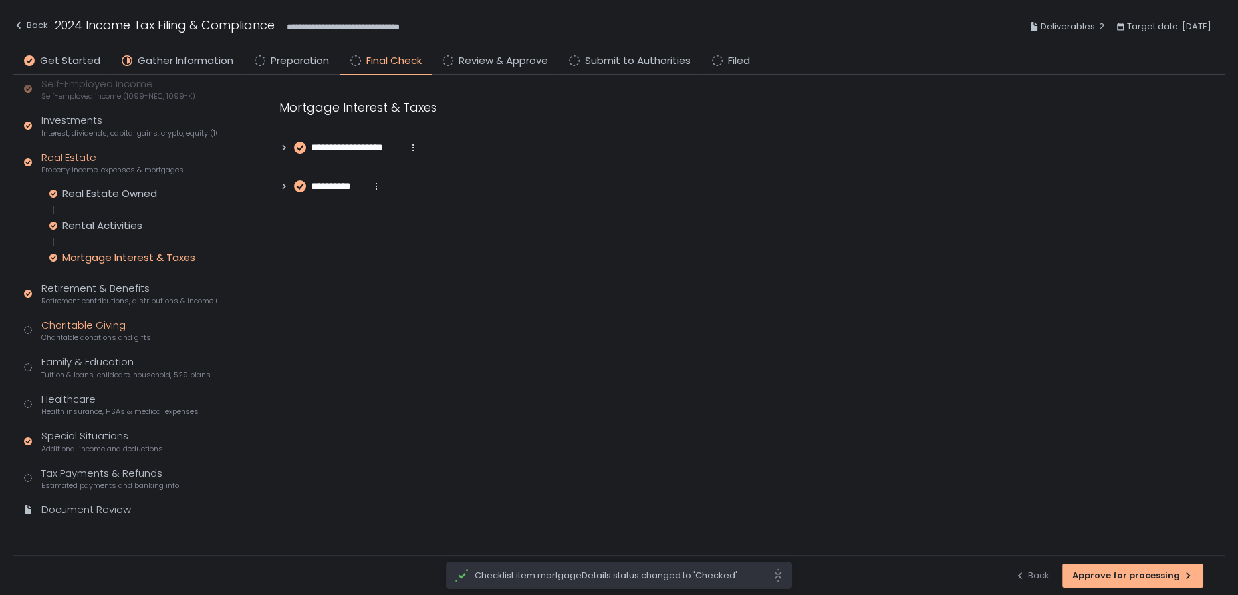
click at [82, 328] on div "Charitable Giving Charitable donations and gifts" at bounding box center [96, 330] width 110 height 25
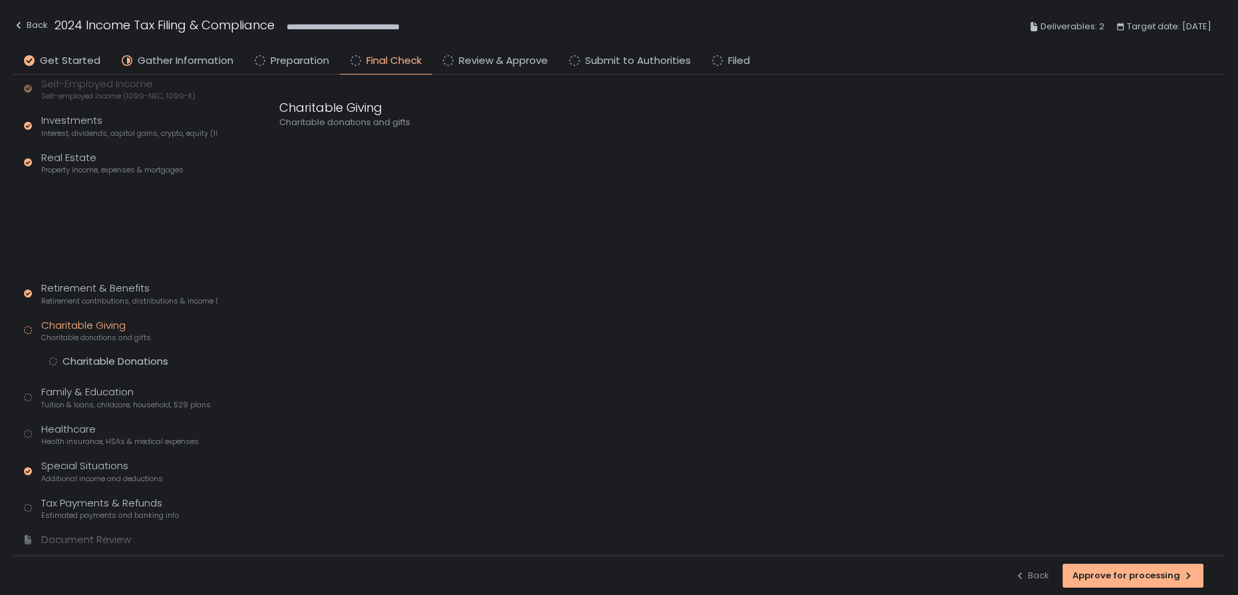
scroll to position [148, 0]
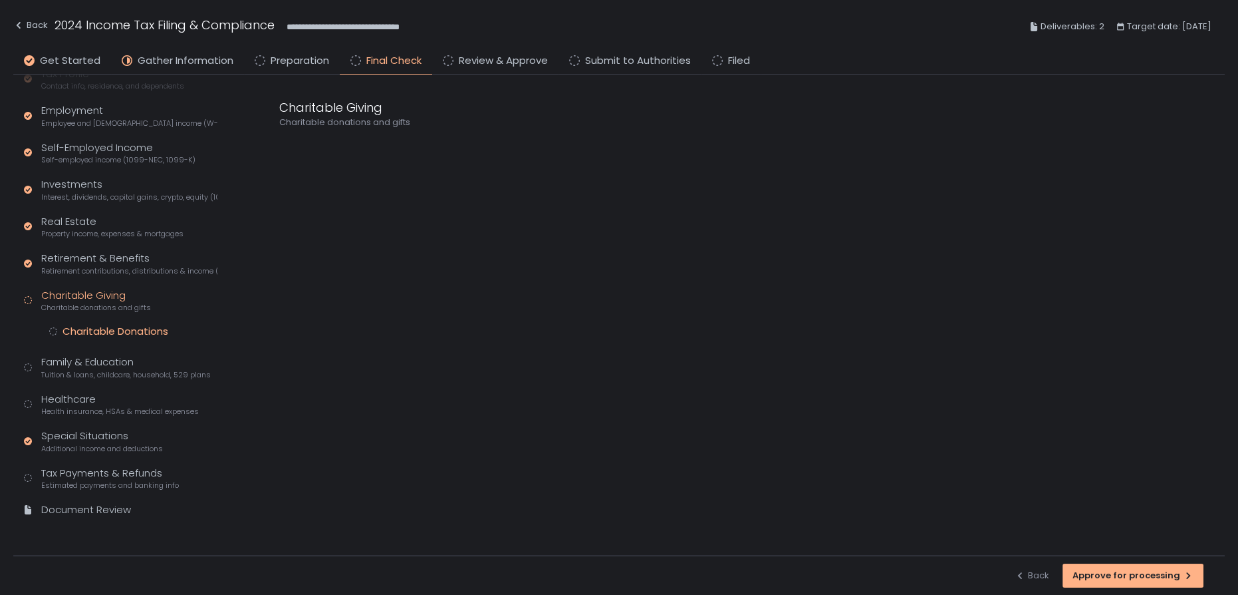
click at [106, 331] on div "Charitable Donations" at bounding box center [116, 331] width 106 height 13
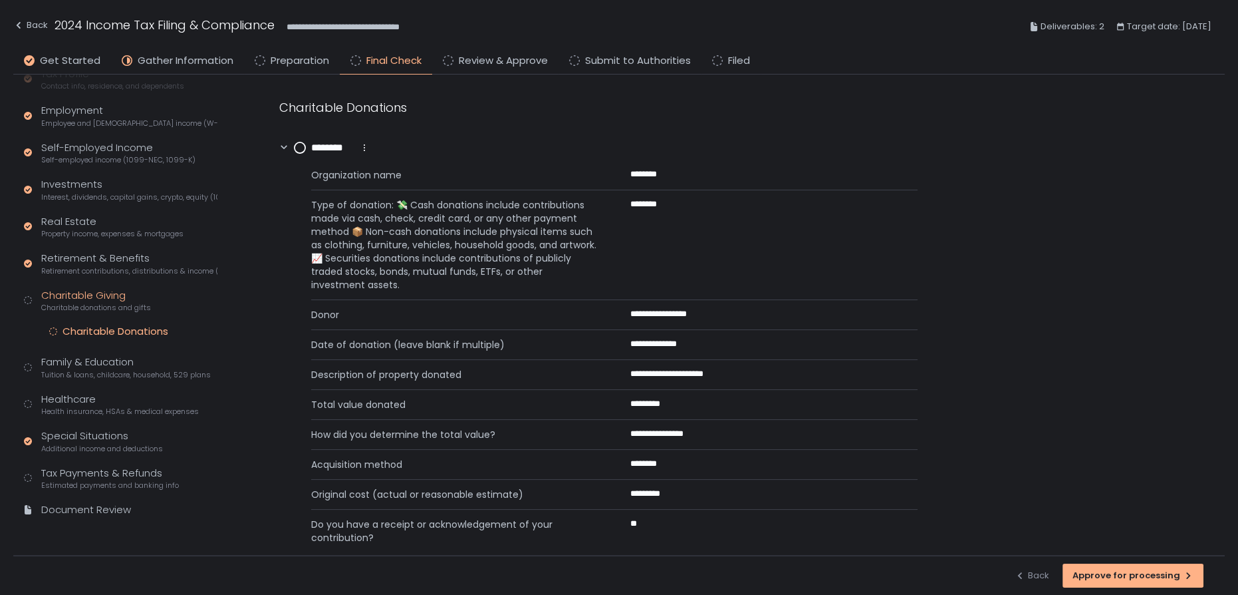
drag, startPoint x: 295, startPoint y: 148, endPoint x: 288, endPoint y: 158, distance: 11.4
click at [295, 148] on circle at bounding box center [300, 147] width 11 height 11
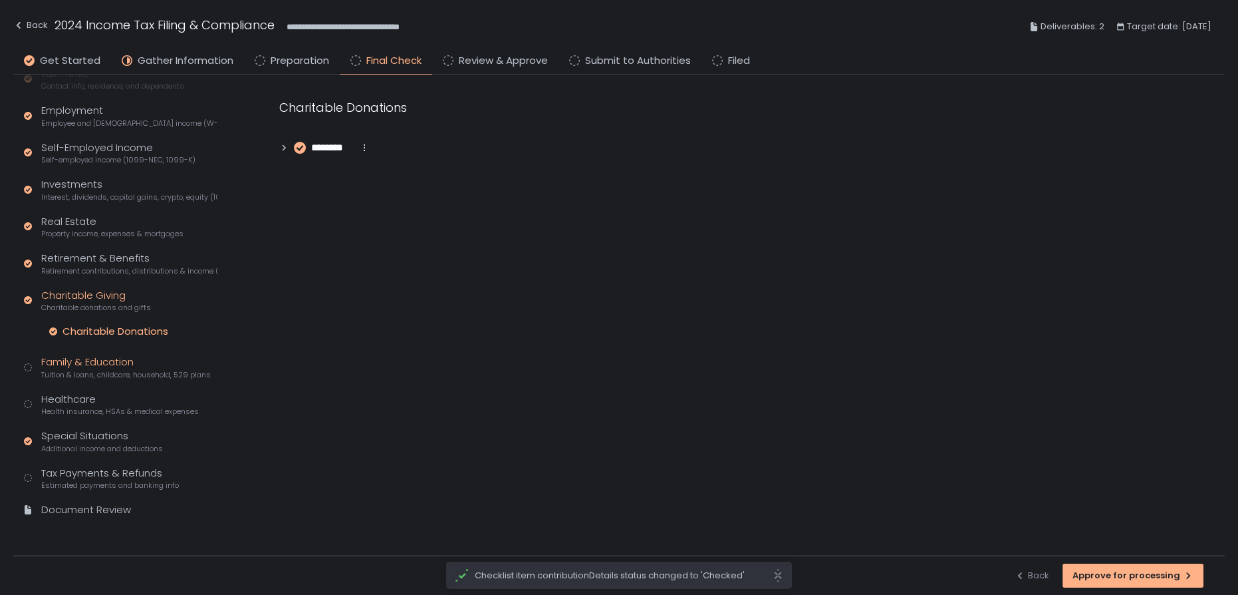
click at [88, 365] on div "Family & Education Tuition & loans, childcare, household, 529 plans" at bounding box center [126, 366] width 170 height 25
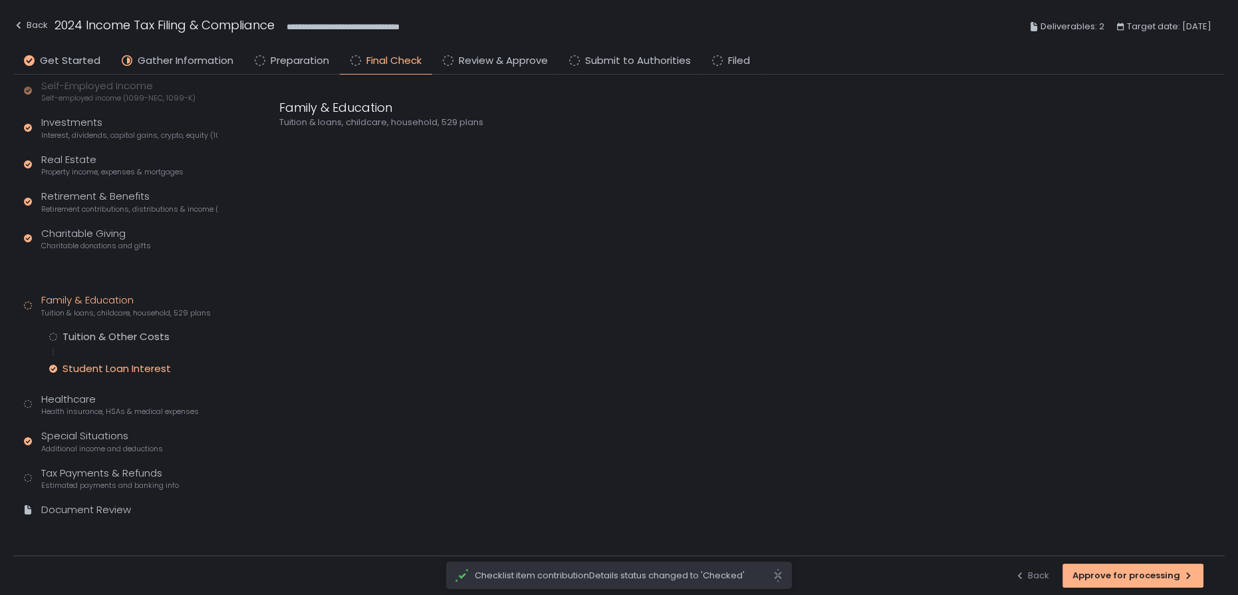
scroll to position [180, 0]
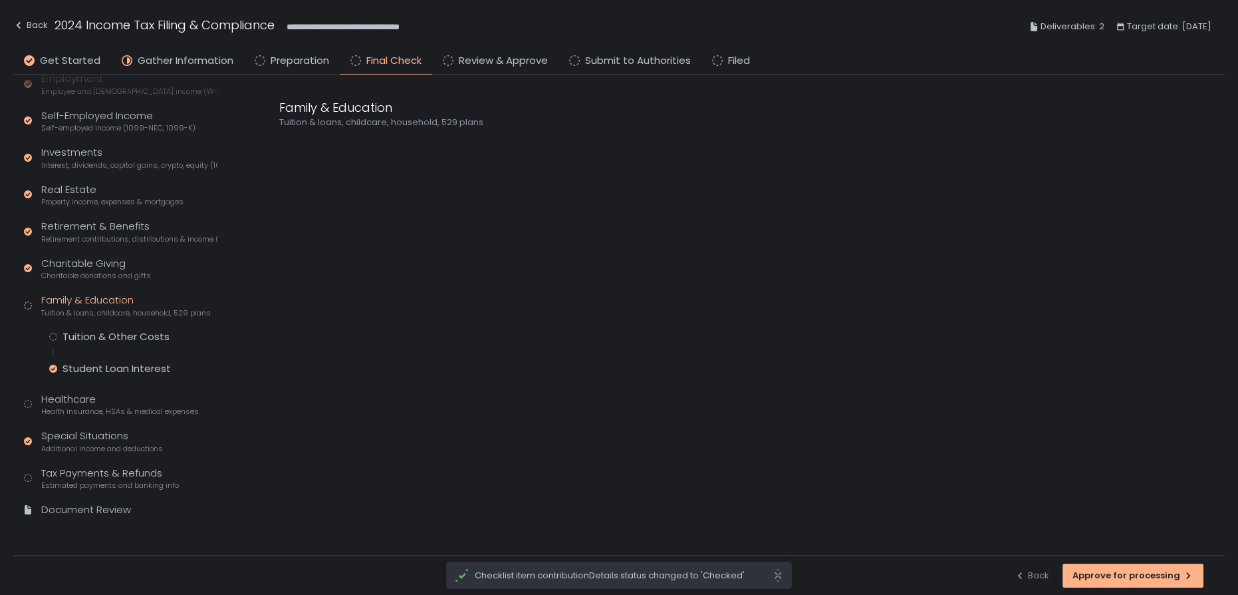
click at [106, 327] on div "Tax Profile Contact info, residence, and dependents Employment Employee and [DE…" at bounding box center [121, 282] width 194 height 495
click at [104, 333] on div "Tuition & Other Costs" at bounding box center [116, 336] width 107 height 13
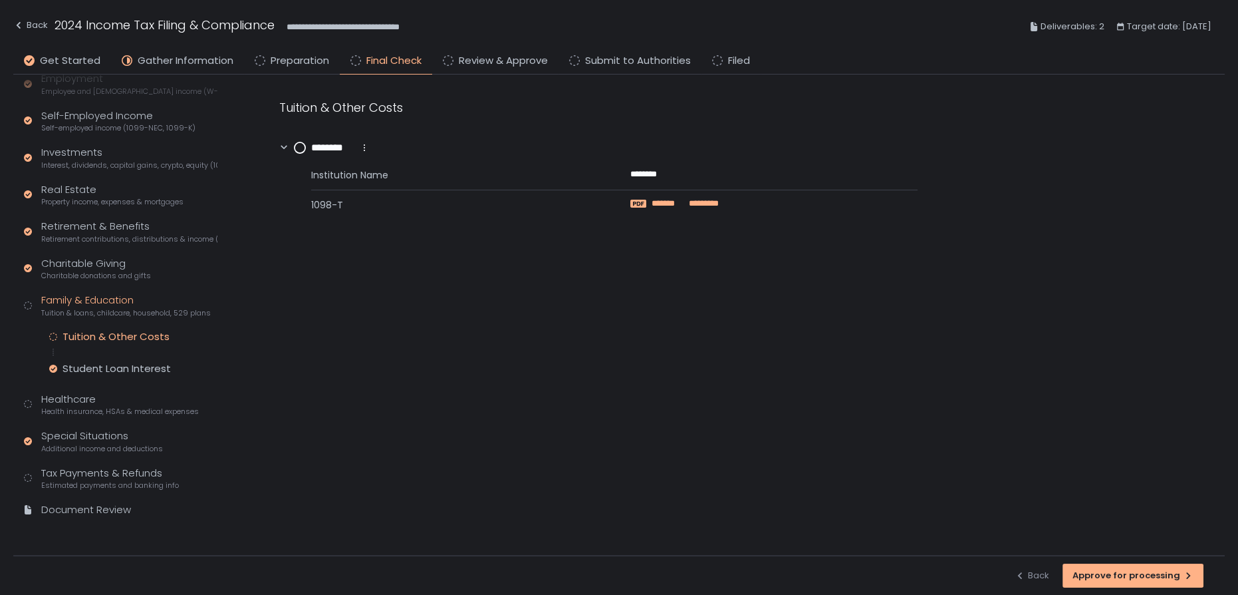
click at [670, 200] on span "*******" at bounding box center [669, 204] width 35 height 12
click at [299, 152] on circle at bounding box center [300, 147] width 11 height 11
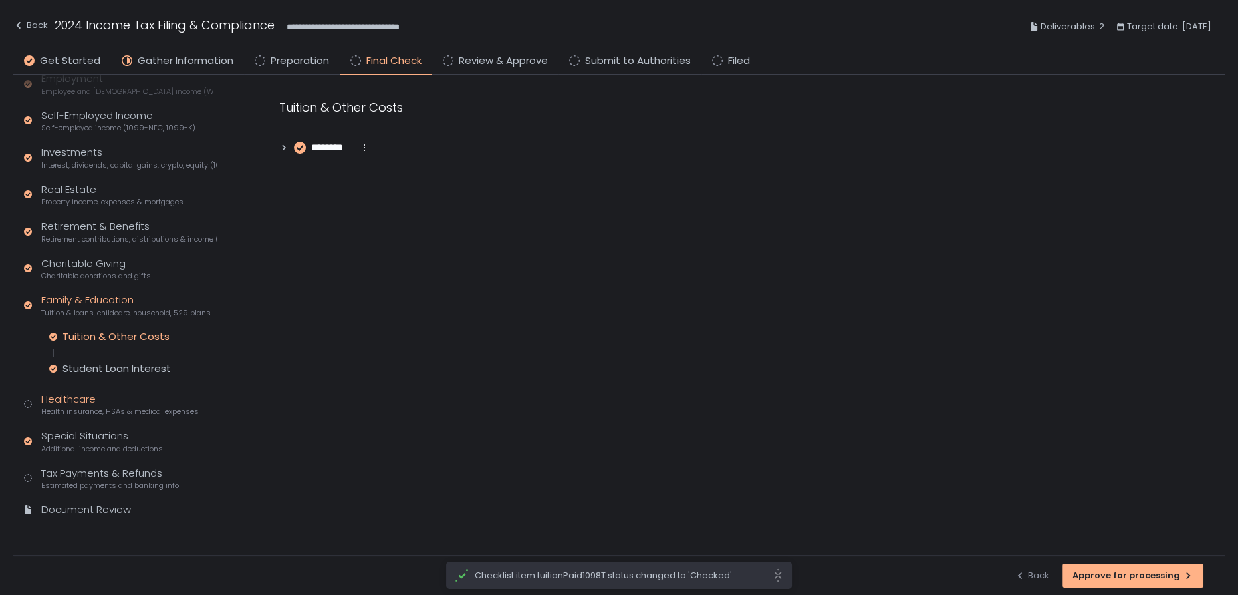
click at [76, 397] on div "Healthcare Health insurance, HSAs & medical expenses" at bounding box center [120, 404] width 158 height 25
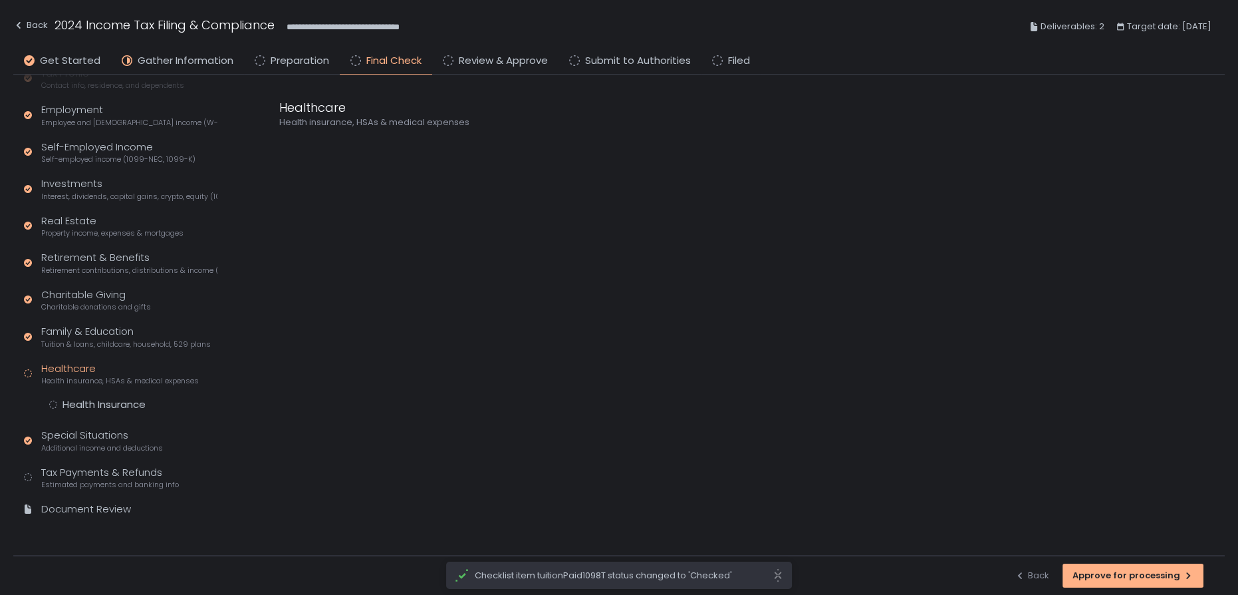
scroll to position [148, 0]
click at [89, 399] on div "Health Insurance" at bounding box center [104, 404] width 83 height 13
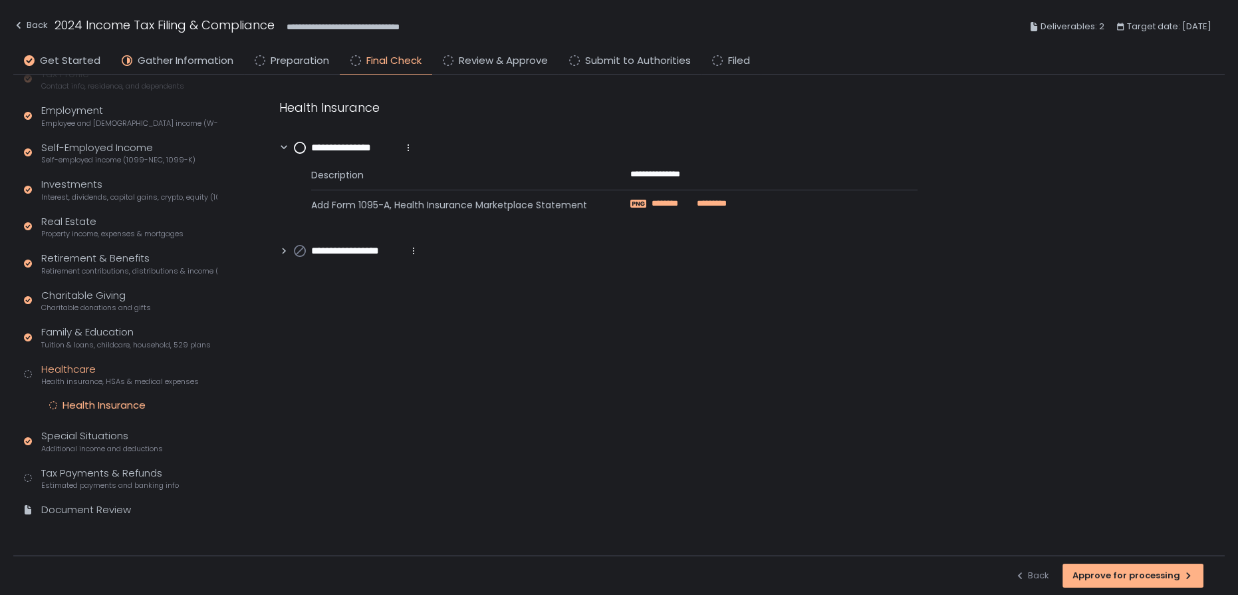
click at [697, 205] on span "*********" at bounding box center [709, 204] width 36 height 12
click at [302, 145] on circle at bounding box center [300, 147] width 11 height 11
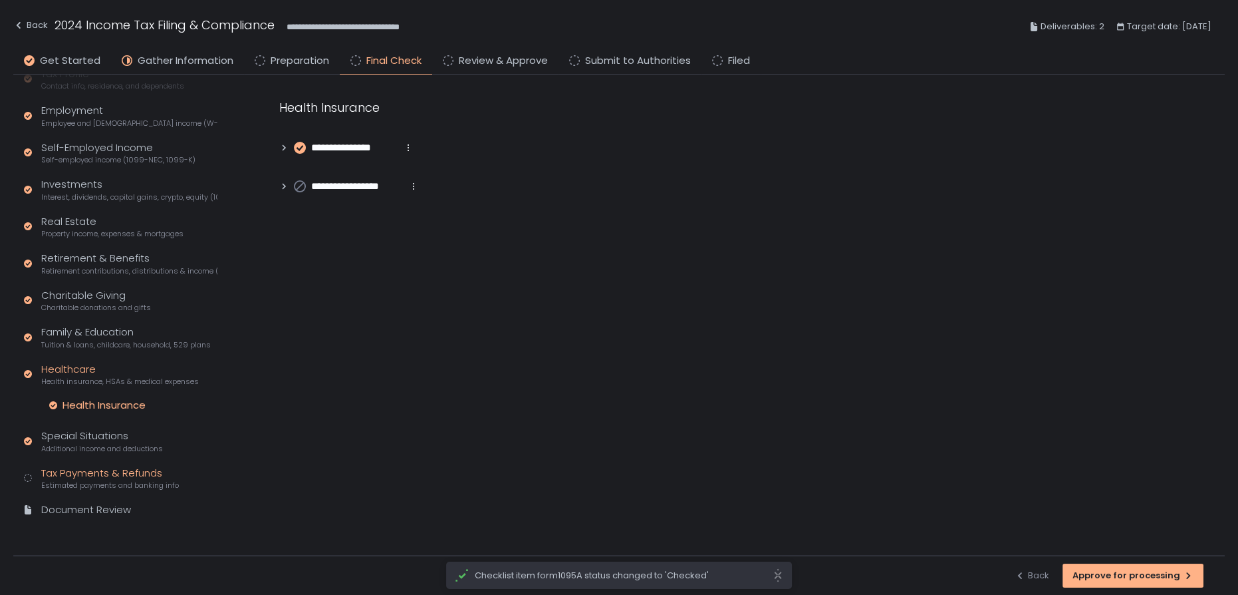
click at [78, 475] on div "Tax Payments & Refunds Estimated payments and banking info" at bounding box center [110, 478] width 138 height 25
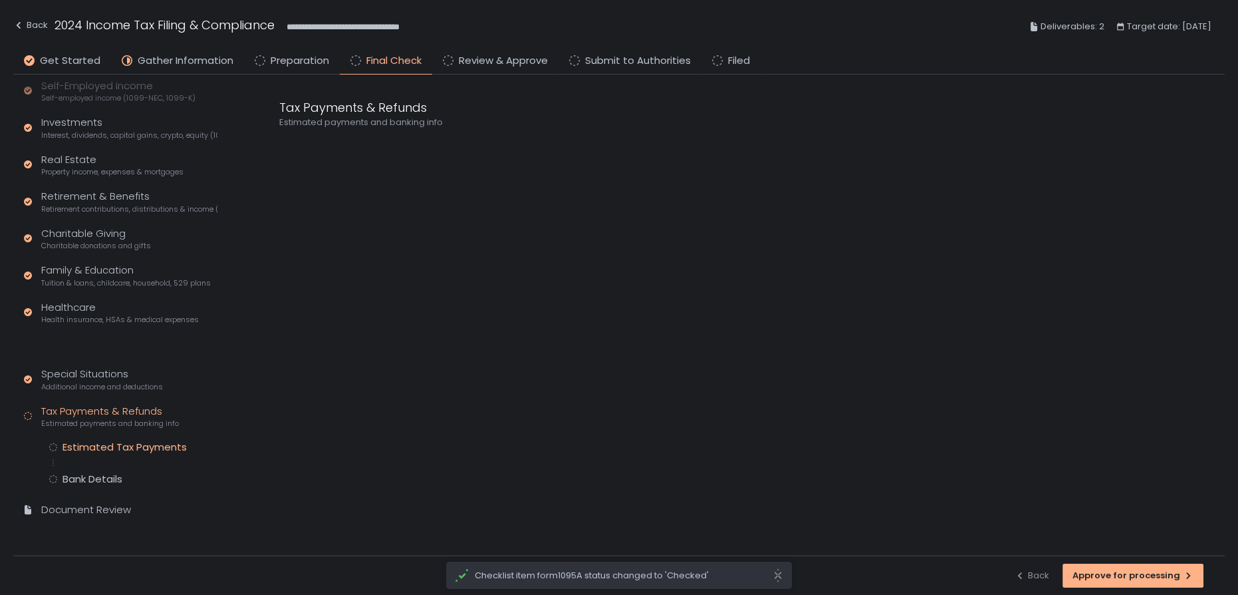
scroll to position [180, 0]
click at [100, 448] on div "Estimated Tax Payments" at bounding box center [125, 446] width 124 height 13
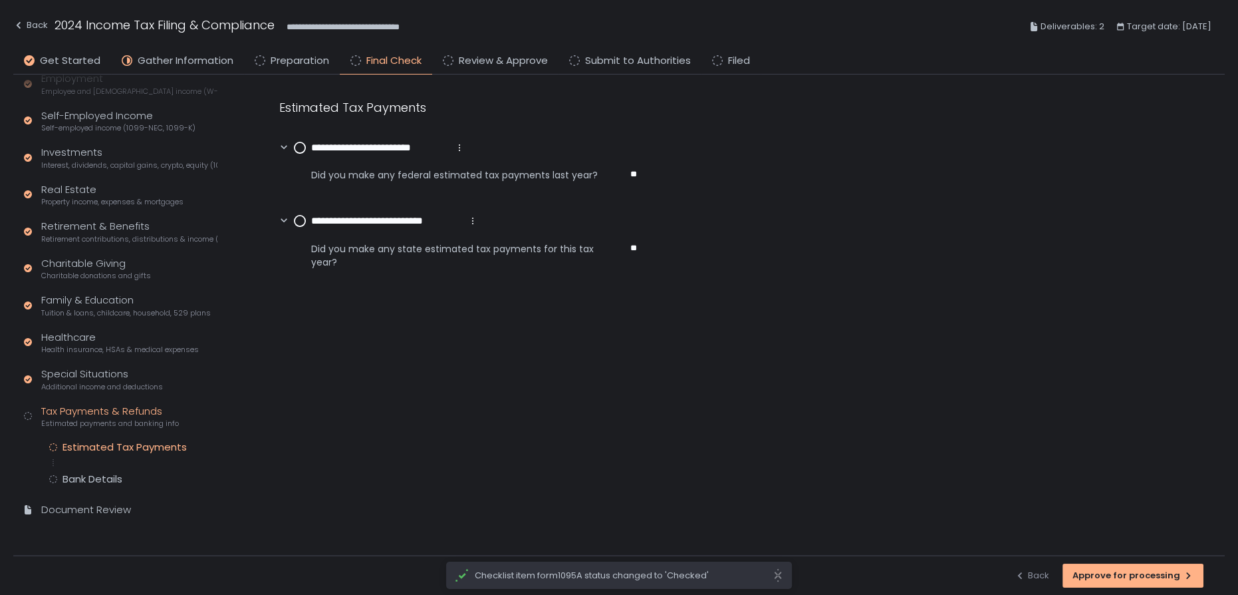
drag, startPoint x: 301, startPoint y: 145, endPoint x: 299, endPoint y: 154, distance: 9.0
click at [301, 145] on circle at bounding box center [300, 147] width 11 height 11
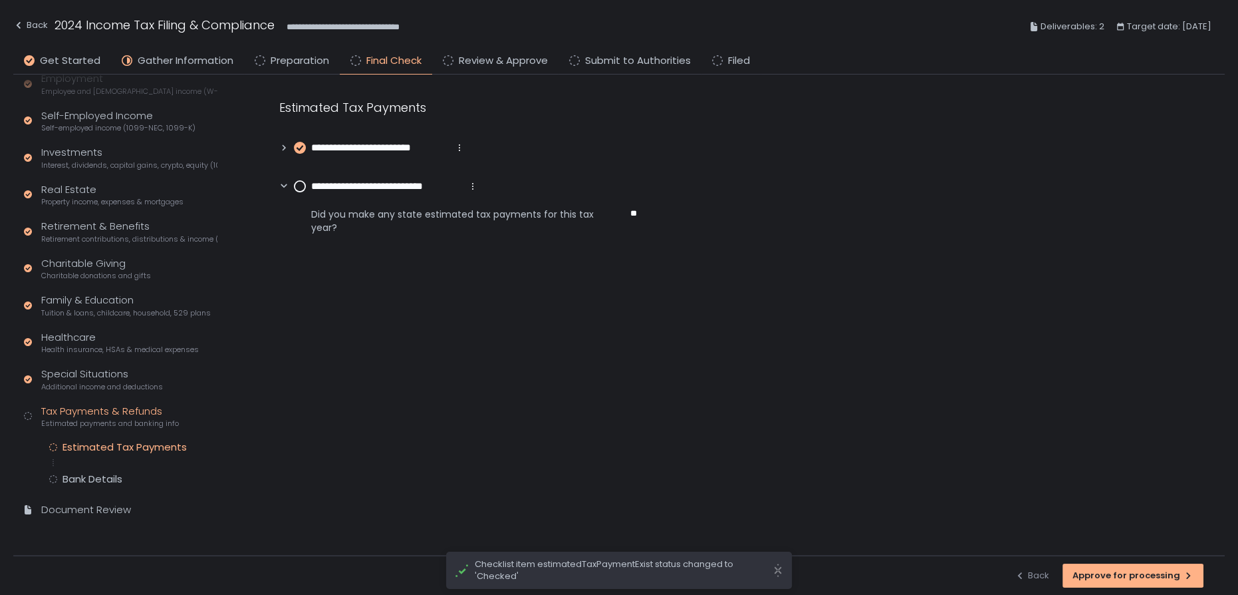
click at [299, 185] on circle at bounding box center [300, 186] width 11 height 11
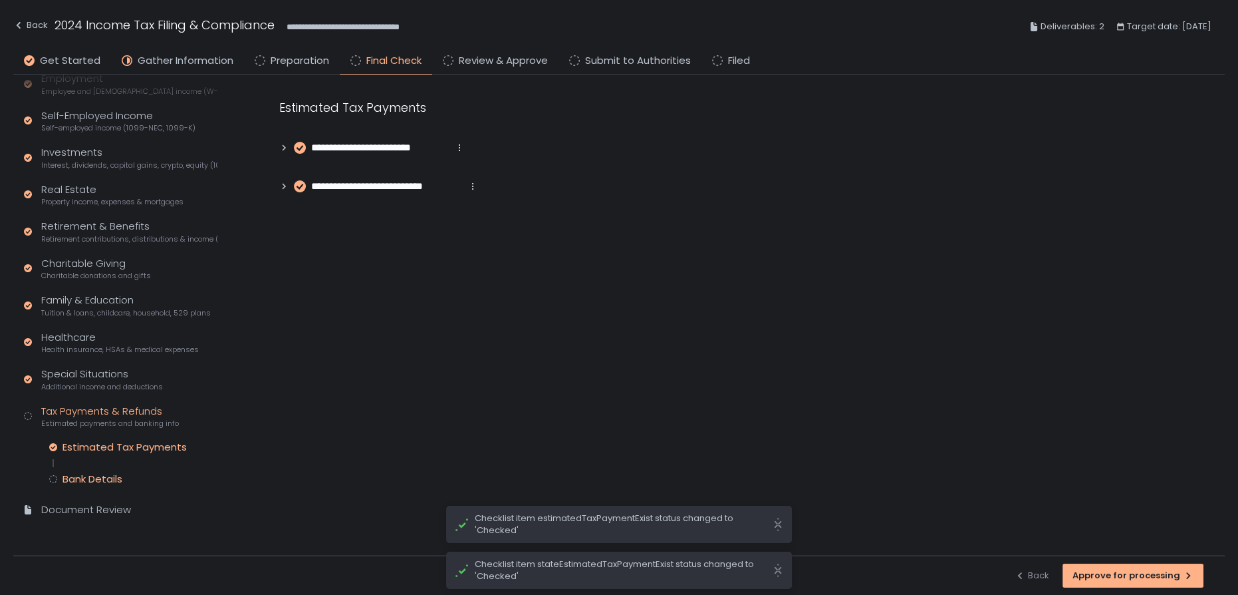
click at [97, 472] on div "Bank Details" at bounding box center [93, 478] width 60 height 13
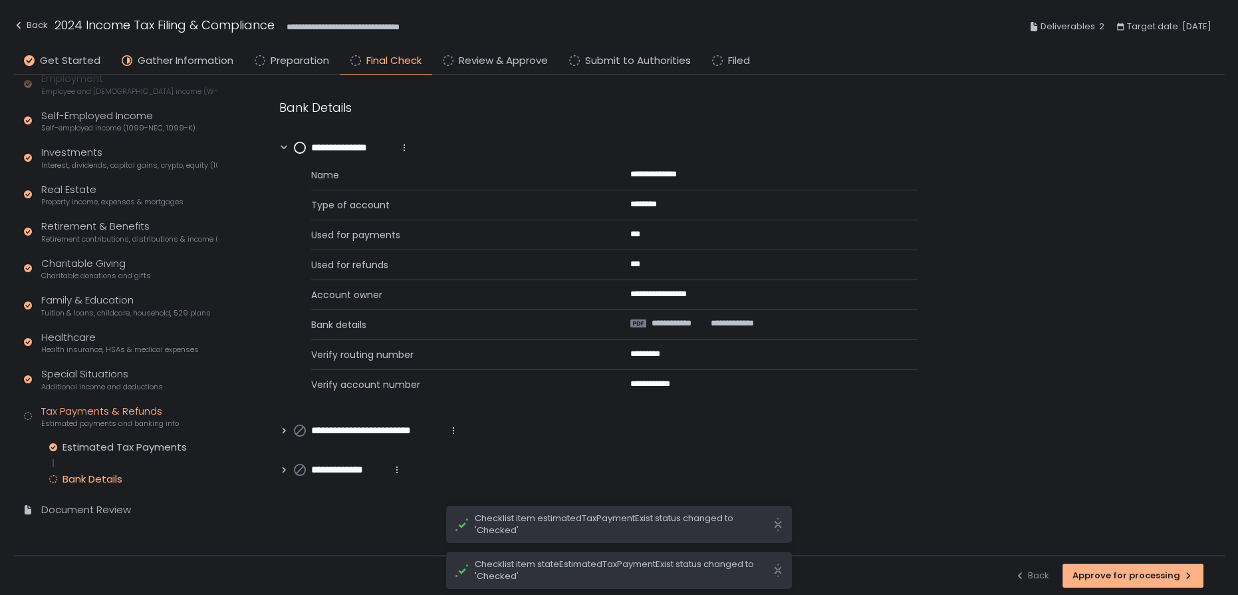
click at [95, 479] on div "Bank Details" at bounding box center [93, 478] width 60 height 13
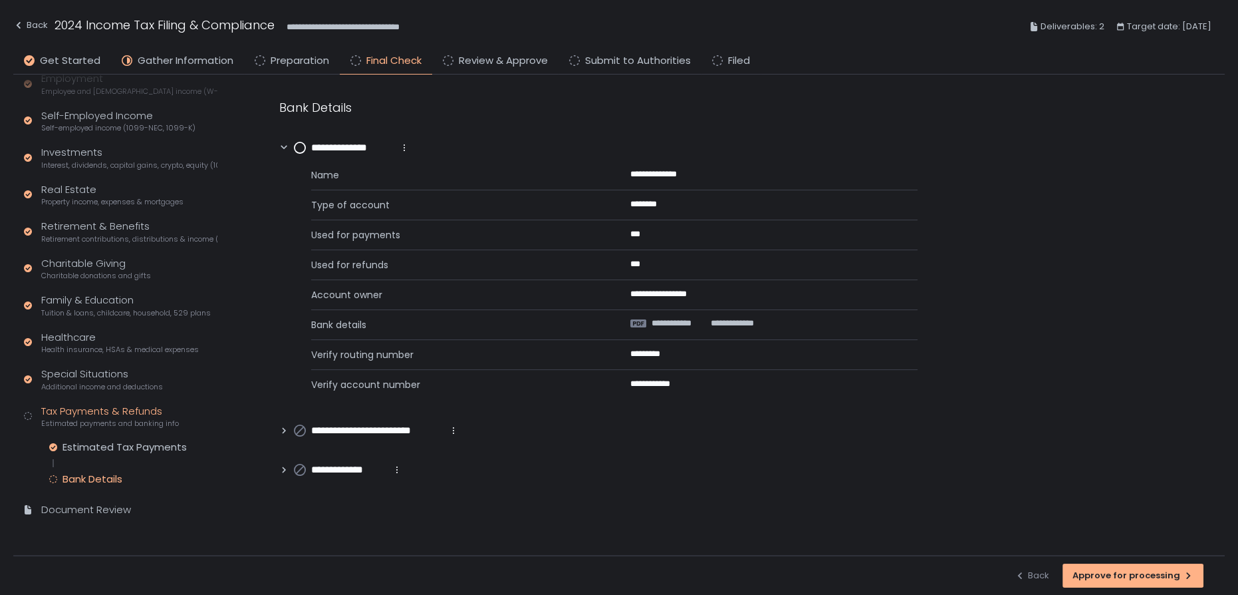
click at [303, 146] on circle at bounding box center [300, 147] width 11 height 11
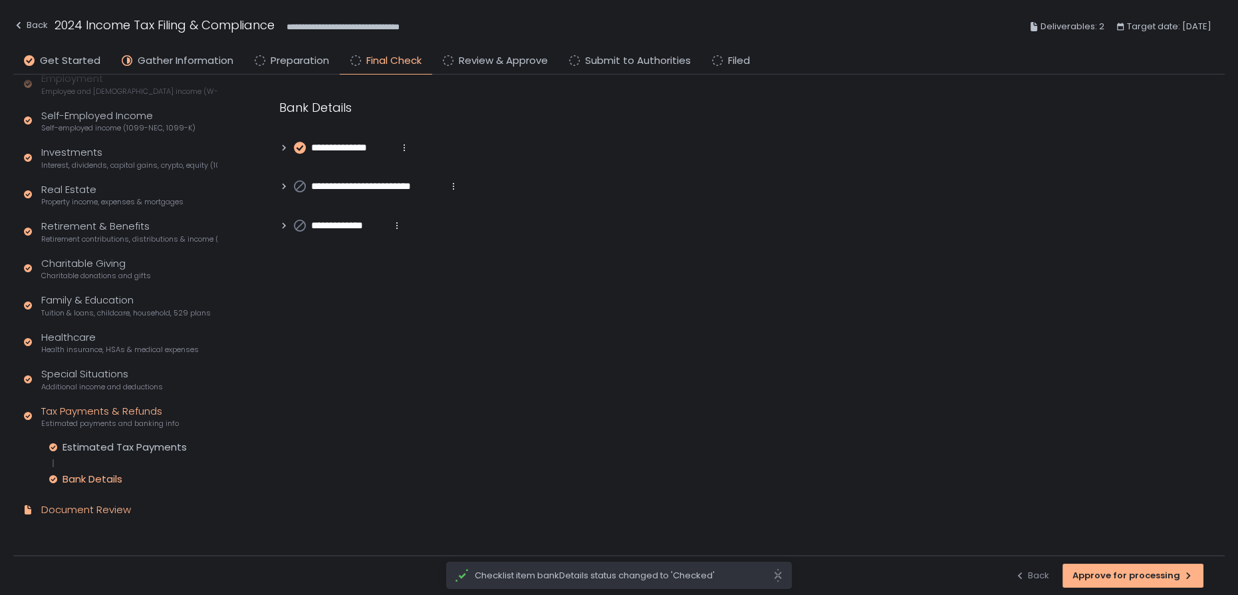
click at [85, 514] on div "Document Review" at bounding box center [86, 509] width 90 height 15
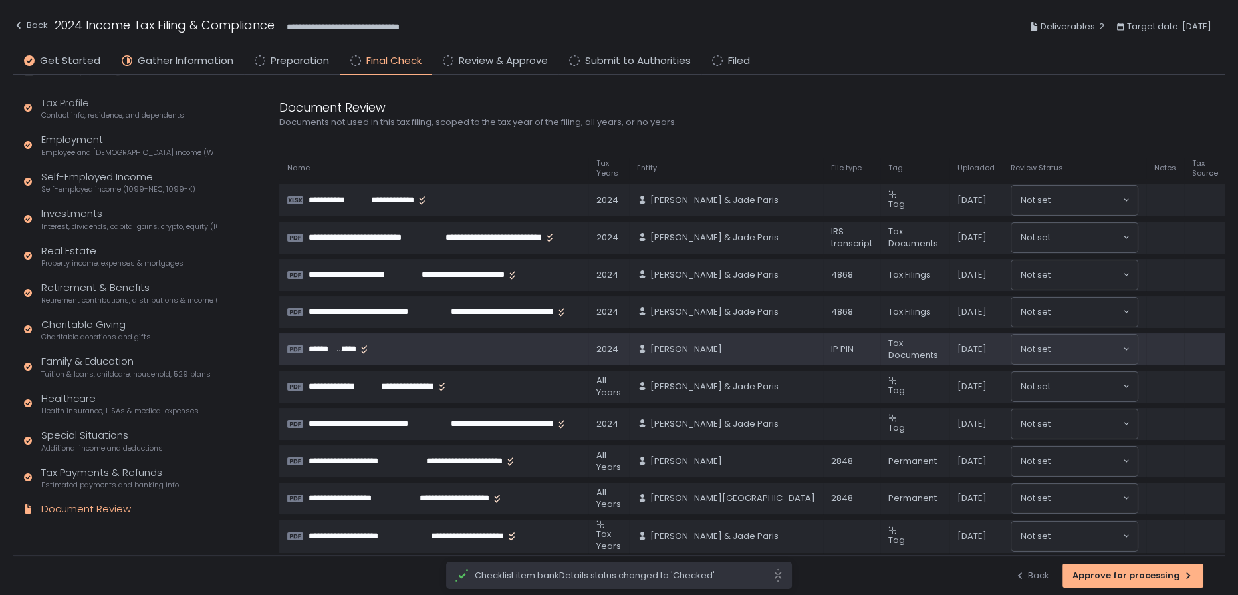
scroll to position [118, 0]
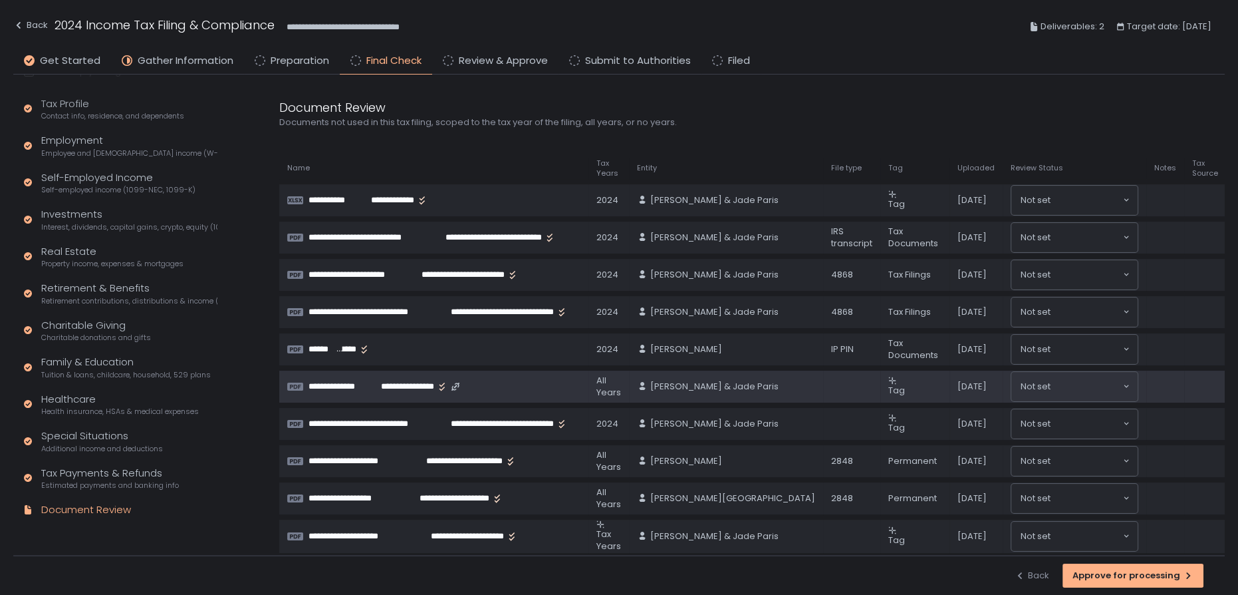
click at [358, 382] on span "**********" at bounding box center [343, 386] width 68 height 12
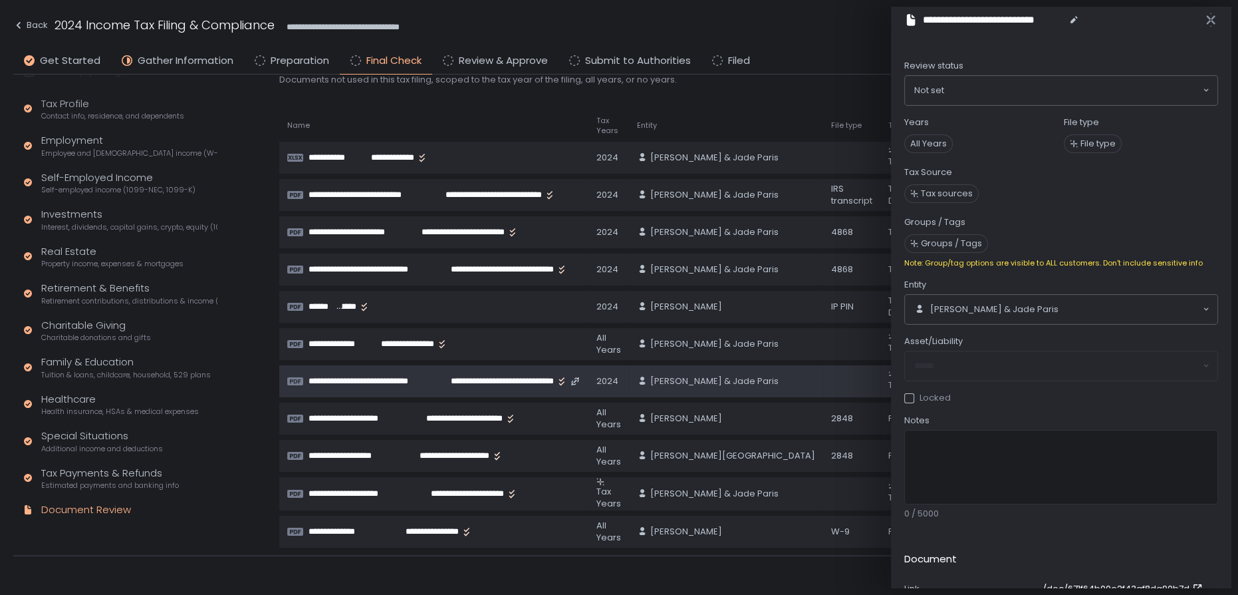
scroll to position [64, 0]
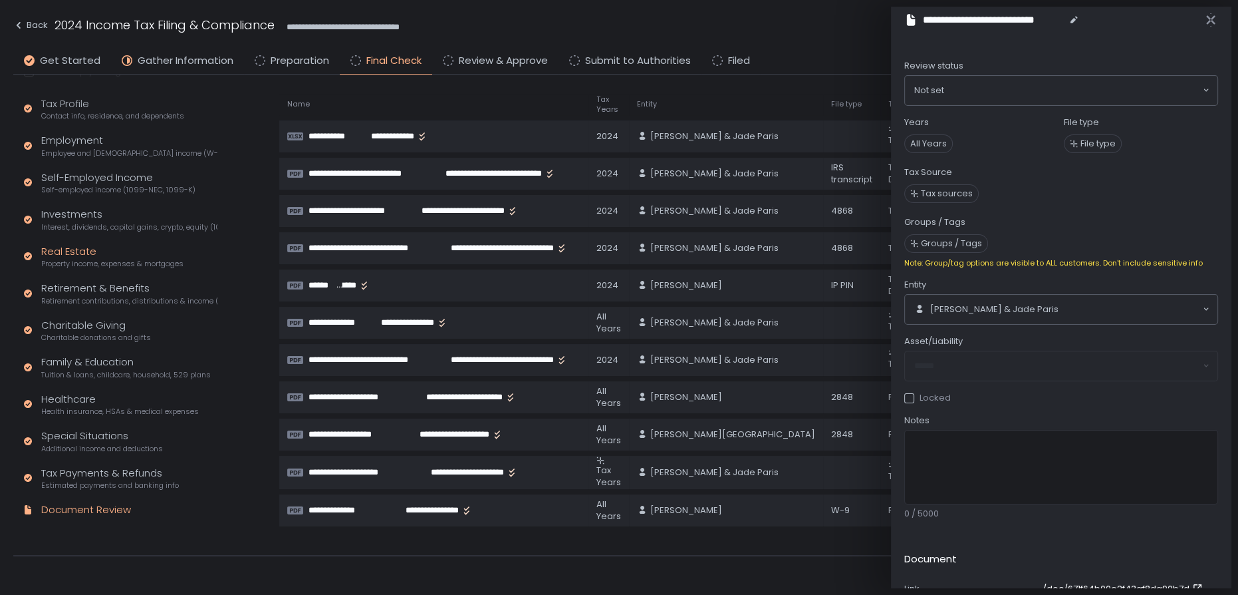
click at [70, 263] on span "Property income, expenses & mortgages" at bounding box center [112, 264] width 142 height 10
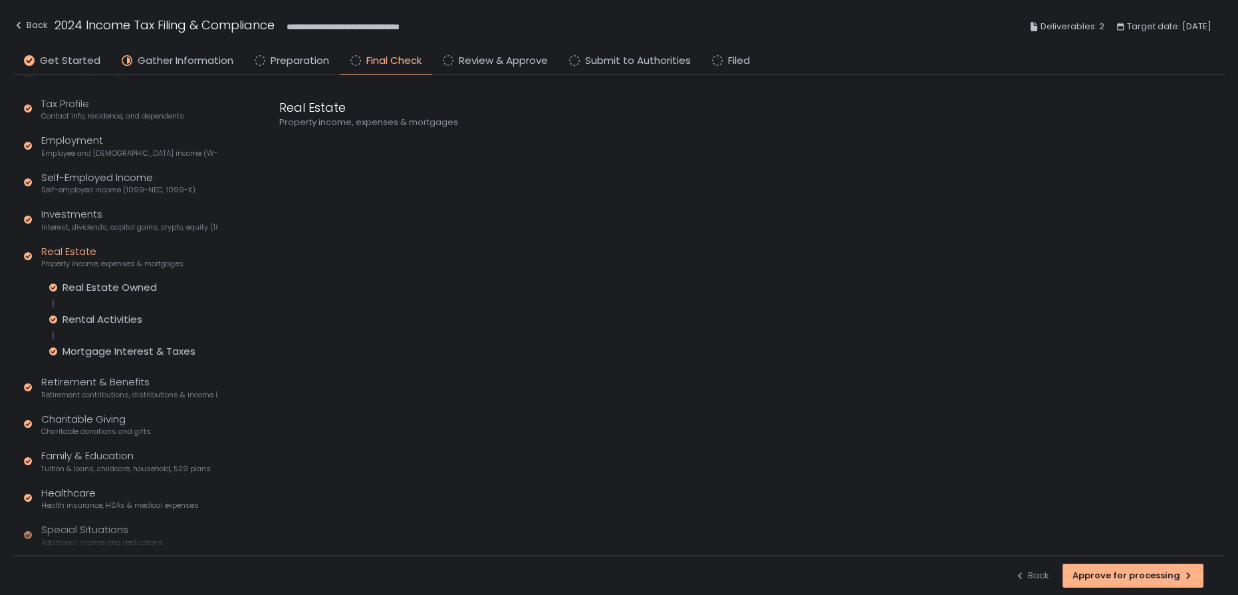
scroll to position [211, 0]
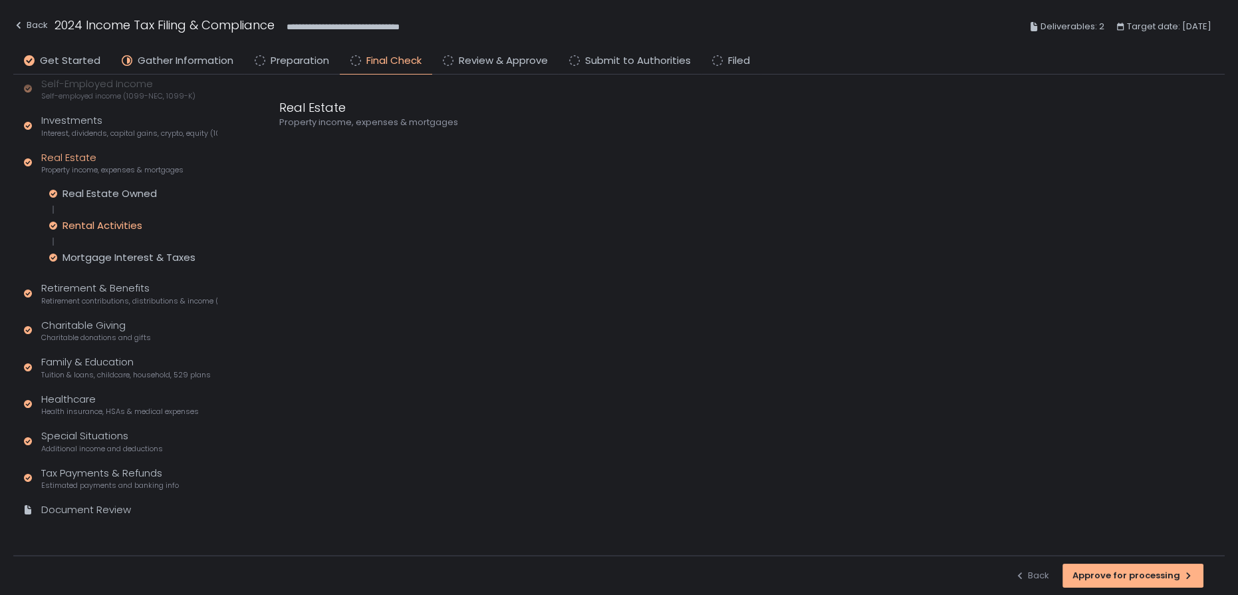
click at [124, 228] on div "Rental Activities" at bounding box center [103, 225] width 80 height 13
click at [285, 184] on icon at bounding box center [283, 186] width 9 height 9
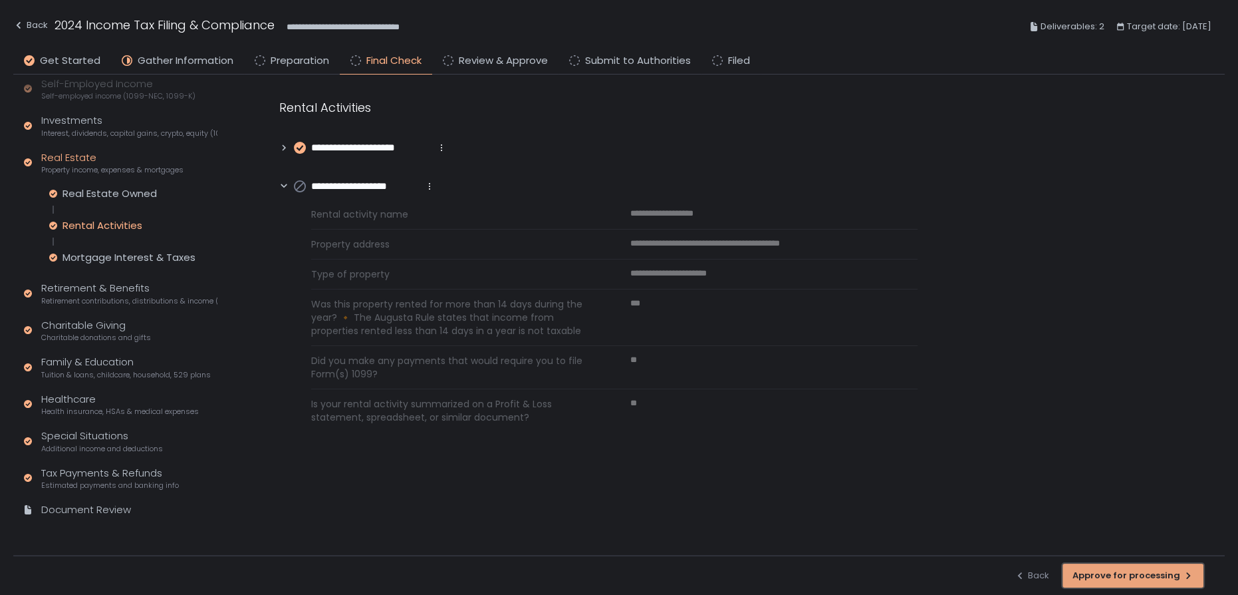
click at [1129, 581] on div "Approve for processing" at bounding box center [1133, 575] width 121 height 12
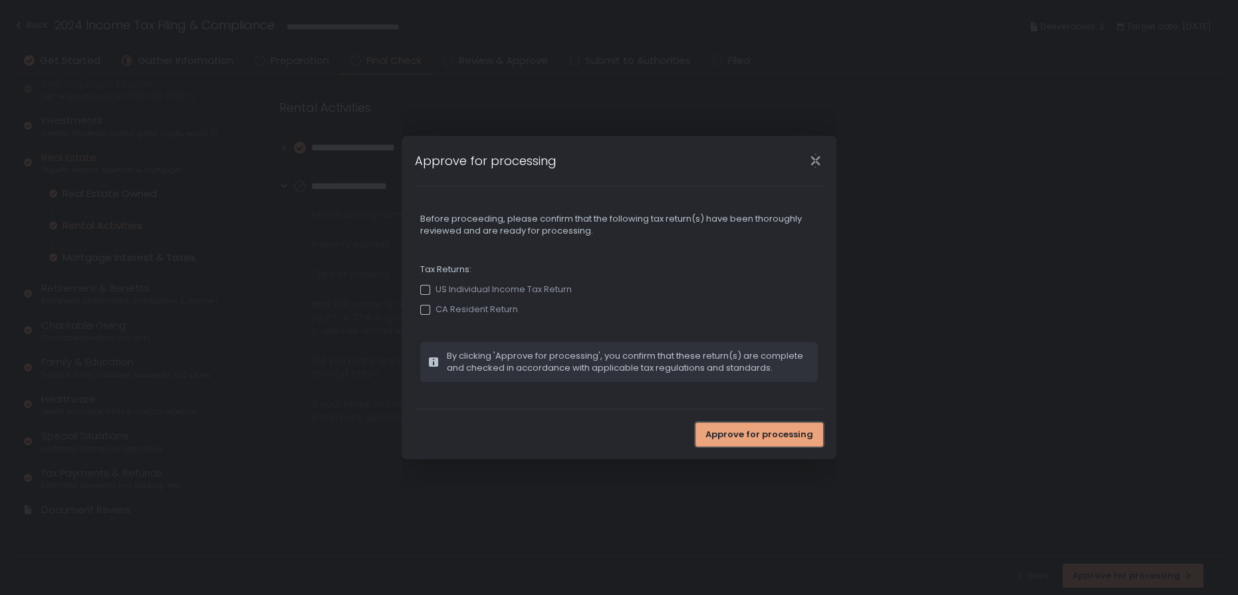
click at [757, 438] on span "Approve for processing" at bounding box center [760, 434] width 108 height 12
